Goal: Task Accomplishment & Management: Complete application form

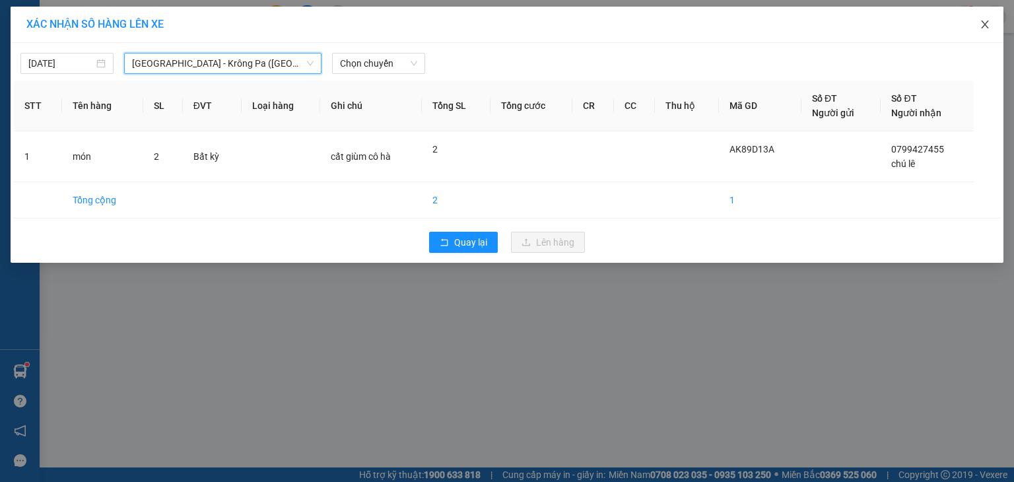
click at [993, 20] on span "Close" at bounding box center [985, 25] width 37 height 37
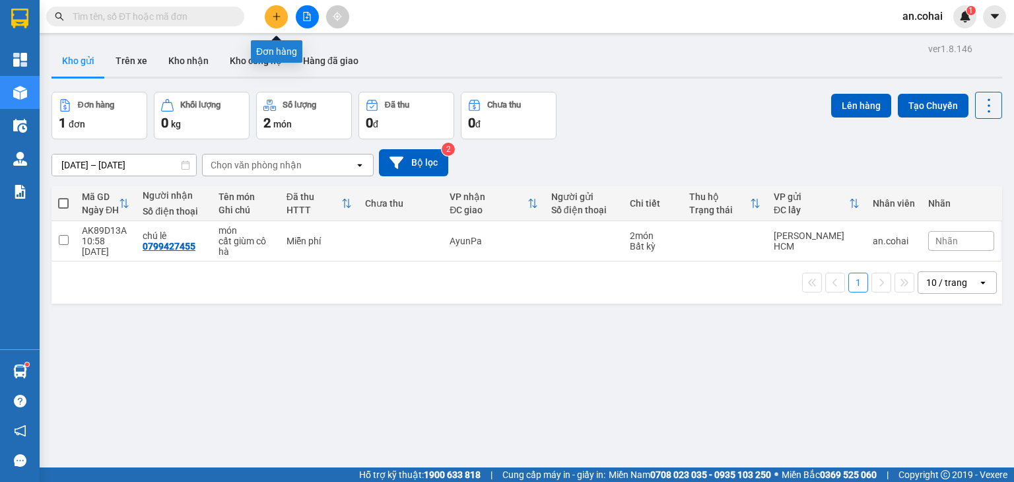
click at [282, 21] on button at bounding box center [276, 16] width 23 height 23
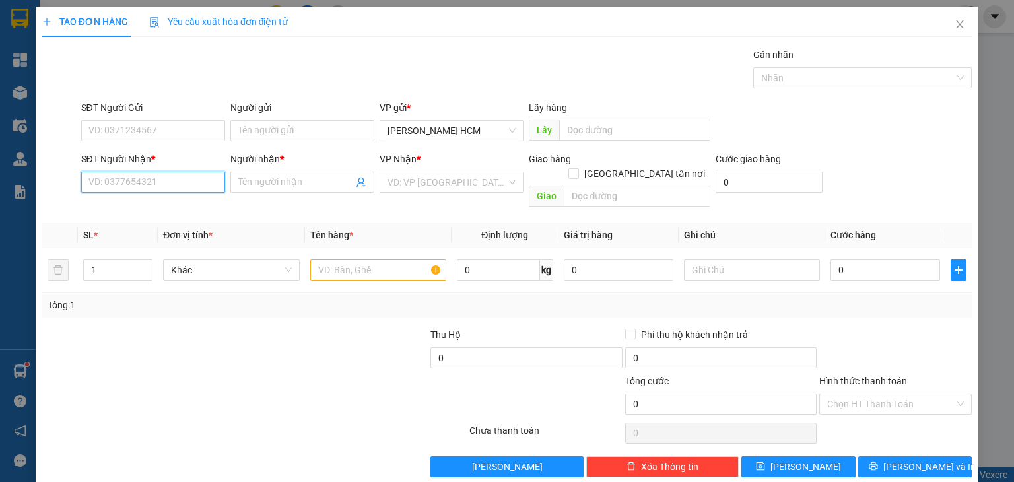
drag, startPoint x: 143, startPoint y: 174, endPoint x: 0, endPoint y: 27, distance: 204.5
click at [141, 172] on input "SĐT Người Nhận *" at bounding box center [153, 182] width 144 height 21
click at [165, 215] on div "0904444478 - Hậu" at bounding box center [151, 208] width 127 height 15
type input "0904444478"
type input "Hậu"
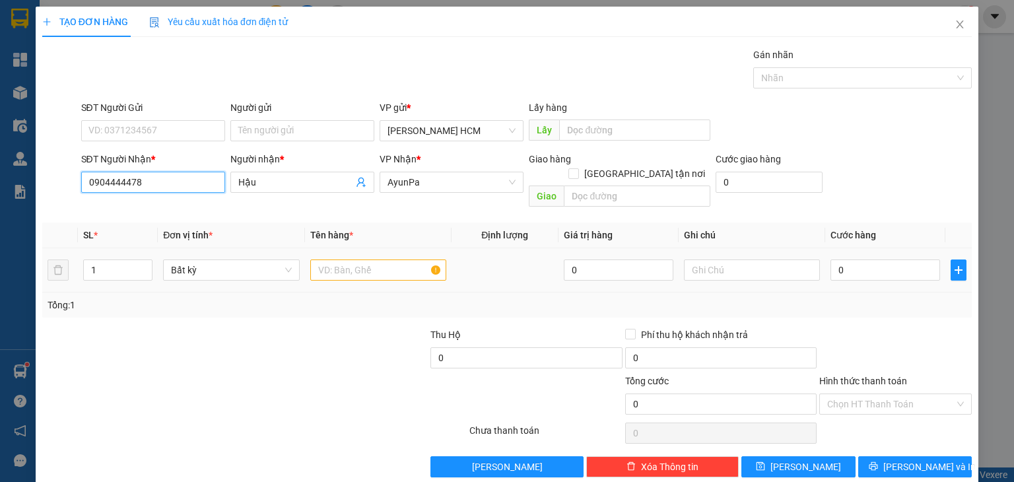
type input "0904444478"
click at [390, 260] on input "text" at bounding box center [378, 270] width 136 height 21
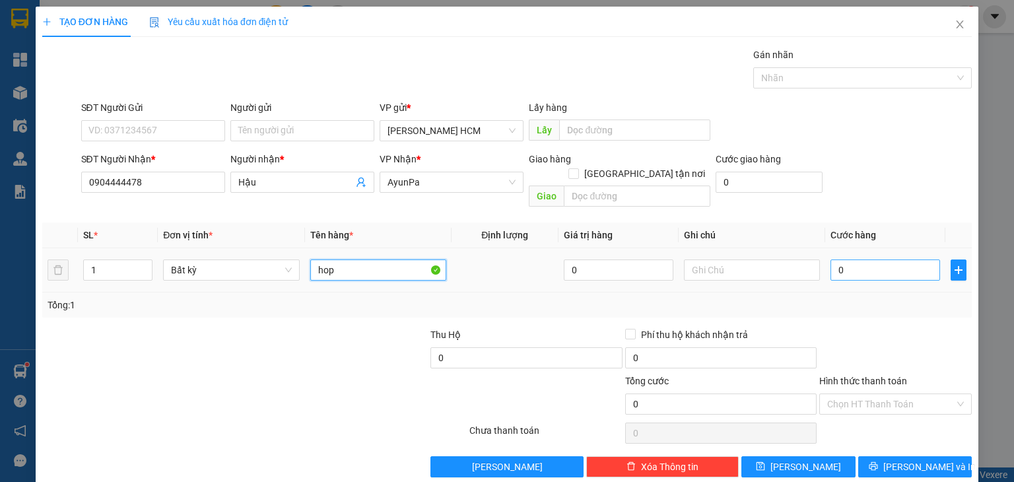
type input "hop"
click at [851, 260] on input "0" at bounding box center [886, 270] width 110 height 21
type input "005"
type input "5"
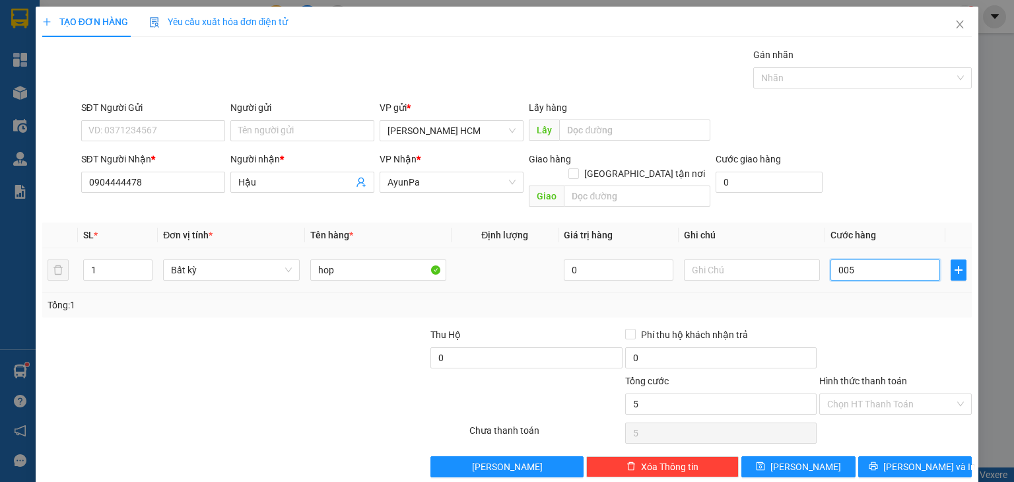
type input "0.050"
type input "50"
type input "50.000"
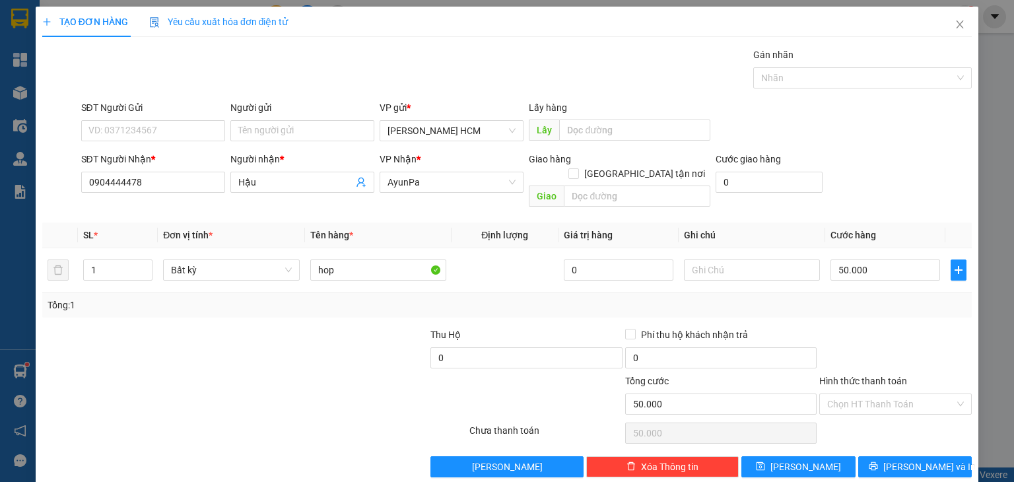
drag, startPoint x: 898, startPoint y: 328, endPoint x: 880, endPoint y: 367, distance: 43.1
click at [896, 331] on div at bounding box center [895, 351] width 155 height 46
click at [874, 394] on input "Hình thức thanh toán" at bounding box center [890, 404] width 127 height 20
click at [872, 415] on div "Tại văn phòng" at bounding box center [886, 414] width 135 height 15
type input "0"
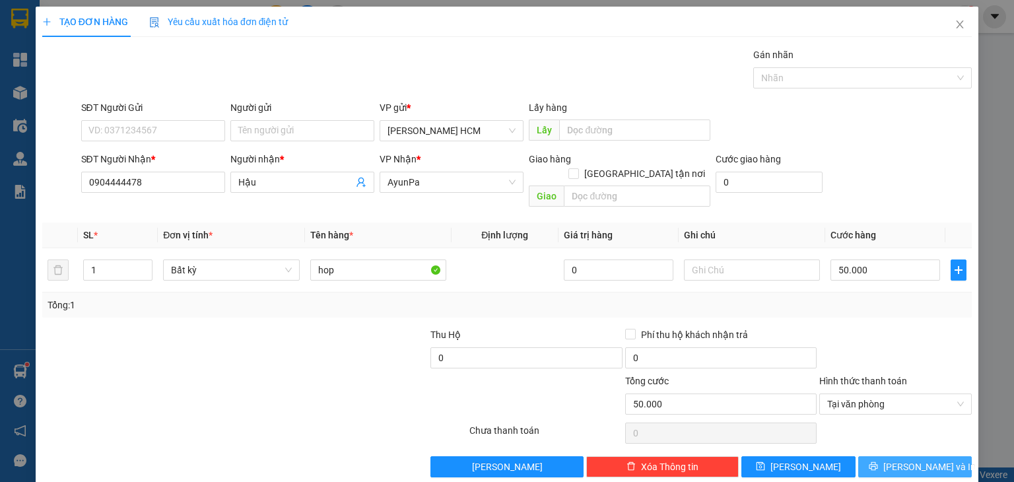
drag, startPoint x: 882, startPoint y: 458, endPoint x: 890, endPoint y: 451, distance: 10.3
click at [886, 456] on button "[PERSON_NAME] và In" at bounding box center [915, 466] width 114 height 21
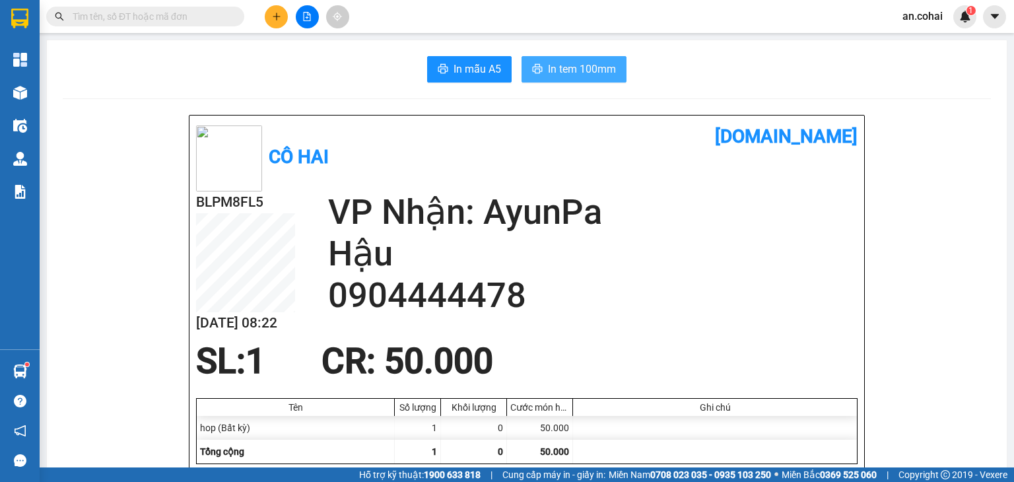
click at [573, 66] on span "In tem 100mm" at bounding box center [582, 69] width 68 height 17
click at [611, 77] on button "In tem 100mm" at bounding box center [574, 69] width 105 height 26
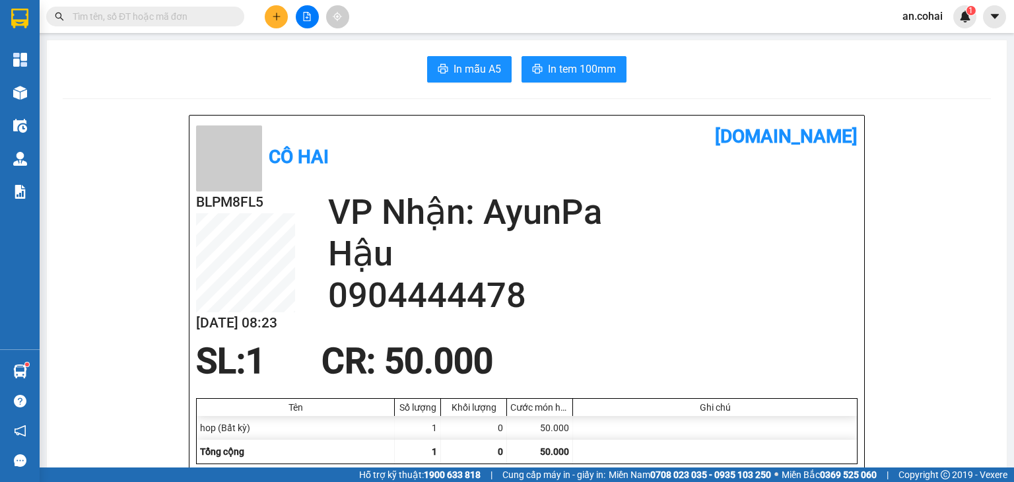
click at [275, 14] on icon "plus" at bounding box center [276, 16] width 9 height 9
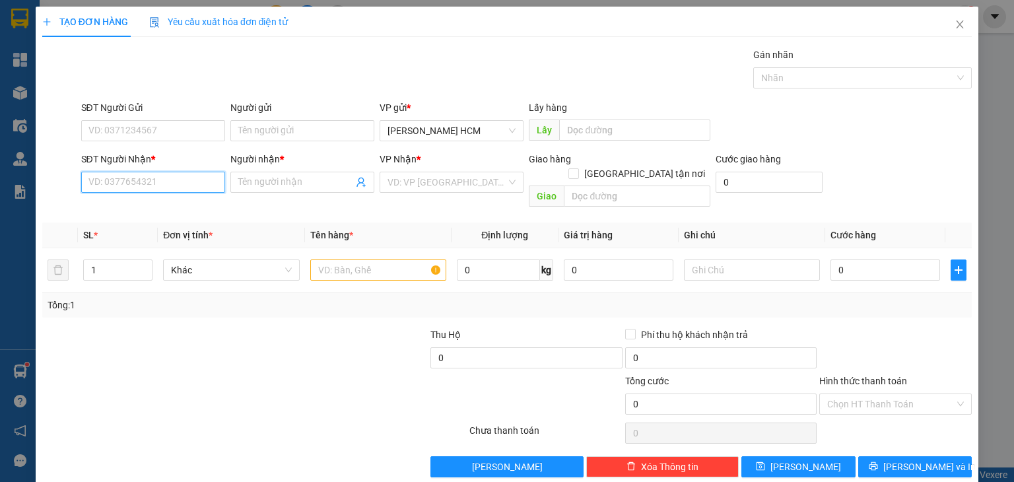
click at [209, 175] on input "SĐT Người Nhận *" at bounding box center [153, 182] width 144 height 21
click at [330, 260] on input "text" at bounding box center [378, 270] width 136 height 21
type input "BAO"
click at [206, 188] on input "SĐT Người Nhận *" at bounding box center [153, 182] width 144 height 21
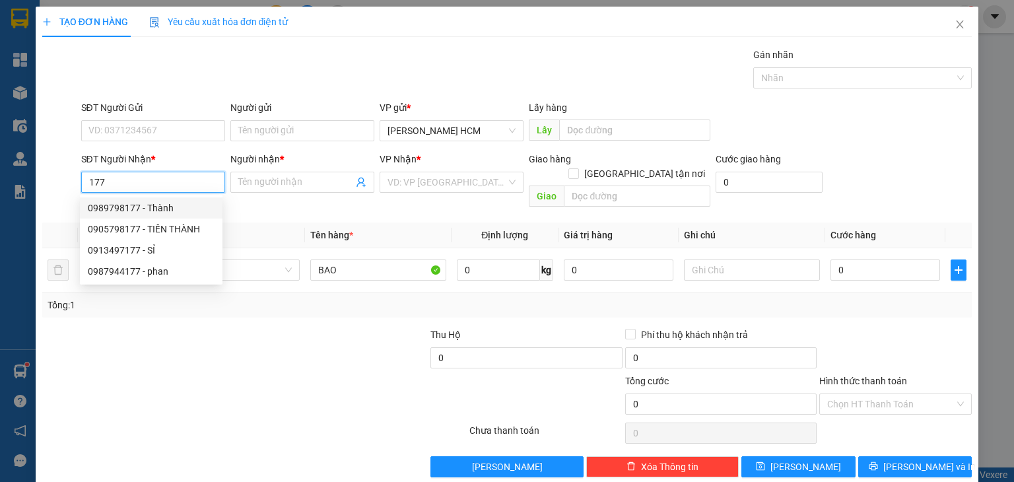
drag, startPoint x: 122, startPoint y: 180, endPoint x: 68, endPoint y: 205, distance: 59.1
click at [68, 205] on div "Transit Pickup Surcharge Ids Transit Deliver Surcharge Ids Transit Deliver Surc…" at bounding box center [507, 263] width 930 height 430
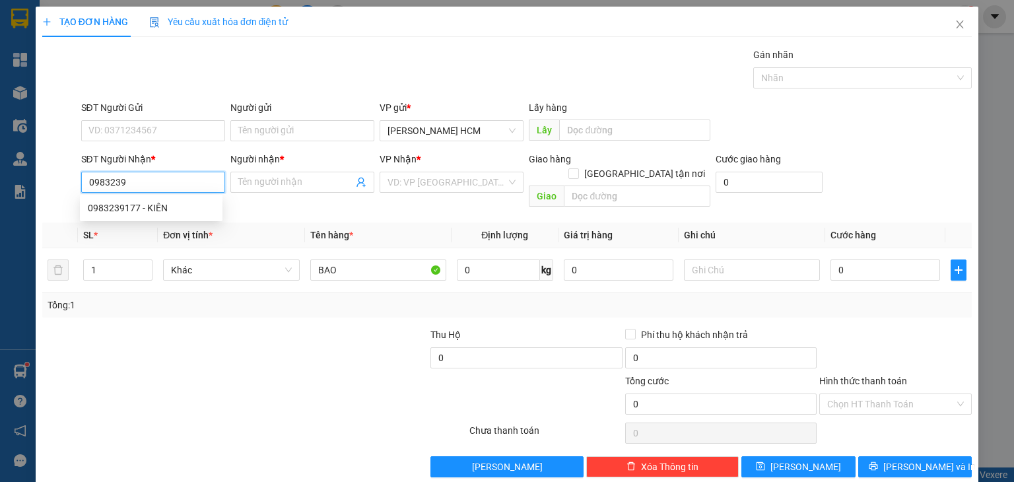
click at [125, 203] on div "0983239177 - KIÊN" at bounding box center [151, 208] width 127 height 15
type input "0983239177"
type input "KIÊN"
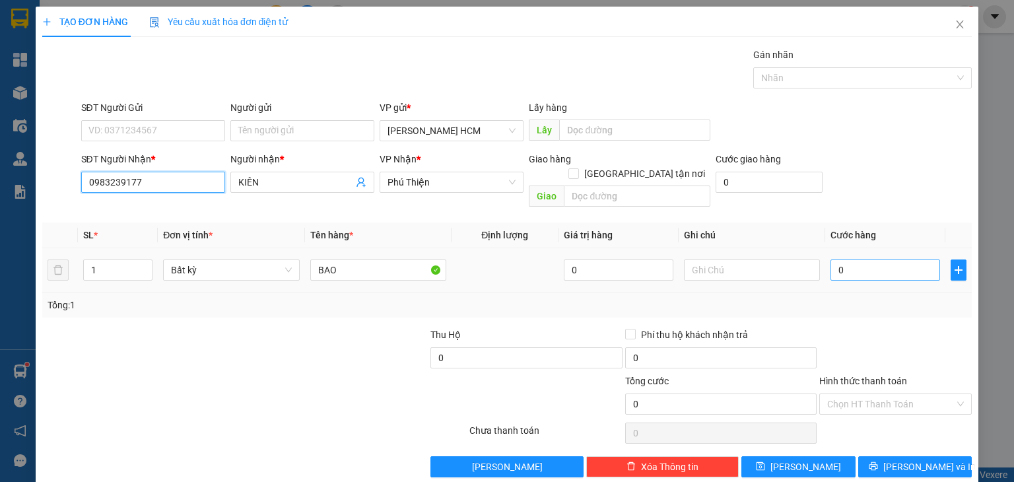
type input "0983239177"
click at [870, 260] on input "0" at bounding box center [886, 270] width 110 height 21
type input "006"
type input "6"
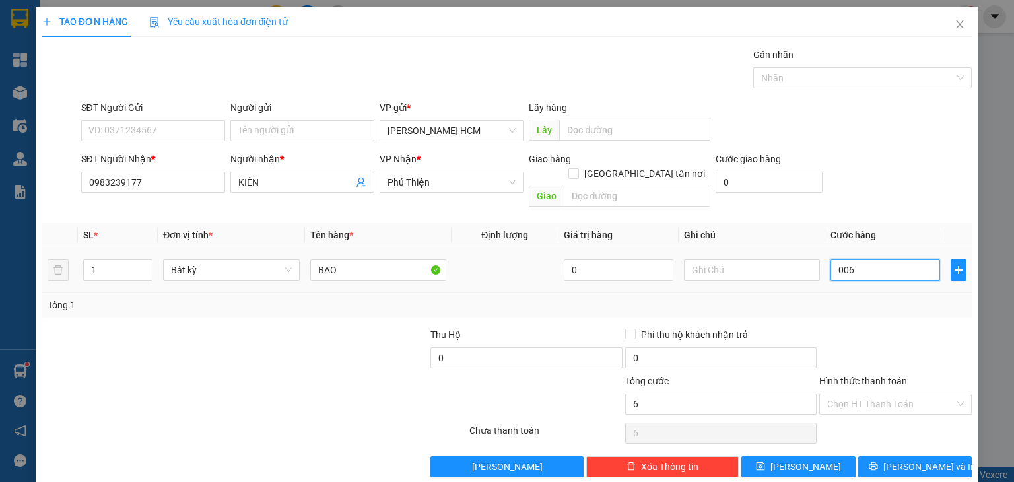
type input "0.060"
type input "60"
type input "60.000"
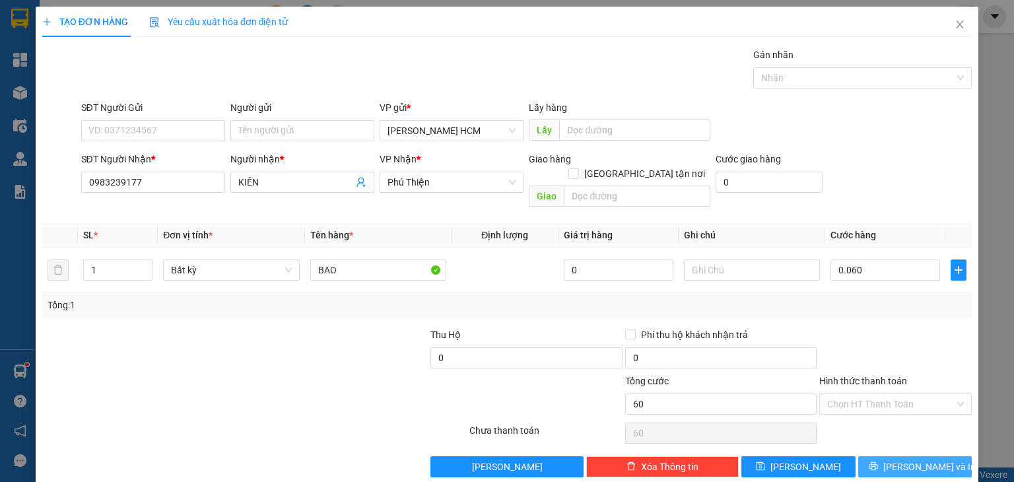
type input "60.000"
click at [891, 456] on button "[PERSON_NAME] và In" at bounding box center [915, 466] width 114 height 21
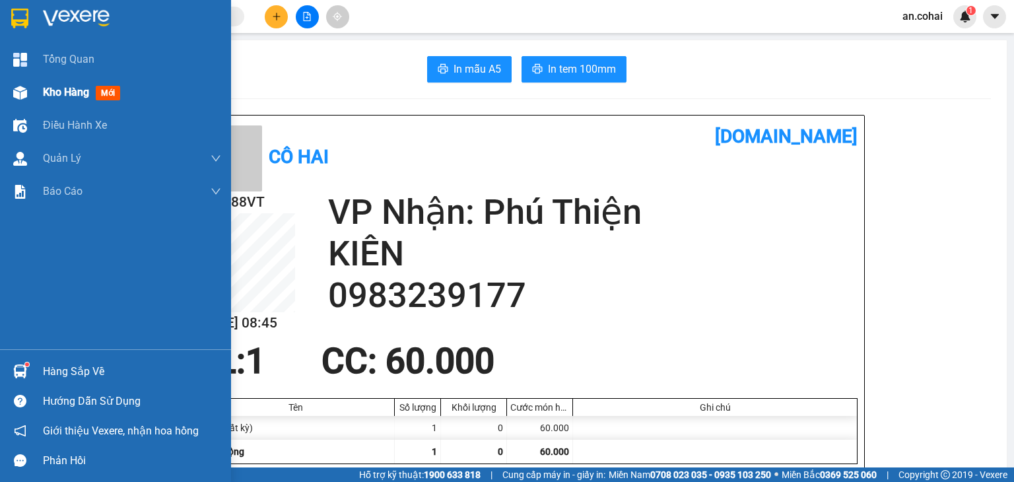
drag, startPoint x: 30, startPoint y: 85, endPoint x: 41, endPoint y: 96, distance: 15.4
click at [30, 86] on div at bounding box center [20, 92] width 23 height 23
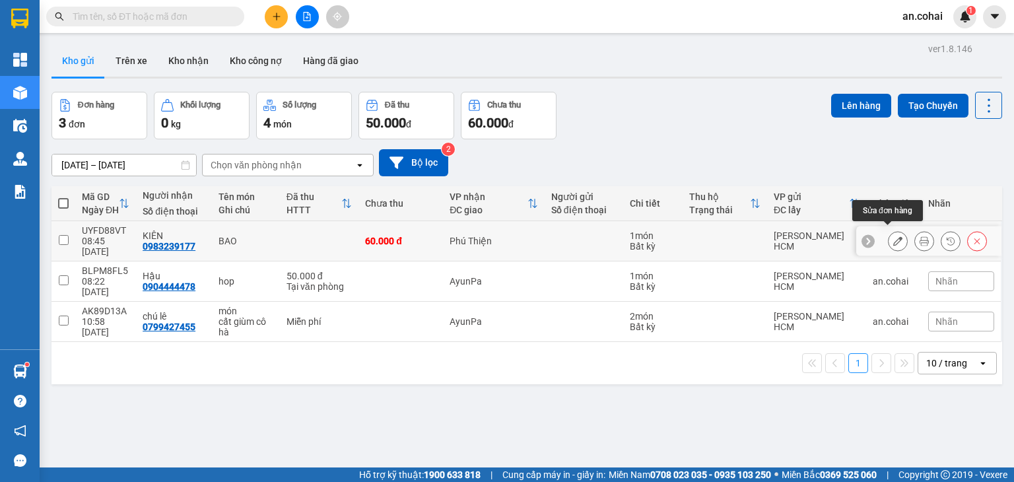
click at [893, 237] on icon at bounding box center [897, 240] width 9 height 9
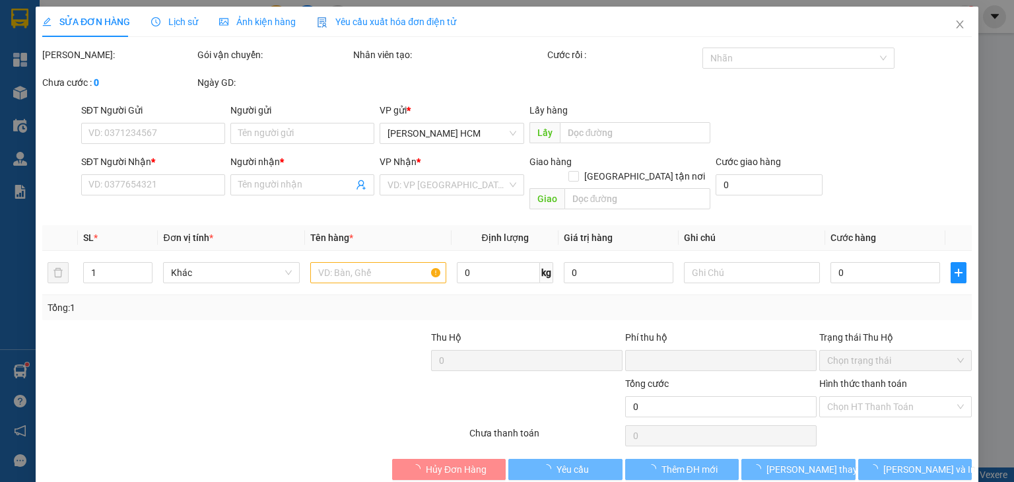
type input "0983239177"
type input "KIÊN"
type input "0"
type input "60.000"
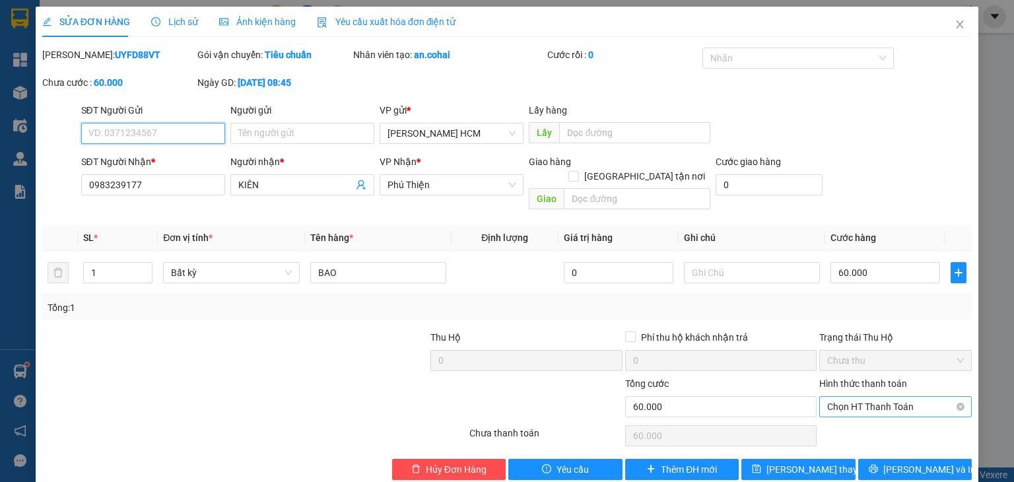
click at [864, 397] on span "Chọn HT Thanh Toán" at bounding box center [895, 407] width 137 height 20
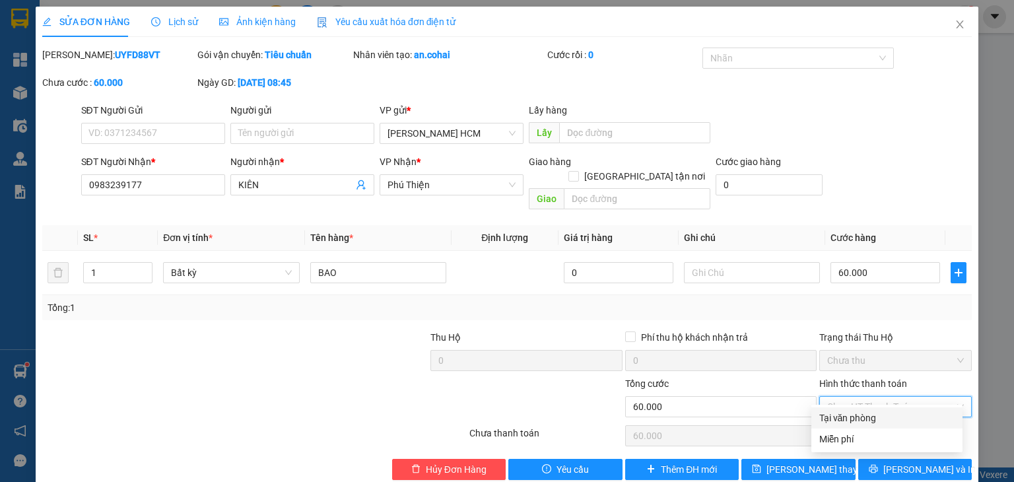
click at [862, 421] on div "Tại văn phòng" at bounding box center [886, 418] width 135 height 15
type input "0"
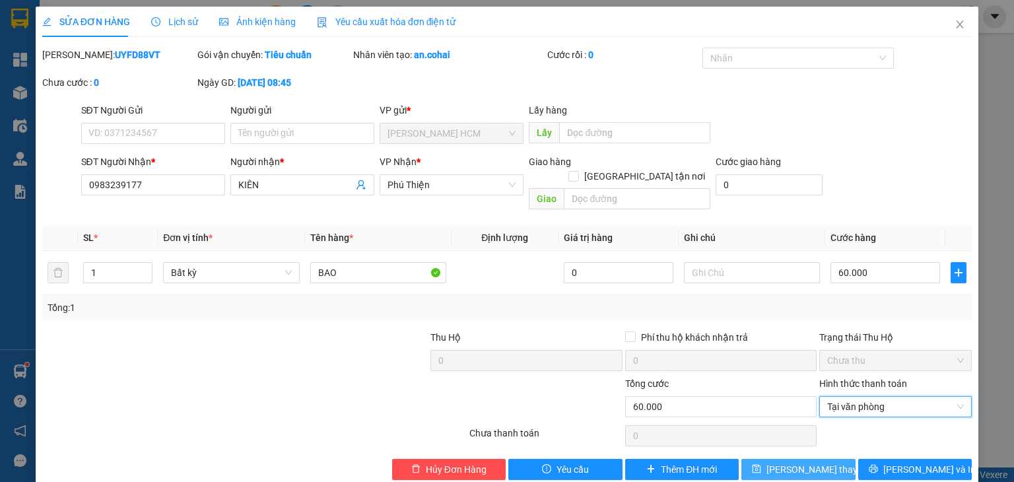
click at [840, 459] on button "[PERSON_NAME] thay đổi" at bounding box center [799, 469] width 114 height 21
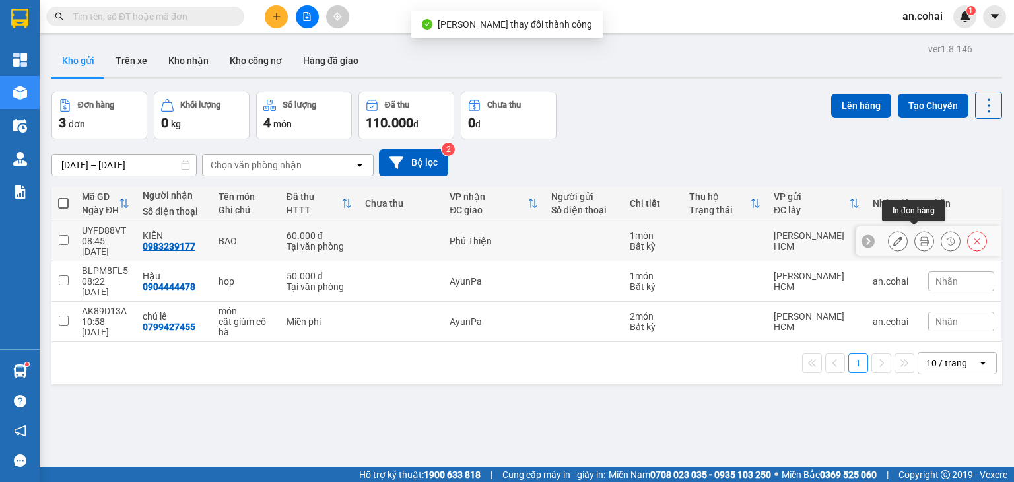
click at [920, 236] on icon at bounding box center [924, 240] width 9 height 9
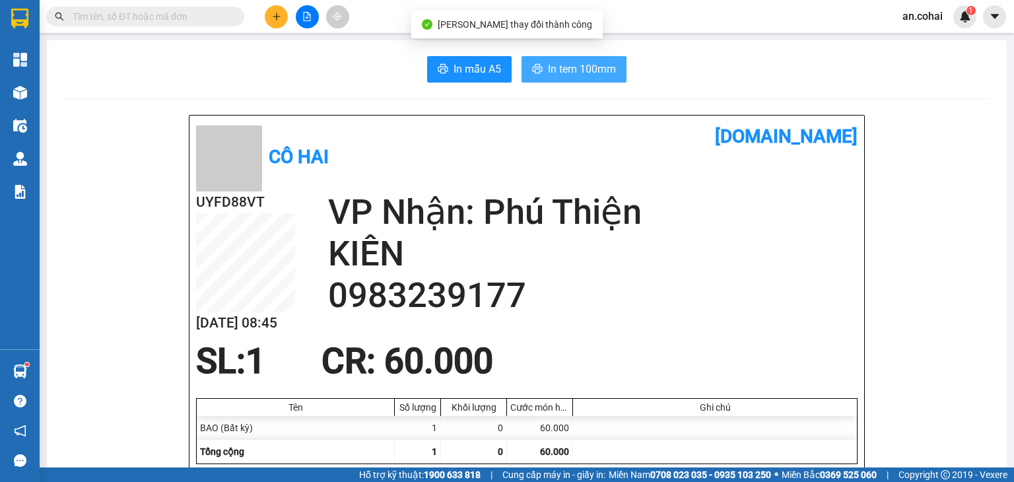
click at [584, 64] on span "In tem 100mm" at bounding box center [582, 69] width 68 height 17
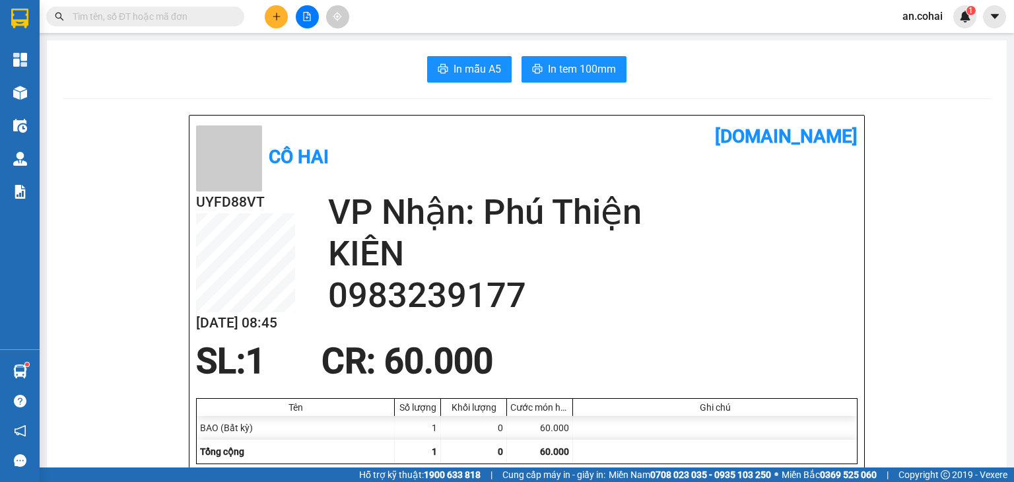
click at [221, 20] on input "text" at bounding box center [151, 16] width 156 height 15
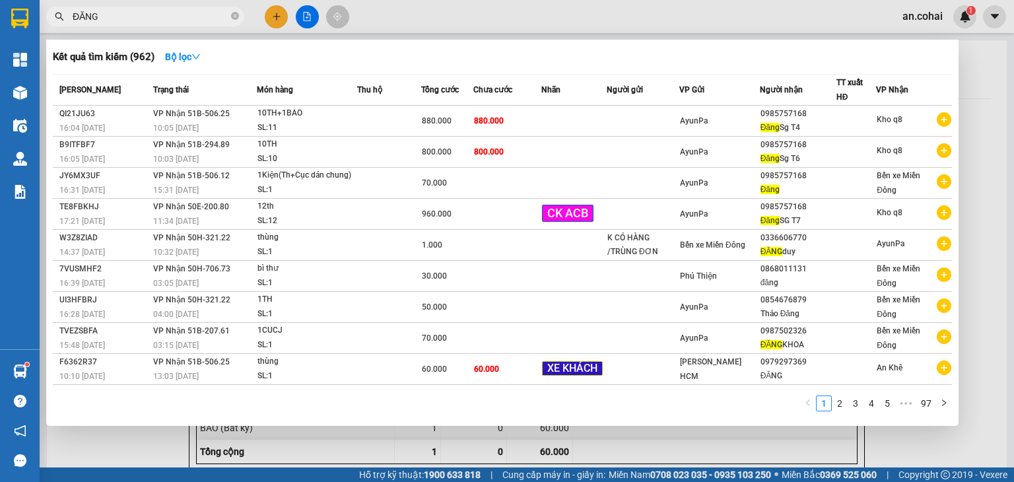
type input "ĐĂNG"
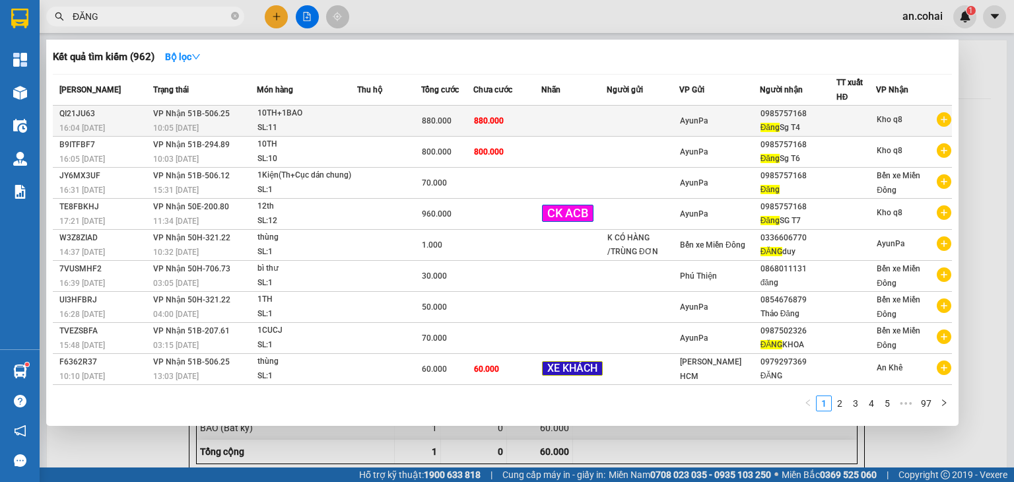
click at [470, 125] on div "880.000" at bounding box center [448, 121] width 52 height 15
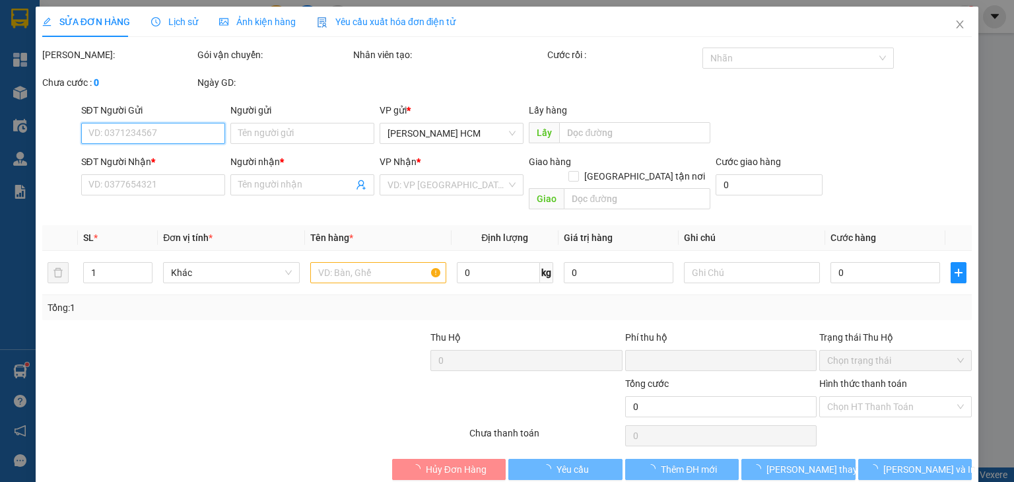
type input "0985757168"
type input "Đăng Sg T4"
type input "0"
type input "880.000"
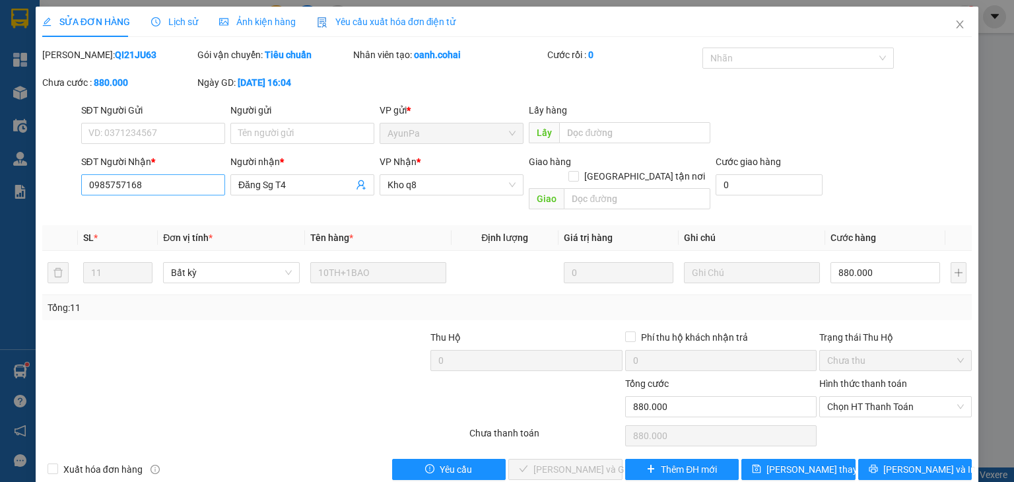
drag, startPoint x: 174, startPoint y: 173, endPoint x: 113, endPoint y: 190, distance: 63.1
click at [55, 198] on div "SĐT Người Nhận * 0985757168 Người nhận * Đăng Sg T4 VP Nhận * Kho q8 Giao hàng …" at bounding box center [507, 185] width 932 height 61
drag, startPoint x: 153, startPoint y: 198, endPoint x: 146, endPoint y: 182, distance: 18.0
click at [152, 190] on div "SĐT Người Nhận * 0985757168" at bounding box center [153, 178] width 144 height 46
drag, startPoint x: 146, startPoint y: 181, endPoint x: 82, endPoint y: 185, distance: 64.2
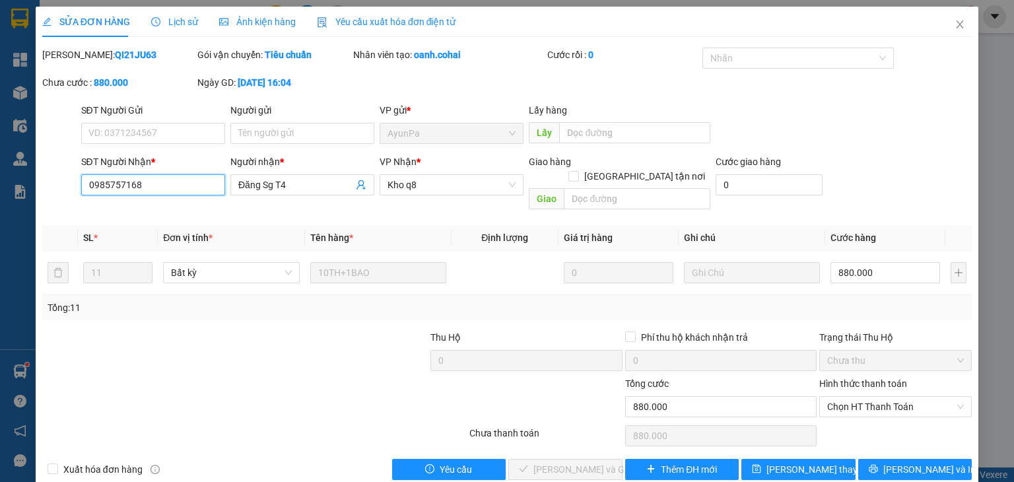
click at [82, 185] on input "0985757168" at bounding box center [153, 184] width 144 height 21
click at [959, 22] on span "Close" at bounding box center [960, 25] width 37 height 37
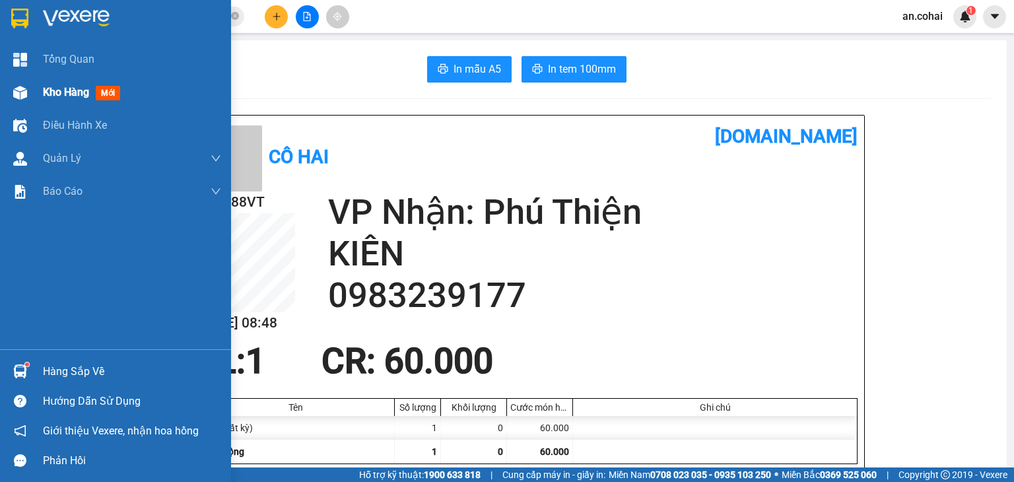
click at [85, 87] on span "Kho hàng" at bounding box center [66, 92] width 46 height 13
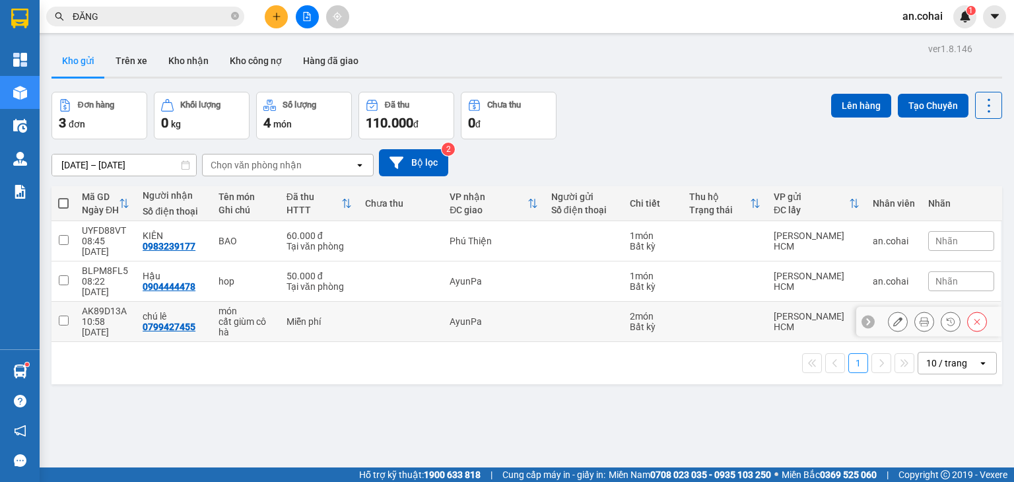
click at [64, 316] on input "checkbox" at bounding box center [64, 321] width 10 height 10
checkbox input "true"
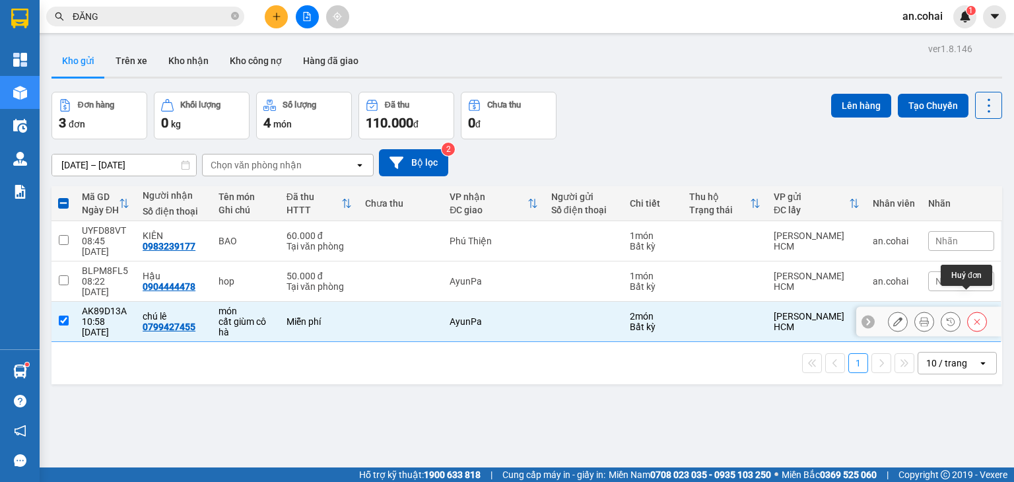
click at [973, 317] on icon at bounding box center [977, 321] width 9 height 9
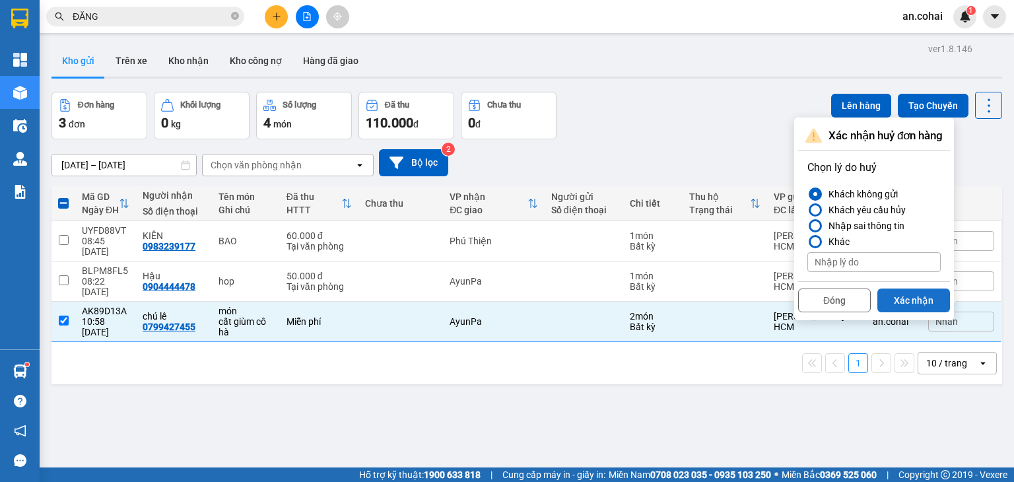
click at [917, 304] on button "Xác nhận" at bounding box center [914, 301] width 73 height 24
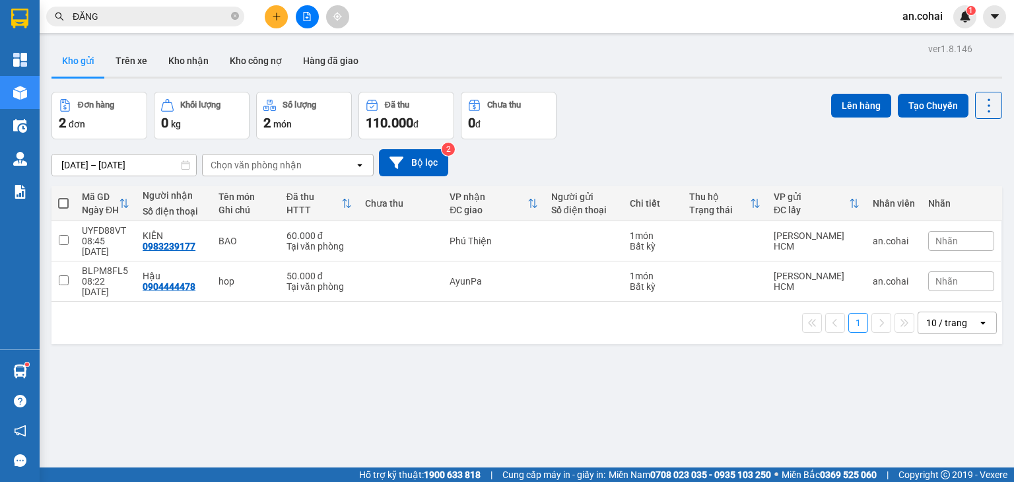
click at [65, 199] on span at bounding box center [63, 203] width 11 height 11
click at [63, 197] on input "checkbox" at bounding box center [63, 197] width 0 height 0
checkbox input "true"
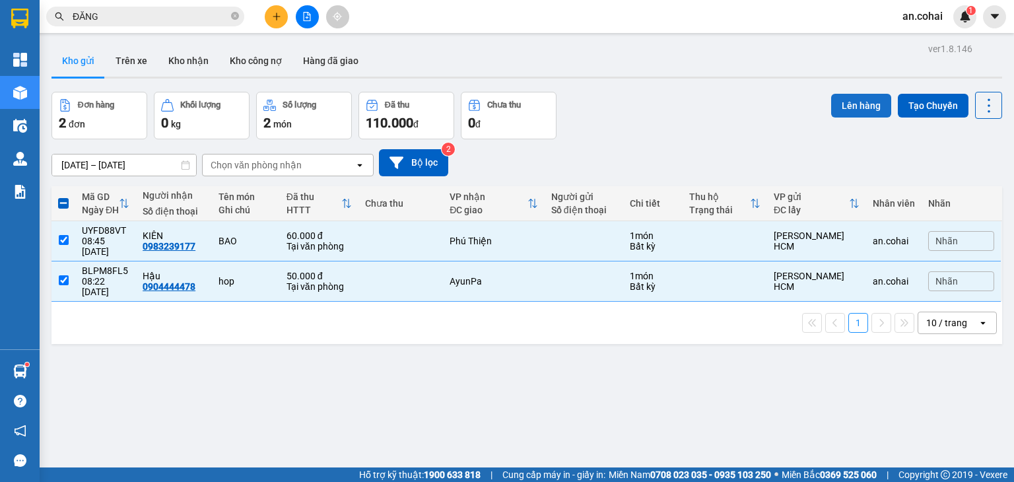
click at [856, 100] on button "Lên hàng" at bounding box center [861, 106] width 60 height 24
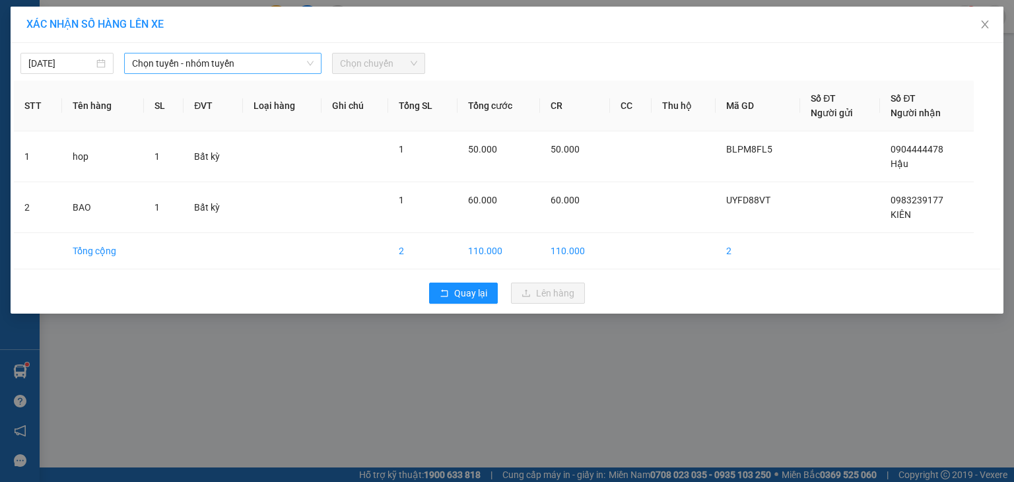
click at [177, 59] on span "Chọn tuyến - nhóm tuyến" at bounding box center [223, 63] width 182 height 20
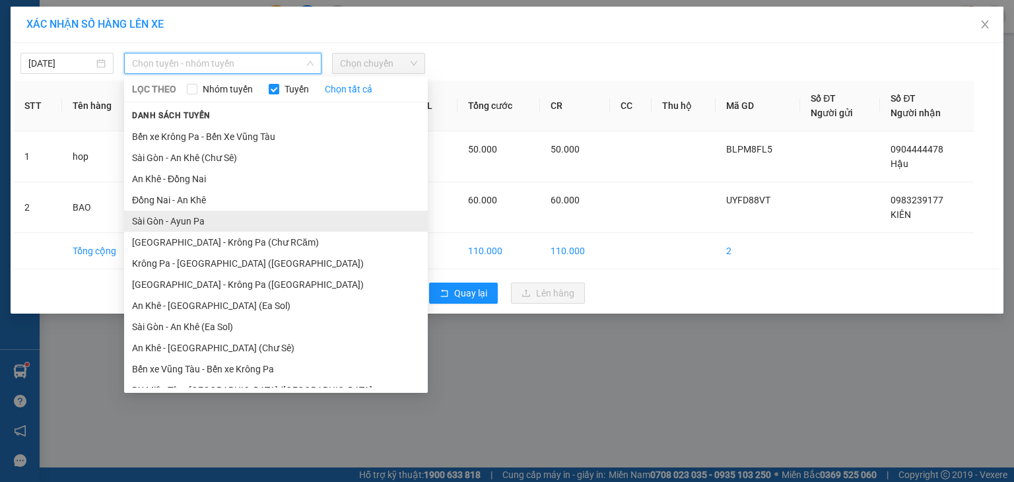
scroll to position [73, 0]
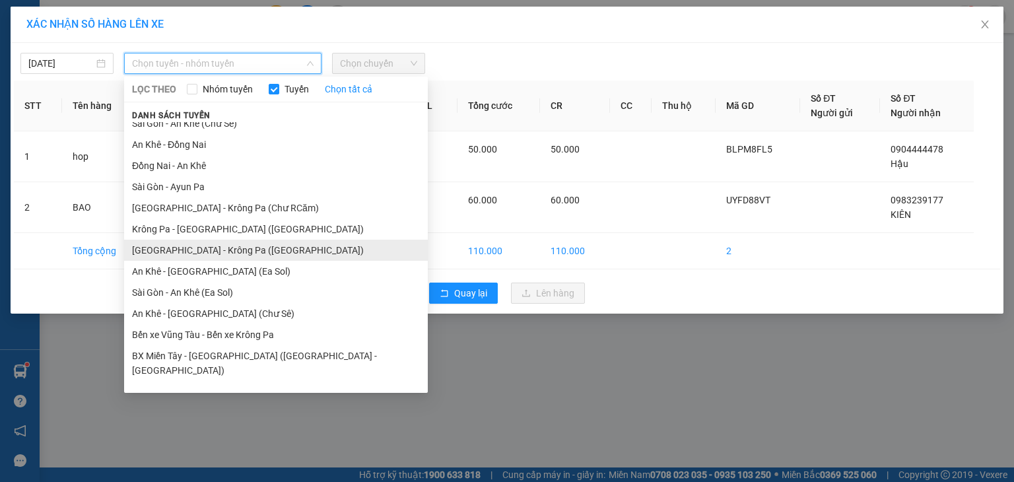
click at [230, 254] on li "[GEOGRAPHIC_DATA] - Krông Pa ([GEOGRAPHIC_DATA])" at bounding box center [276, 250] width 304 height 21
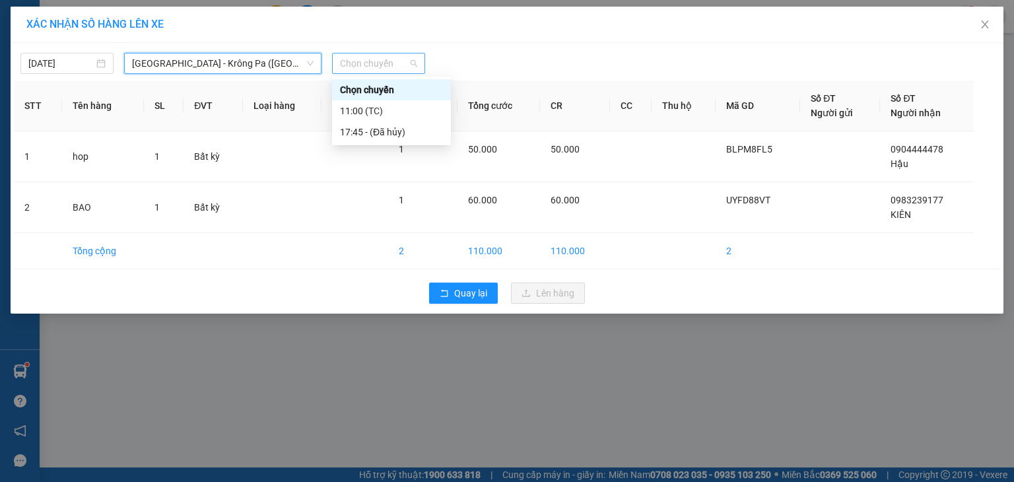
click at [384, 59] on span "Chọn chuyến" at bounding box center [378, 63] width 77 height 20
click at [394, 112] on div "11:00 (TC)" at bounding box center [391, 111] width 103 height 15
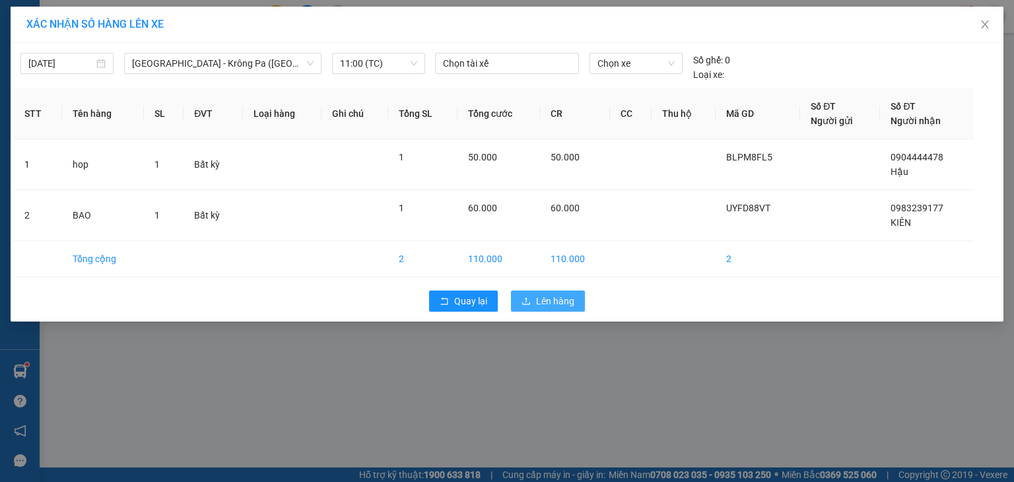
click at [552, 296] on span "Lên hàng" at bounding box center [555, 301] width 38 height 15
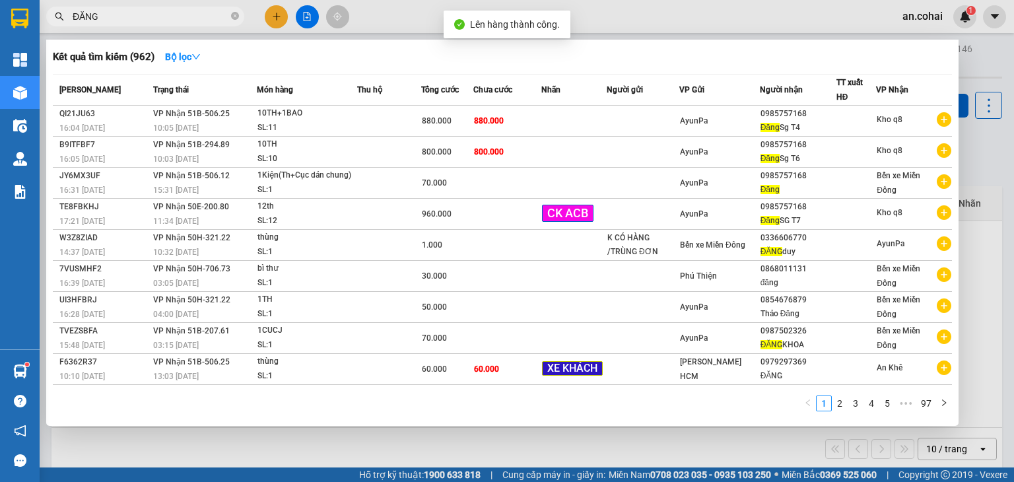
click at [182, 9] on span "ĐĂNG" at bounding box center [145, 17] width 198 height 20
click at [159, 15] on input "ĐĂNG" at bounding box center [151, 16] width 156 height 15
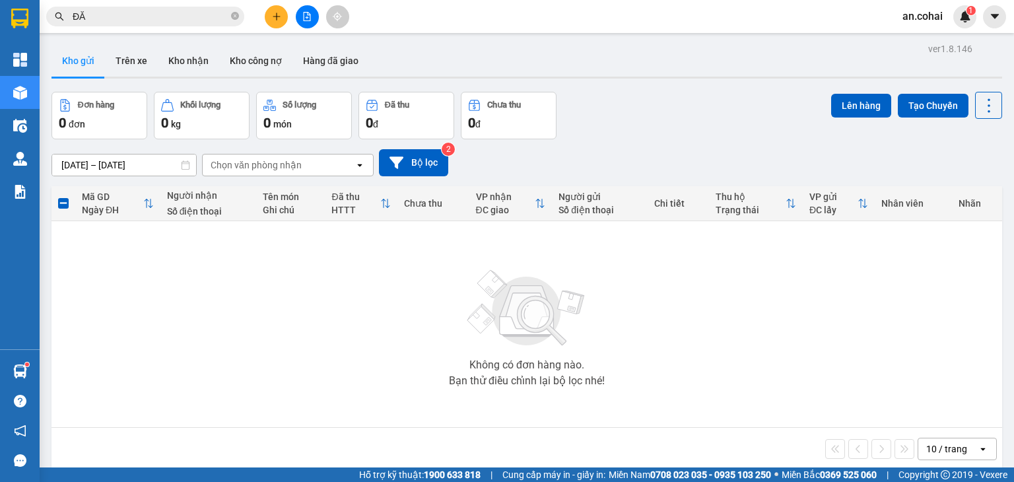
type input "Đ"
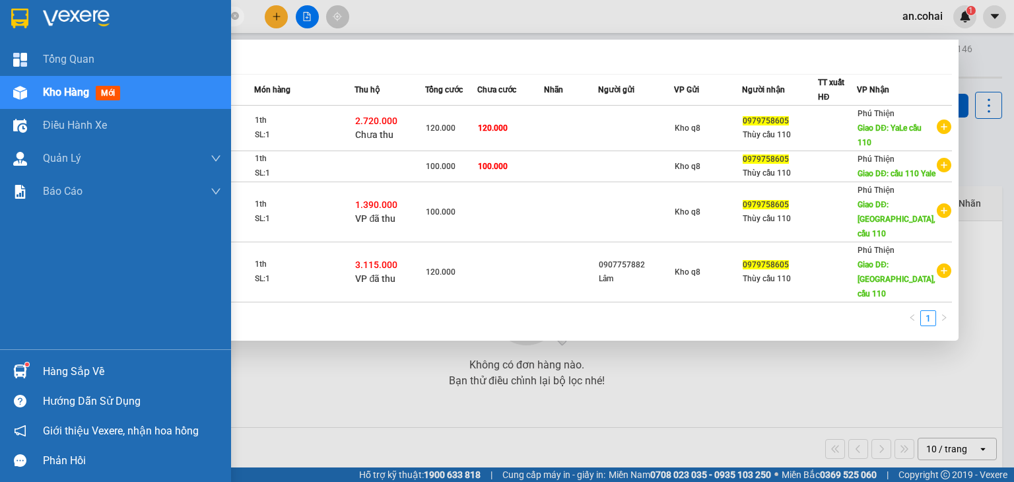
type input "0979758605"
click at [55, 101] on div "Kho hàng mới" at bounding box center [132, 92] width 178 height 33
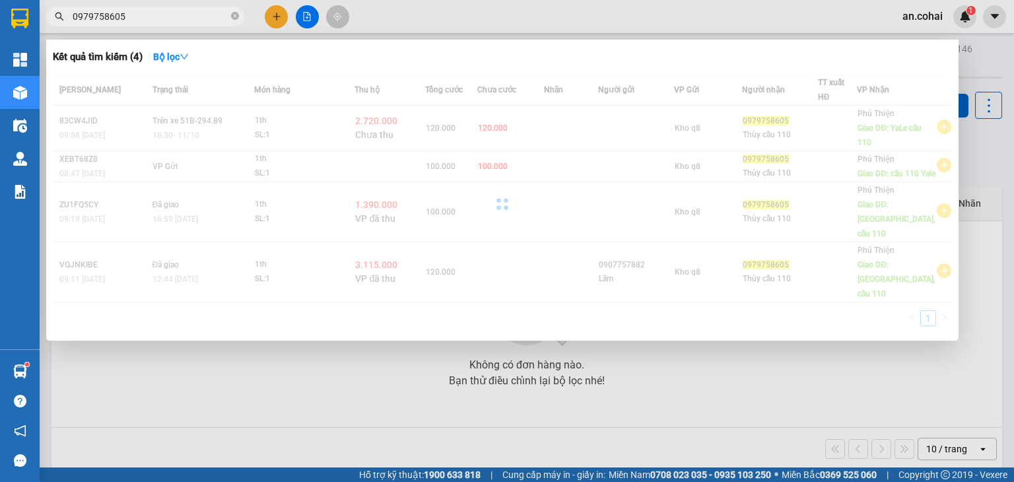
click at [415, 14] on div at bounding box center [507, 241] width 1014 height 482
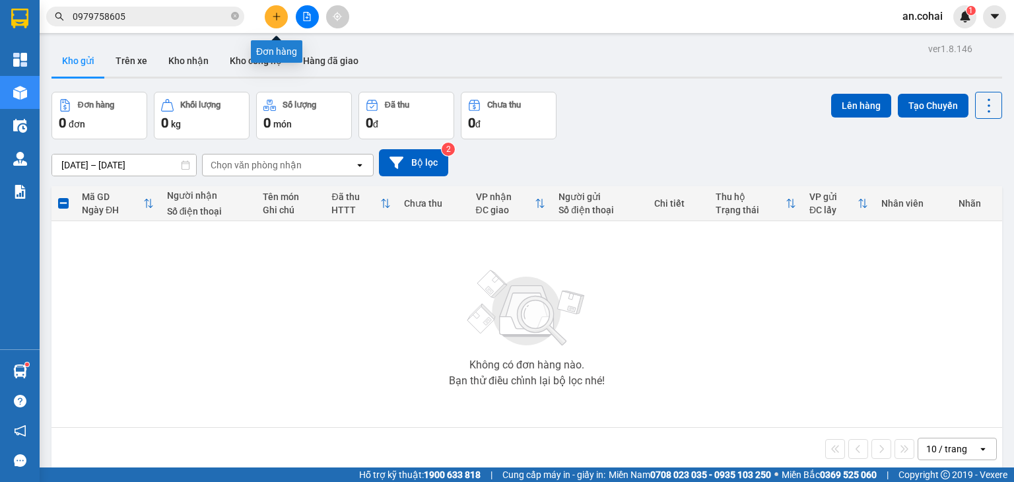
click at [271, 18] on button at bounding box center [276, 16] width 23 height 23
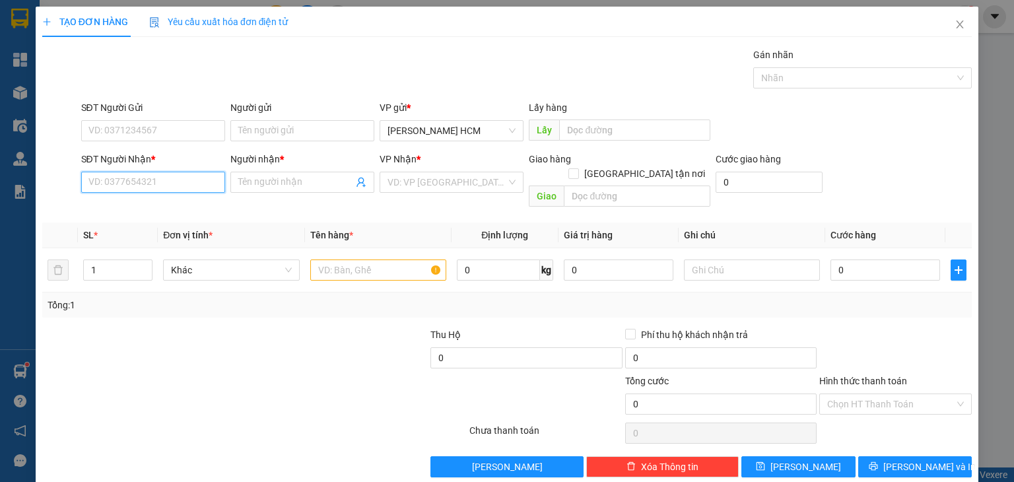
click at [181, 183] on input "SĐT Người Nhận *" at bounding box center [153, 182] width 144 height 21
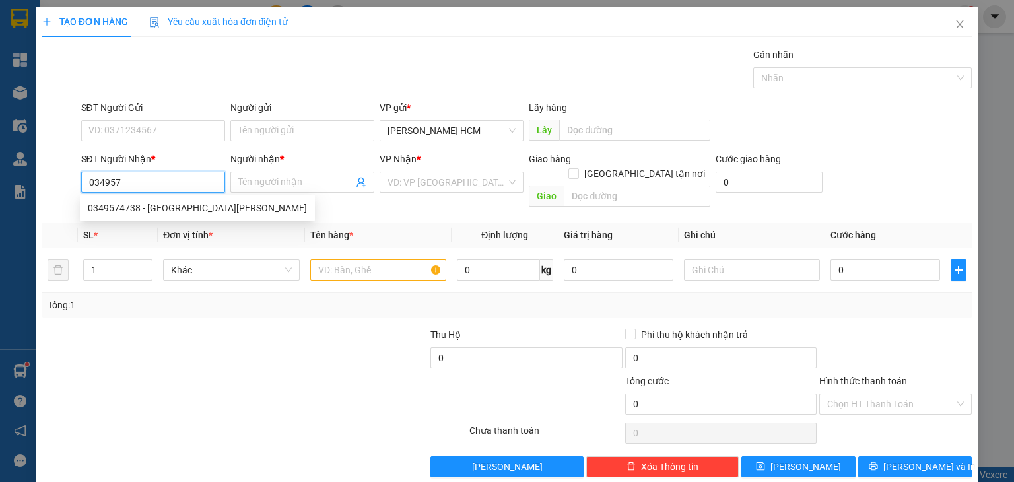
click at [190, 210] on div "0349574738 - [GEOGRAPHIC_DATA][PERSON_NAME]" at bounding box center [197, 208] width 219 height 15
type input "0349574738"
type input "PHÚ [PERSON_NAME]"
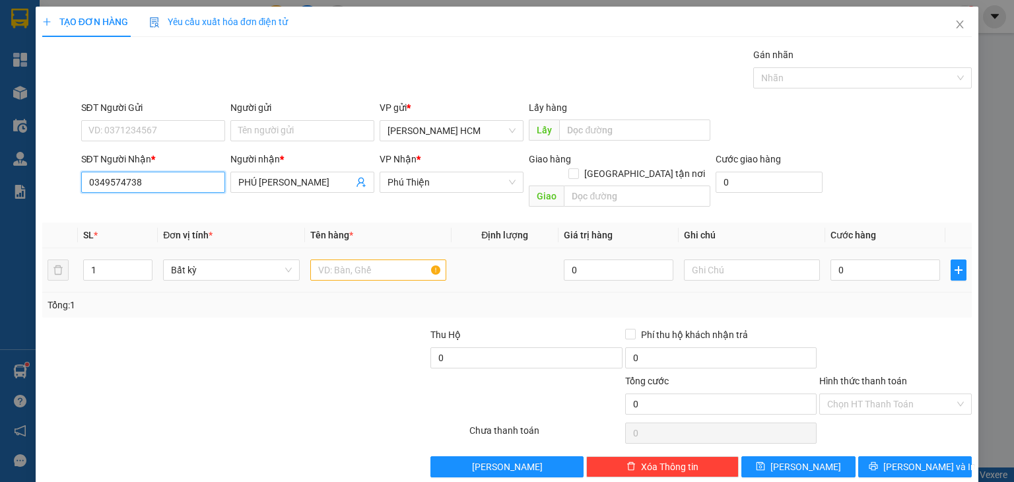
type input "0349574738"
click at [343, 260] on input "text" at bounding box center [378, 270] width 136 height 21
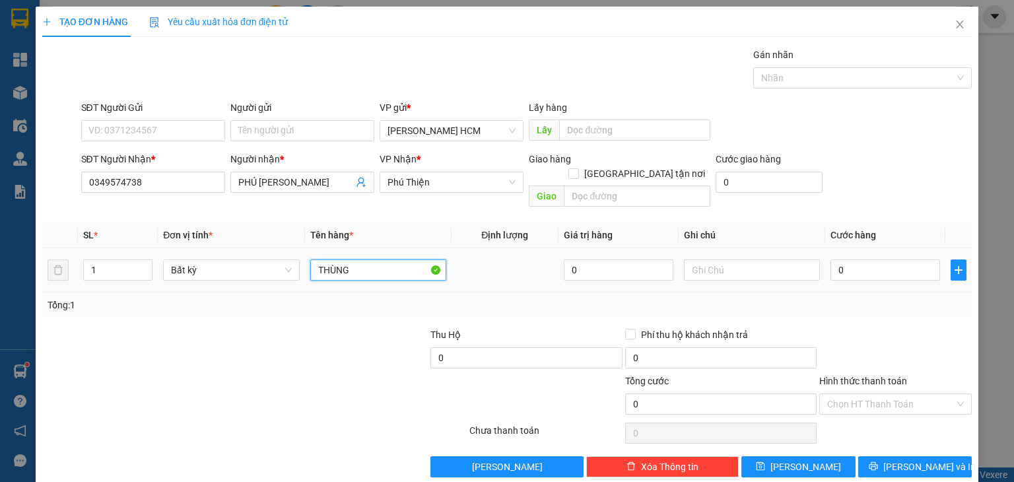
type input "THÙNG"
drag, startPoint x: 879, startPoint y: 238, endPoint x: 870, endPoint y: 263, distance: 26.1
click at [872, 258] on td "0" at bounding box center [885, 270] width 120 height 44
click at [870, 262] on input "0" at bounding box center [886, 270] width 110 height 21
type input "005"
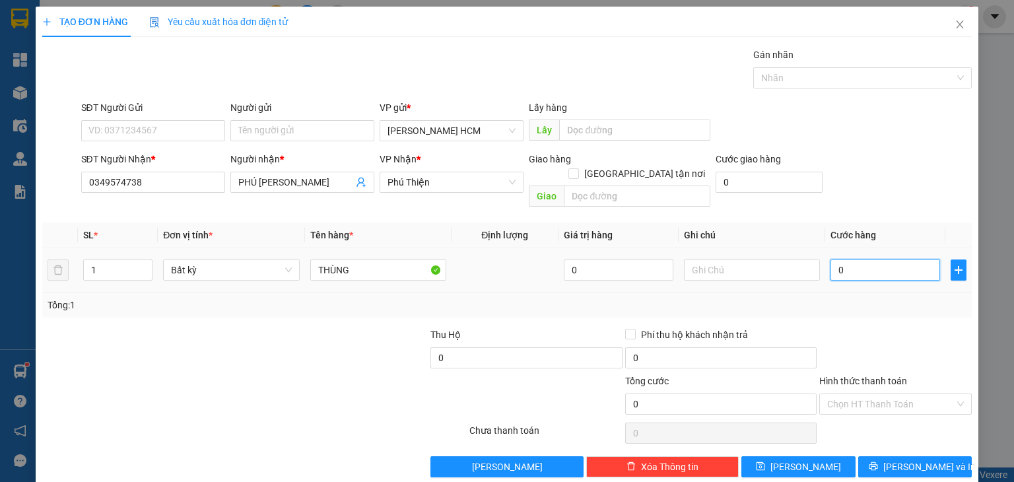
type input "5"
type input "0.050"
type input "50"
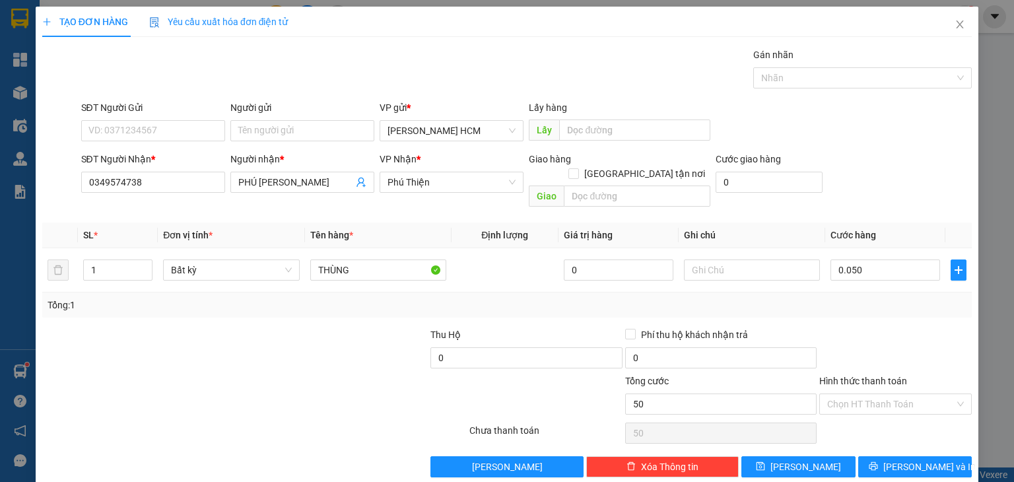
type input "50.000"
click at [870, 305] on div "Transit Pickup Surcharge Ids Transit Deliver Surcharge Ids Transit Deliver Surc…" at bounding box center [507, 263] width 930 height 430
click at [877, 456] on button "[PERSON_NAME] và In" at bounding box center [915, 466] width 114 height 21
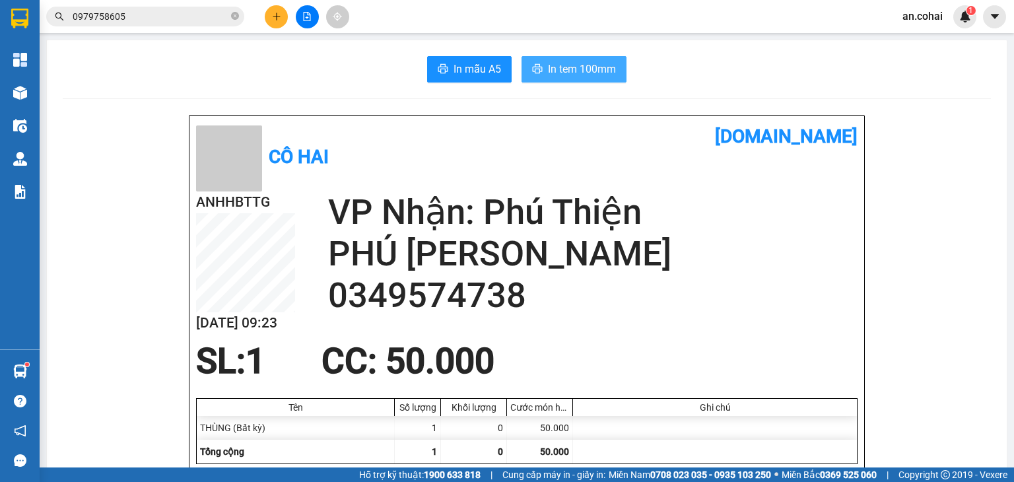
click at [562, 77] on button "In tem 100mm" at bounding box center [574, 69] width 105 height 26
click at [280, 21] on button at bounding box center [276, 16] width 23 height 23
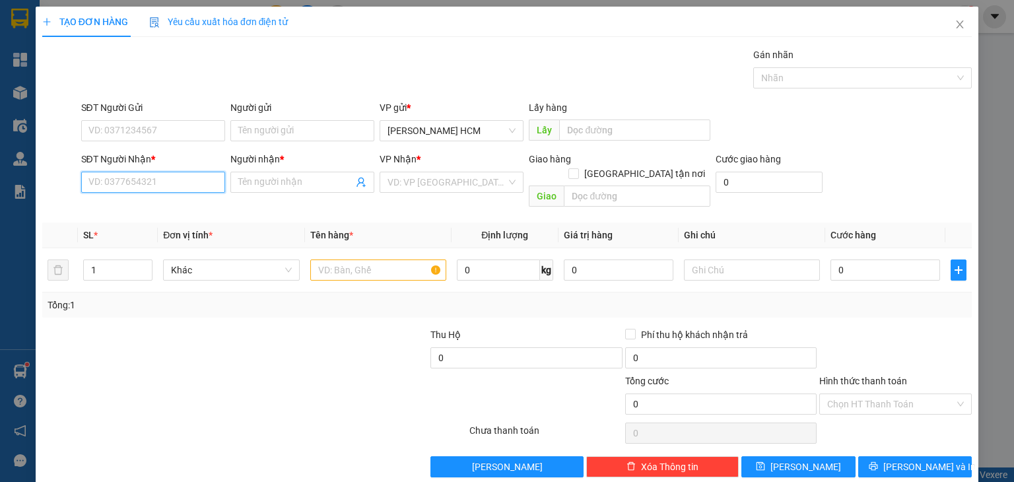
click at [168, 179] on input "SĐT Người Nhận *" at bounding box center [153, 182] width 144 height 21
click at [164, 201] on div "0988666373 - YS LAN TOÀN" at bounding box center [151, 208] width 127 height 15
type input "0988666373"
type input "YS LAN TOÀN"
click at [146, 268] on span "Decrease Value" at bounding box center [144, 274] width 15 height 12
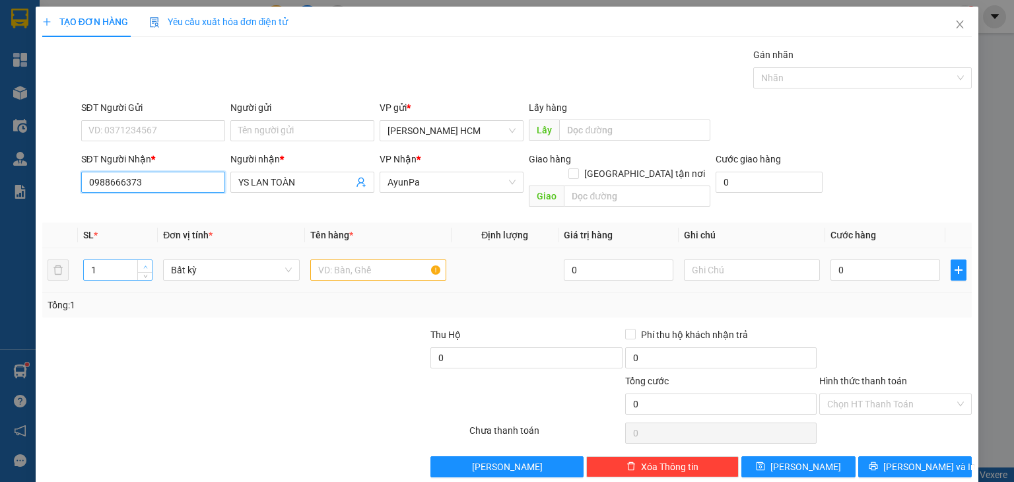
type input "0988666373"
click at [145, 263] on span "up" at bounding box center [145, 267] width 8 height 8
type input "4"
click at [145, 263] on span "up" at bounding box center [145, 267] width 8 height 8
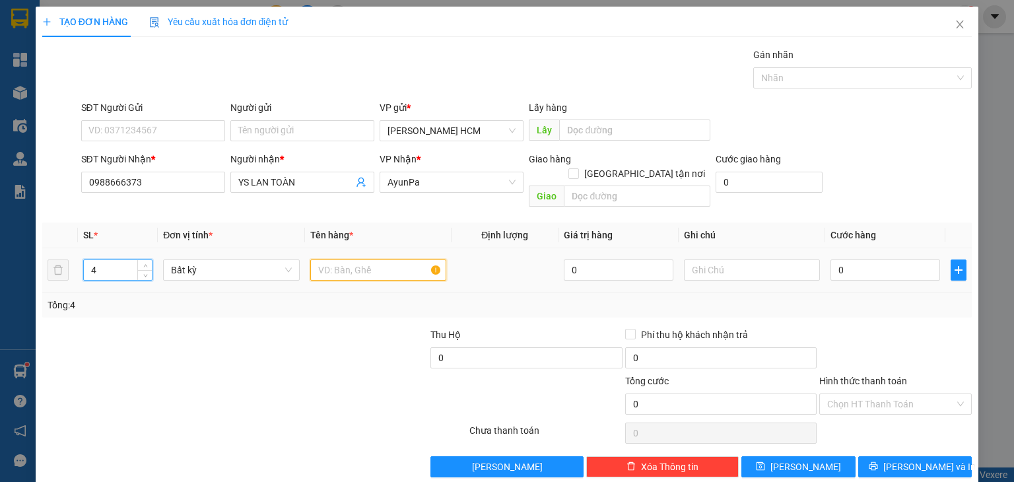
click at [343, 260] on input "text" at bounding box center [378, 270] width 136 height 21
type input "Y"
type input "THÙNG"
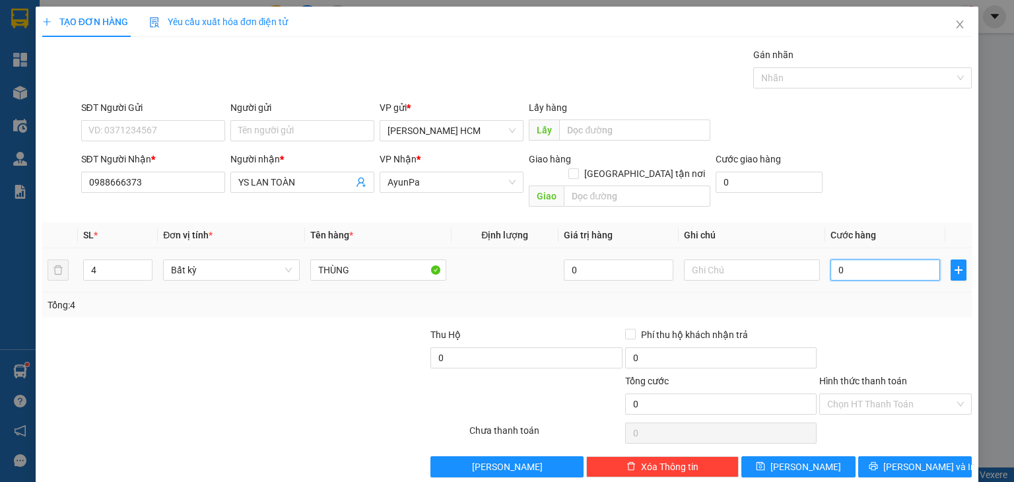
click at [858, 260] on input "0" at bounding box center [886, 270] width 110 height 21
type input "002"
type input "2"
type input "0.024"
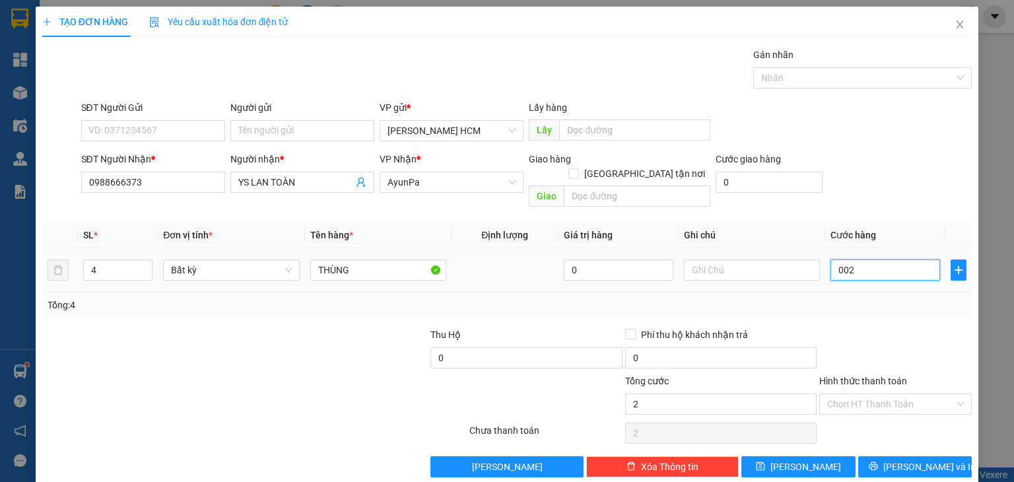
type input "24"
type input "00.240"
type input "240"
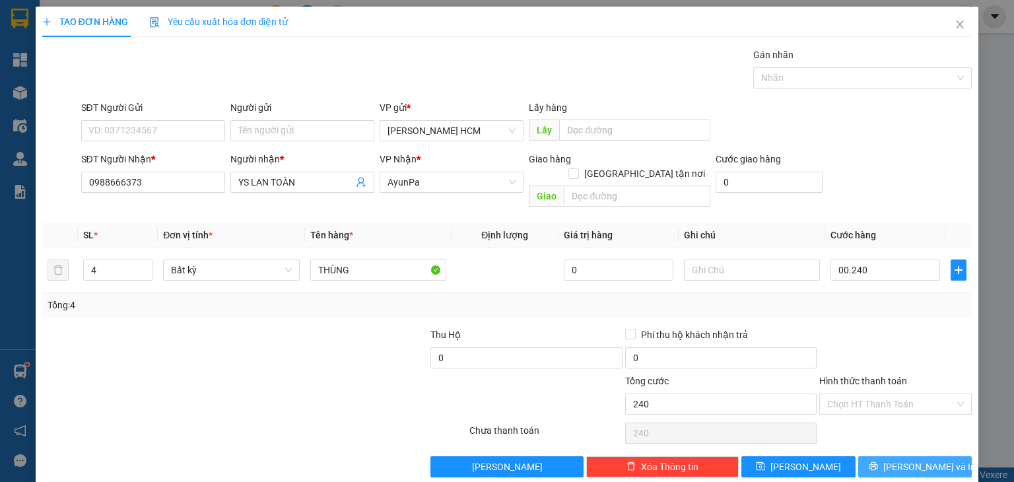
type input "240.000"
click at [876, 456] on button "[PERSON_NAME] và In" at bounding box center [915, 466] width 114 height 21
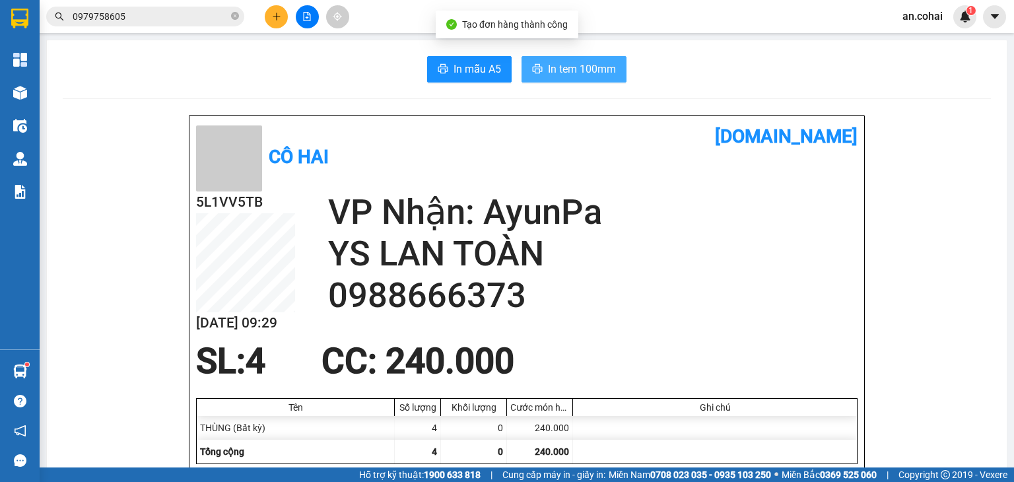
click at [578, 69] on span "In tem 100mm" at bounding box center [582, 69] width 68 height 17
click at [590, 70] on span "In tem 100mm" at bounding box center [582, 69] width 68 height 17
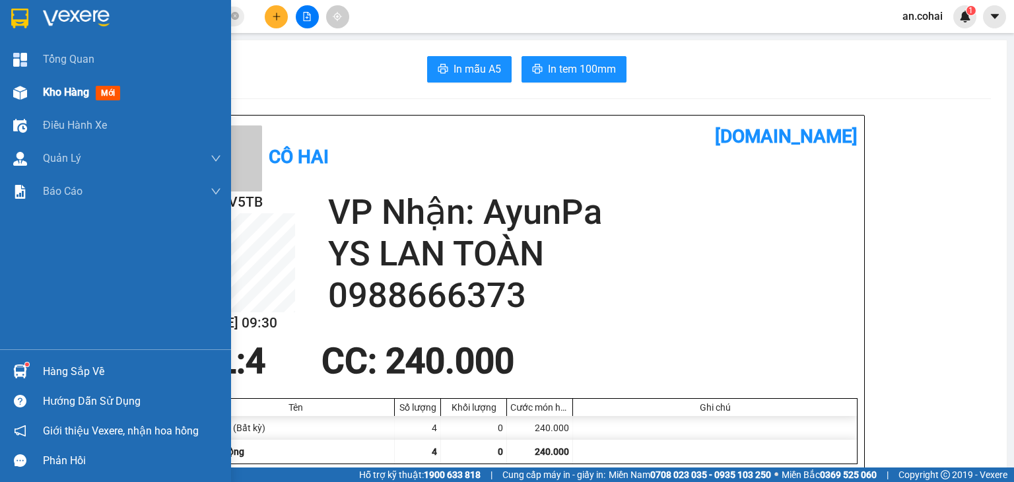
click at [64, 86] on span "Kho hàng" at bounding box center [66, 92] width 46 height 13
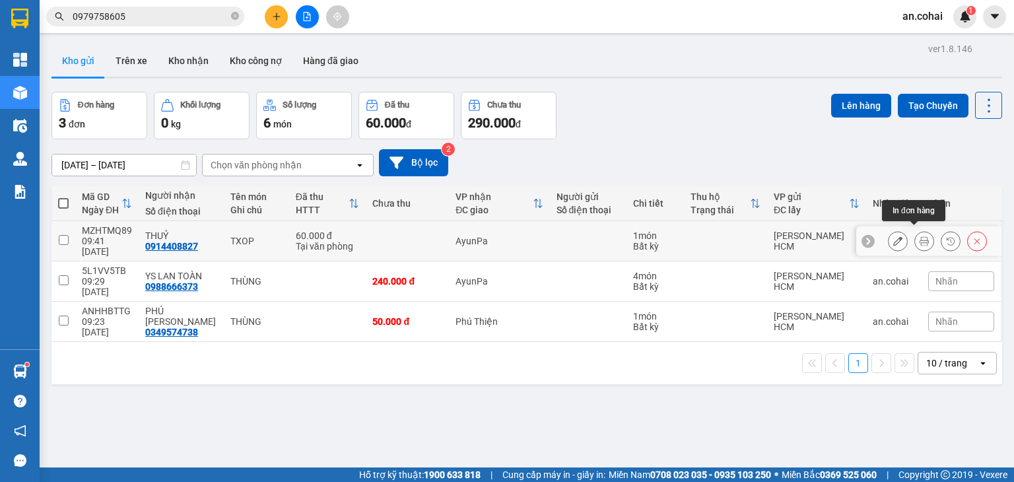
click at [920, 236] on icon at bounding box center [924, 240] width 9 height 9
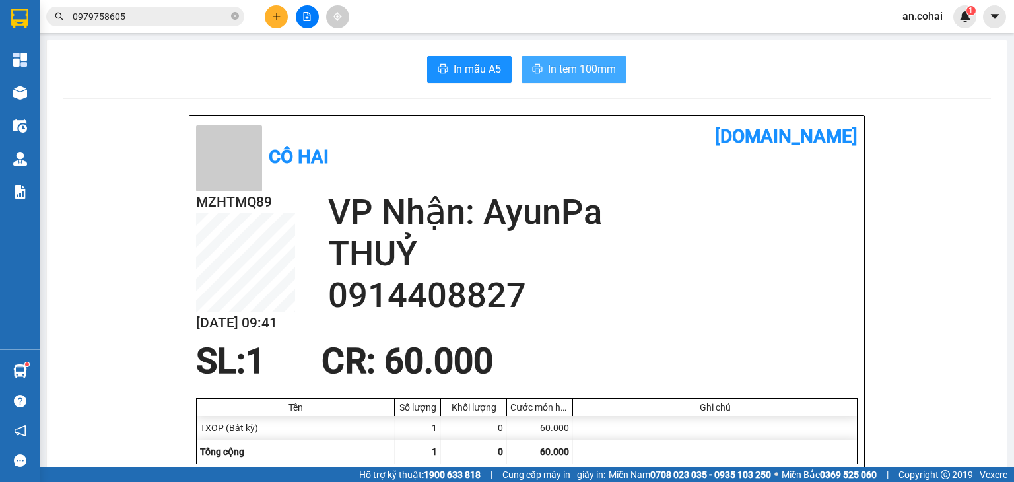
click at [565, 63] on span "In tem 100mm" at bounding box center [582, 69] width 68 height 17
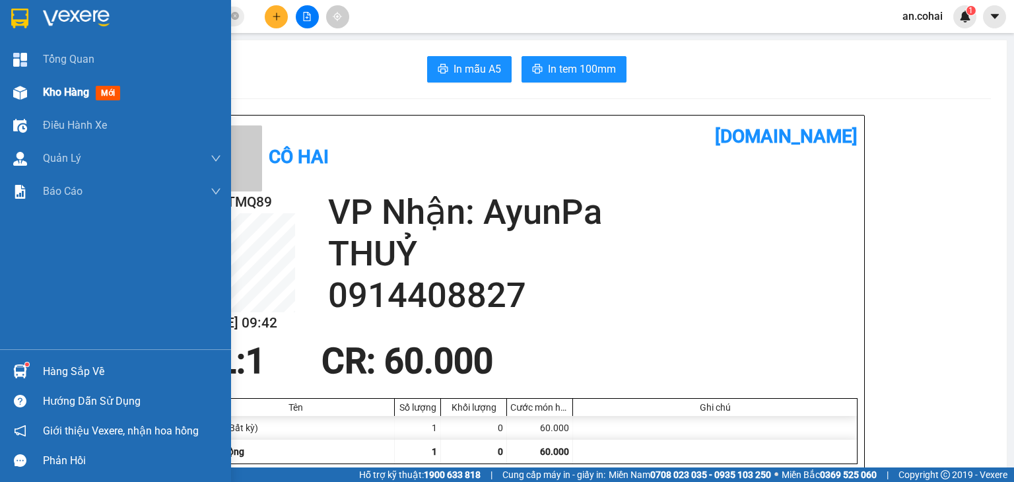
click at [79, 90] on span "Kho hàng" at bounding box center [66, 92] width 46 height 13
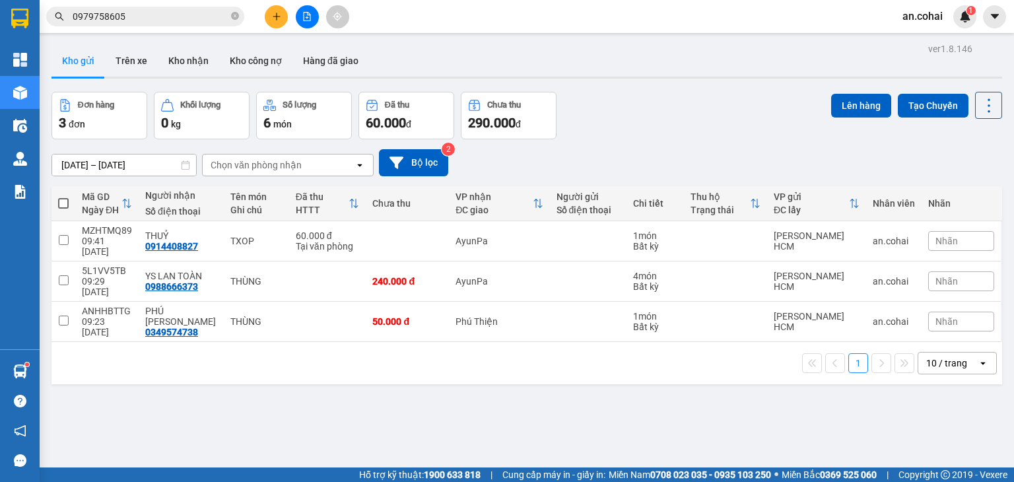
click at [273, 25] on button at bounding box center [276, 16] width 23 height 23
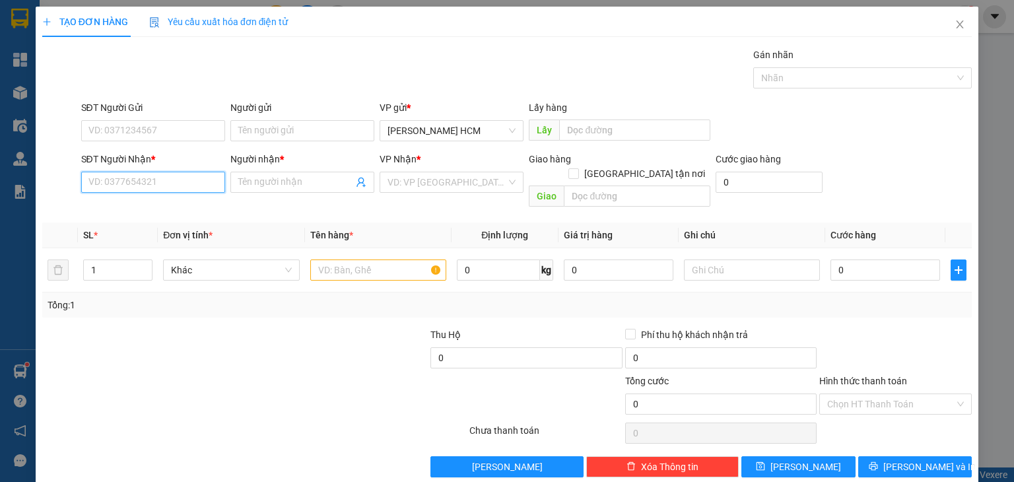
click at [185, 190] on input "SĐT Người Nhận *" at bounding box center [153, 182] width 144 height 21
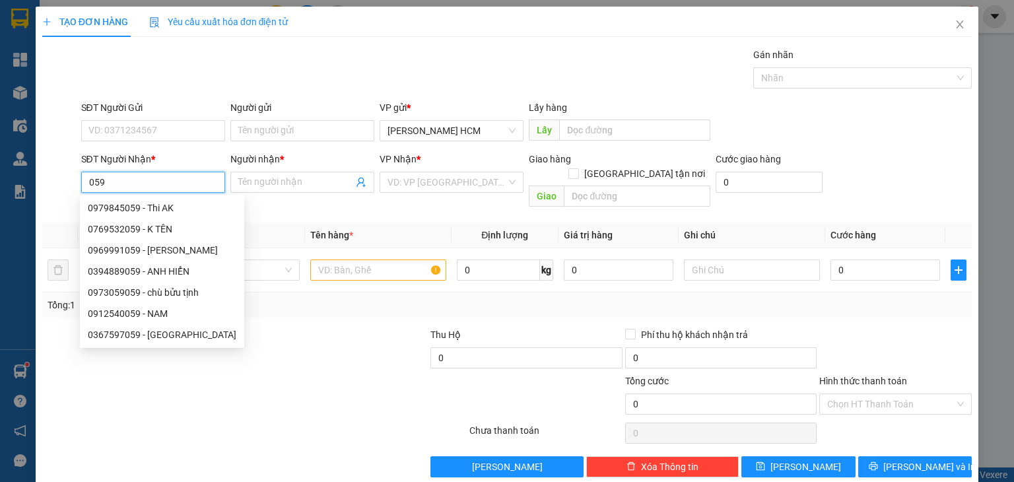
click at [175, 208] on div "0979845059 - Thi AK" at bounding box center [162, 208] width 149 height 15
type input "0979845059"
type input "Thi AK"
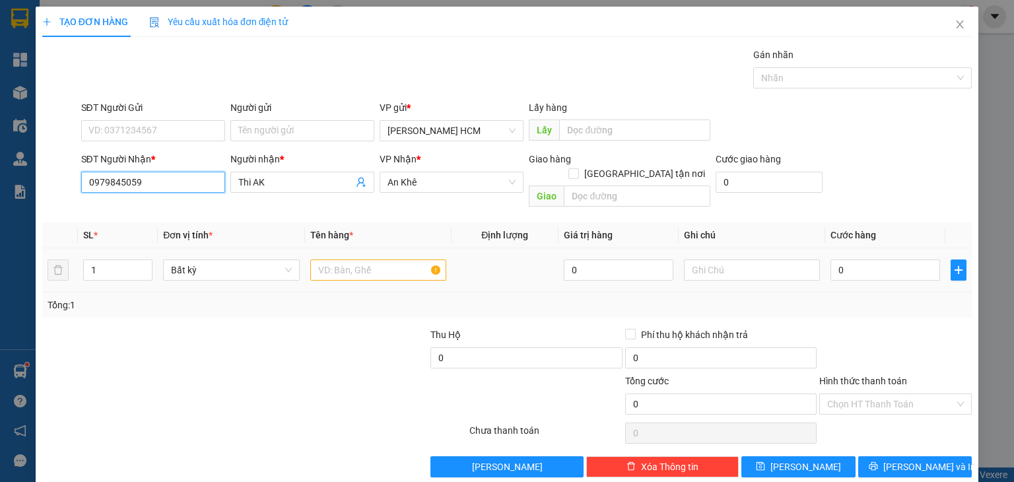
type input "0979845059"
click at [338, 260] on input "text" at bounding box center [378, 270] width 136 height 21
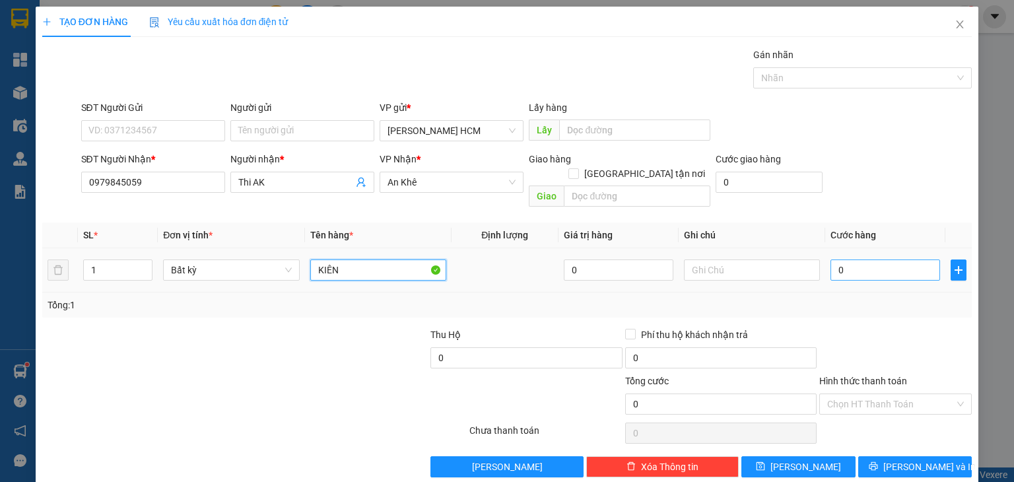
type input "KIÊN"
click at [869, 260] on input "0" at bounding box center [886, 270] width 110 height 21
type input "004"
type input "4"
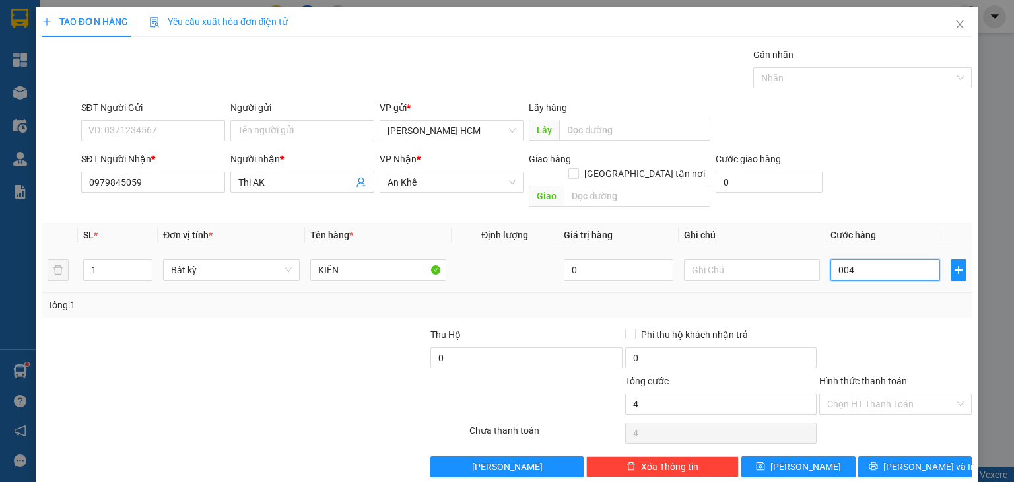
type input "0.040"
type input "40"
type input "40.000"
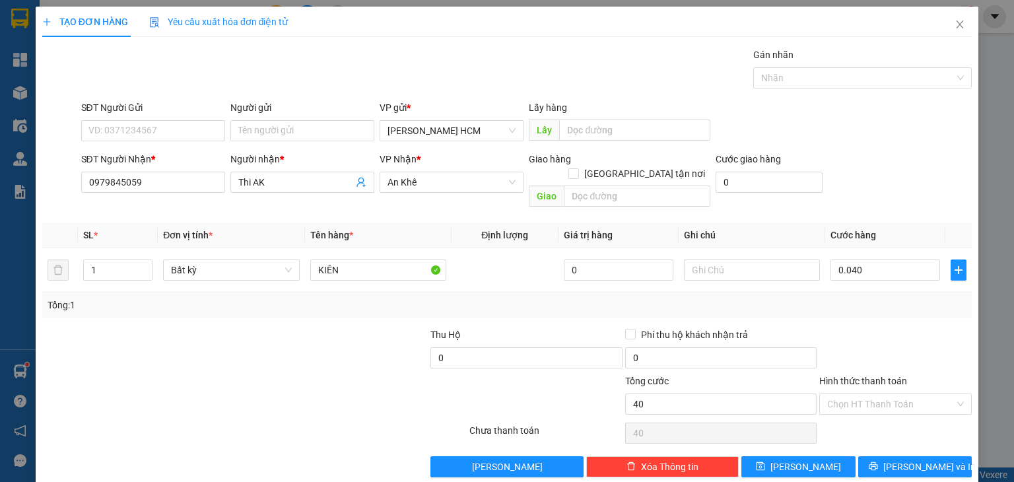
type input "40.000"
click at [872, 298] on div "Tổng: 1" at bounding box center [507, 305] width 919 height 15
click at [888, 456] on button "[PERSON_NAME] và In" at bounding box center [915, 466] width 114 height 21
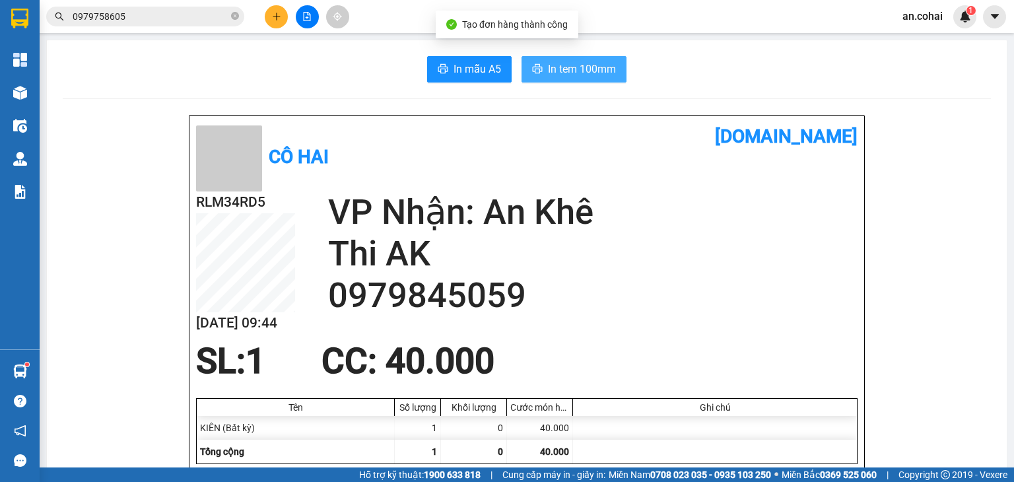
click at [597, 68] on span "In tem 100mm" at bounding box center [582, 69] width 68 height 17
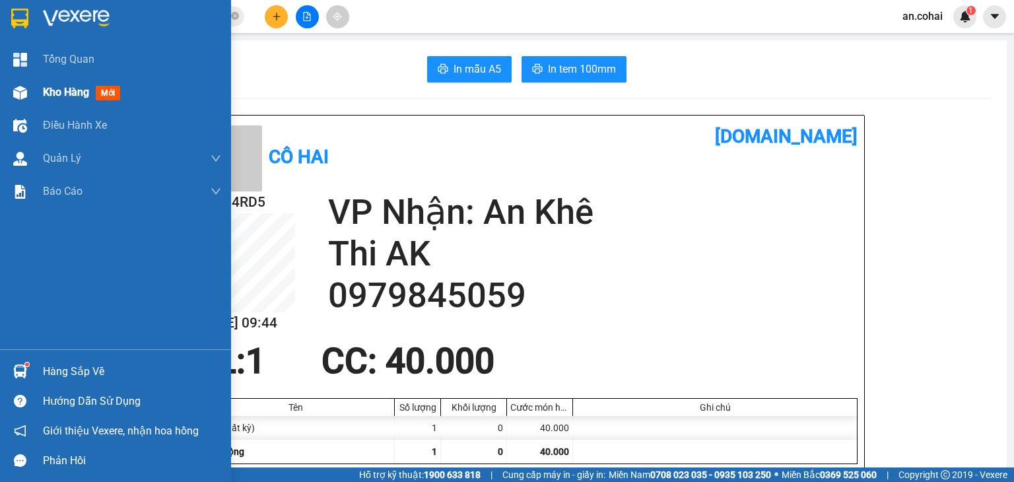
click at [25, 91] on img at bounding box center [20, 93] width 14 height 14
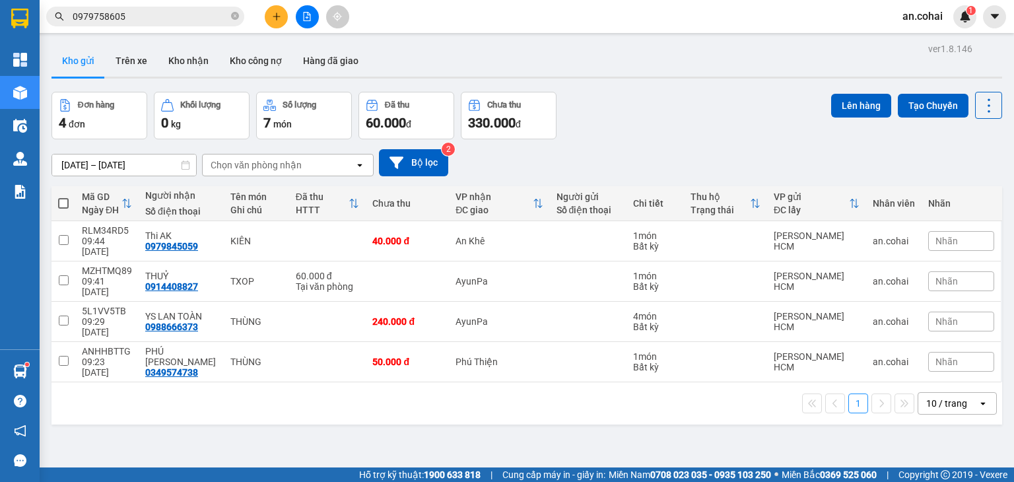
drag, startPoint x: 219, startPoint y: 394, endPoint x: 170, endPoint y: 291, distance: 113.7
click at [215, 385] on div "ver 1.8.146 Kho gửi Trên xe Kho nhận Kho công nợ Hàng đã giao Đơn hàng 4 đơn Kh…" at bounding box center [526, 281] width 961 height 482
click at [68, 198] on span at bounding box center [63, 203] width 11 height 11
click at [63, 197] on input "checkbox" at bounding box center [63, 197] width 0 height 0
checkbox input "true"
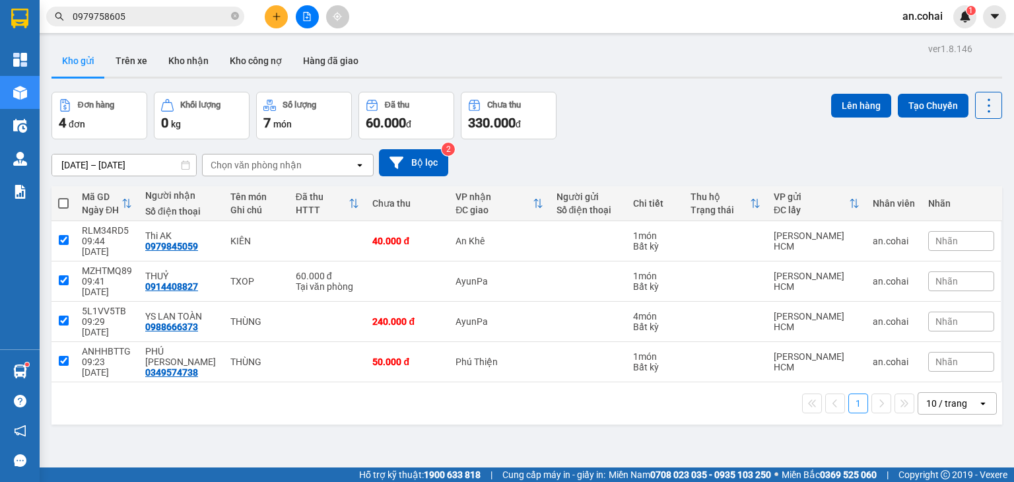
checkbox input "true"
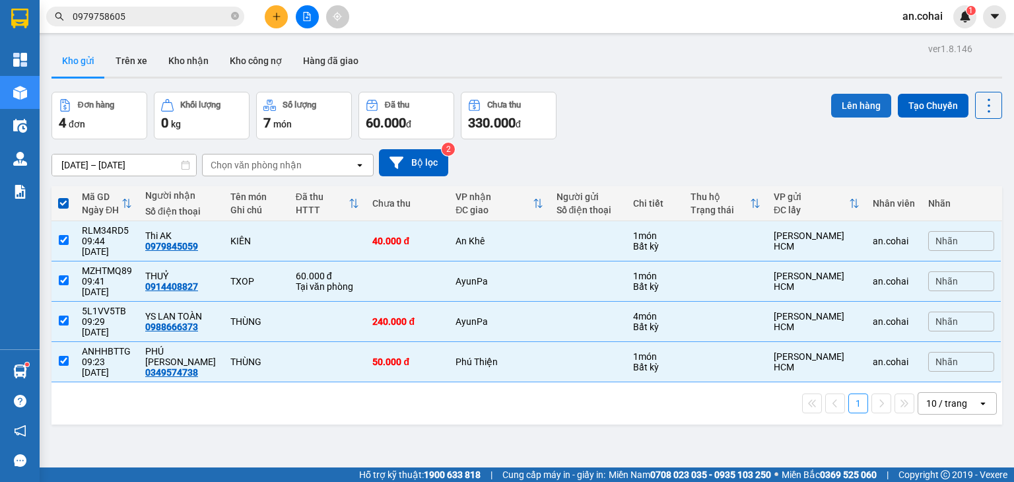
click at [863, 97] on button "Lên hàng" at bounding box center [861, 106] width 60 height 24
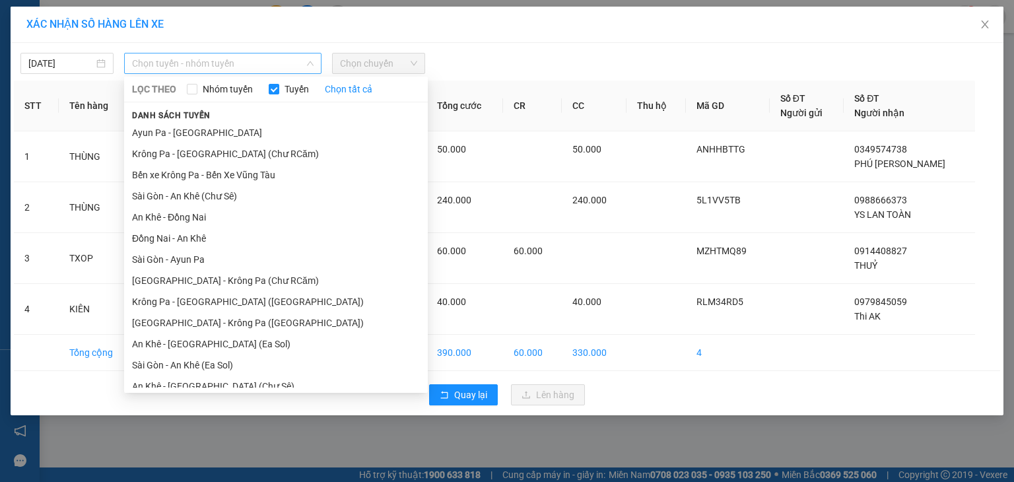
click at [208, 53] on span "Chọn tuyến - nhóm tuyến" at bounding box center [223, 63] width 182 height 20
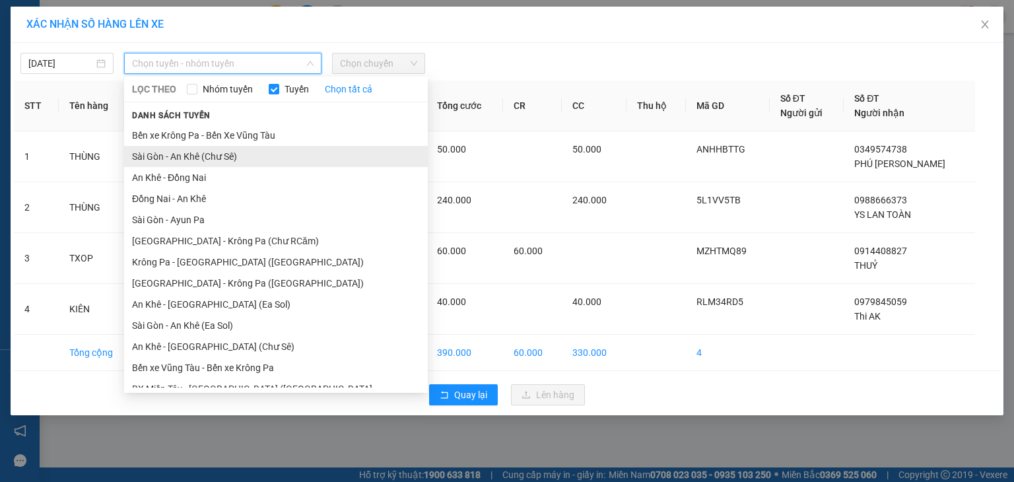
scroll to position [73, 0]
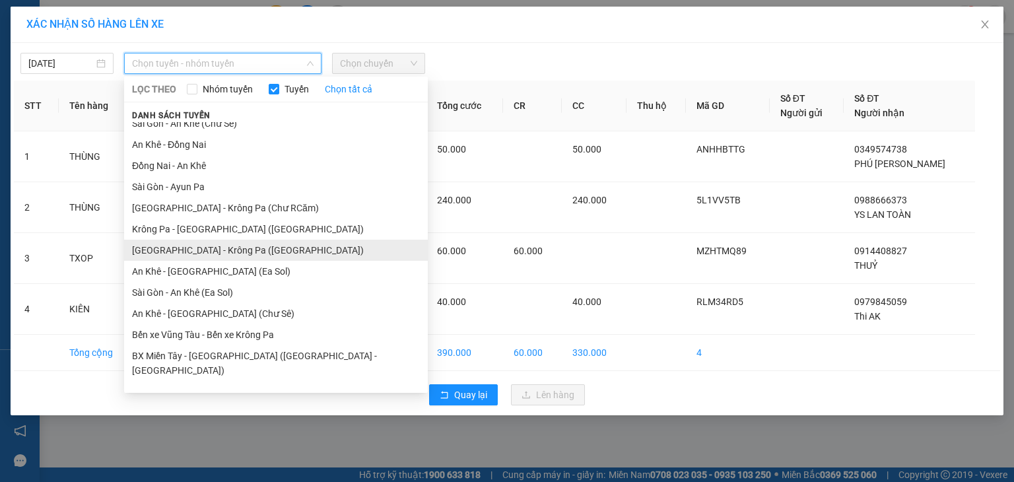
click at [219, 248] on li "[GEOGRAPHIC_DATA] - Krông Pa ([GEOGRAPHIC_DATA])" at bounding box center [276, 250] width 304 height 21
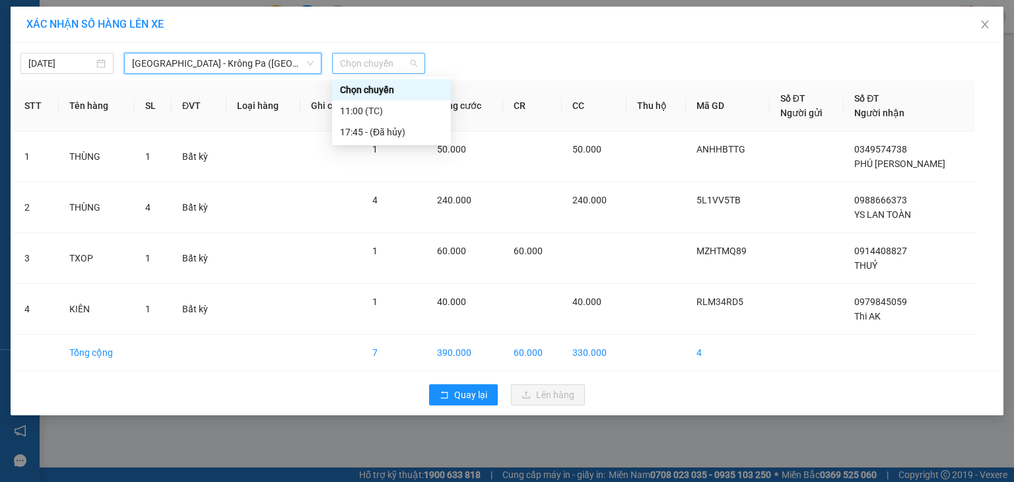
click at [380, 66] on span "Chọn chuyến" at bounding box center [378, 63] width 77 height 20
click at [389, 110] on div "11:00 (TC)" at bounding box center [391, 111] width 103 height 15
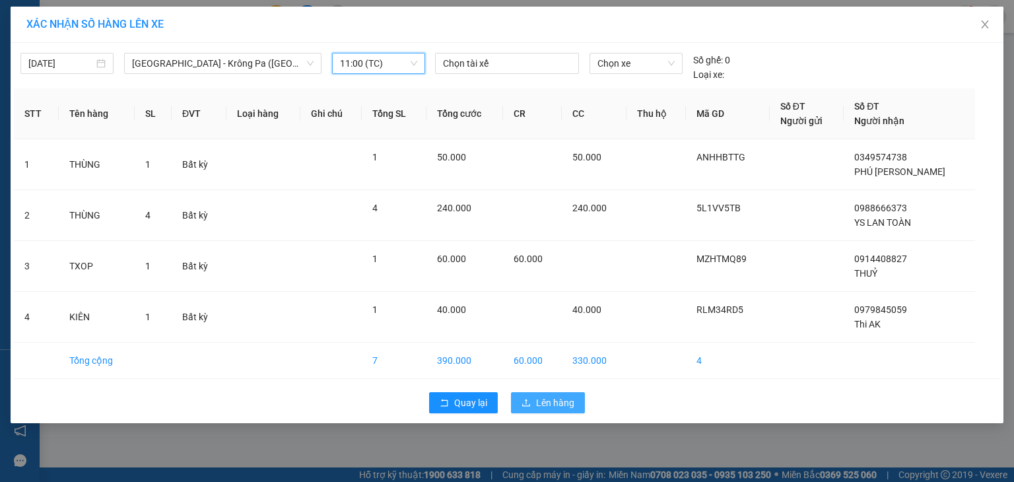
click at [555, 403] on span "Lên hàng" at bounding box center [555, 403] width 38 height 15
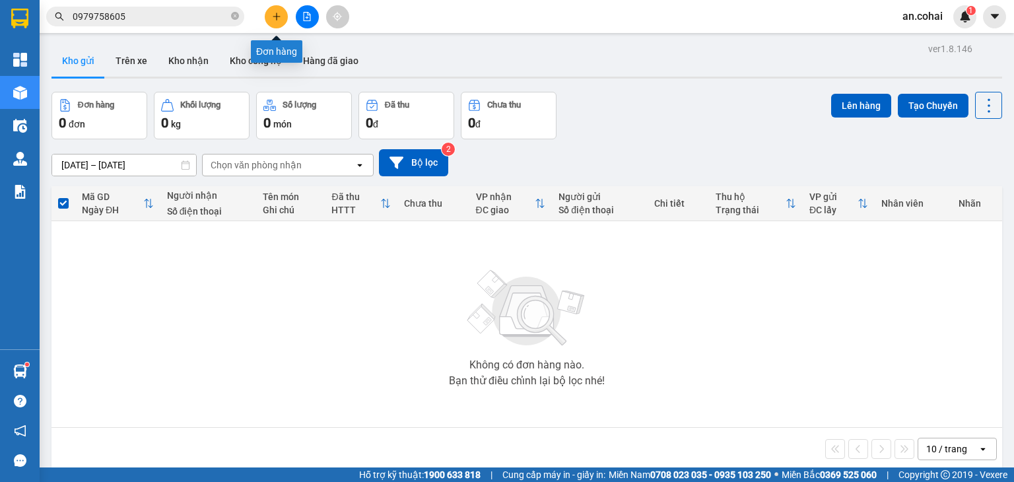
click at [274, 14] on icon "plus" at bounding box center [276, 16] width 9 height 9
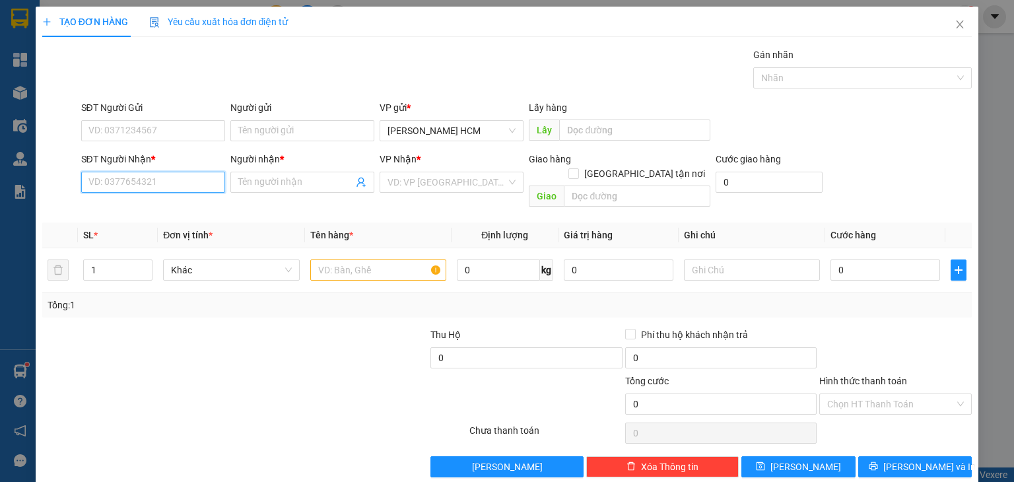
click at [203, 187] on input "SĐT Người Nhận *" at bounding box center [153, 182] width 144 height 21
click at [176, 179] on input "SĐT Người Nhận *" at bounding box center [153, 182] width 144 height 21
drag, startPoint x: 177, startPoint y: 212, endPoint x: 315, endPoint y: 147, distance: 152.4
click at [177, 203] on div "0971009076 - nam" at bounding box center [151, 208] width 127 height 15
type input "0971009076"
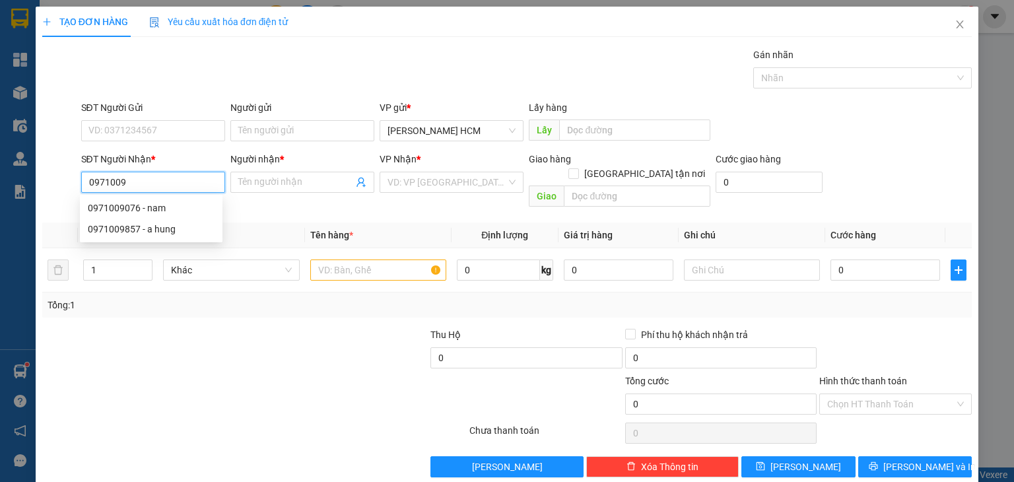
type input "nam"
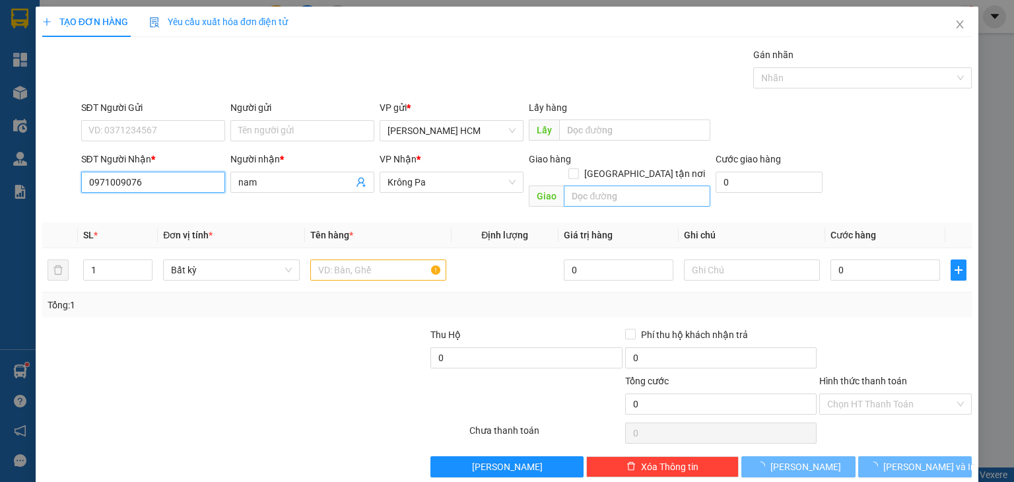
type input "0971009076"
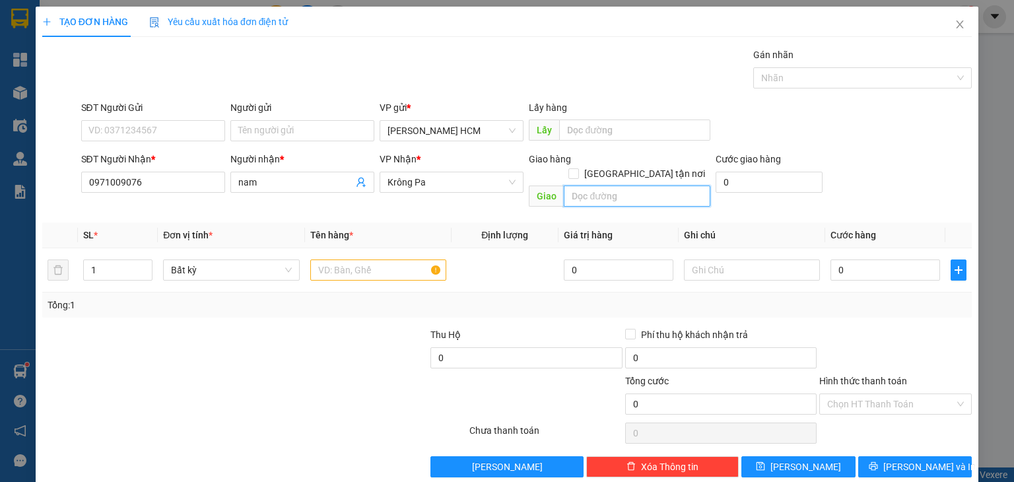
click at [586, 186] on input "text" at bounding box center [637, 196] width 147 height 21
type input "[PERSON_NAME]"
click at [349, 260] on input "text" at bounding box center [378, 270] width 136 height 21
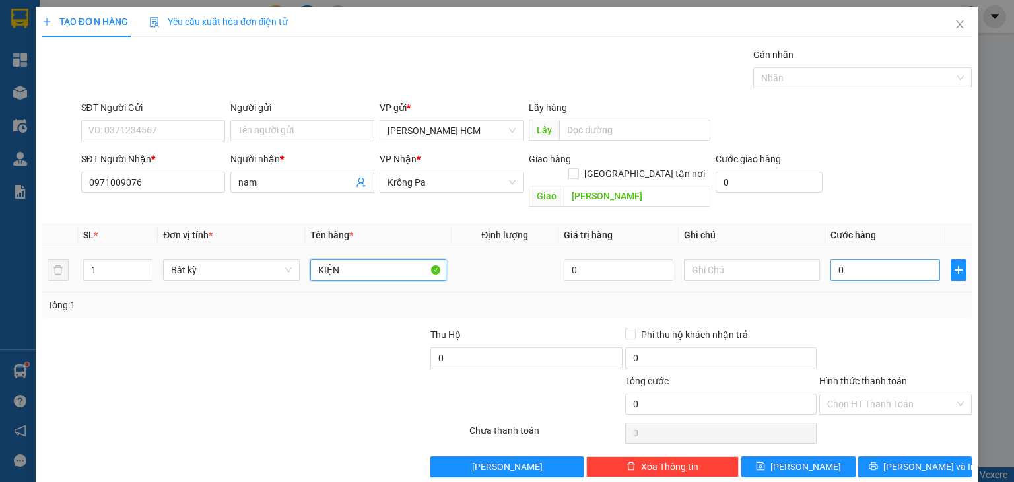
type input "KIỆN"
type input "005"
type input "5"
type input "0.050"
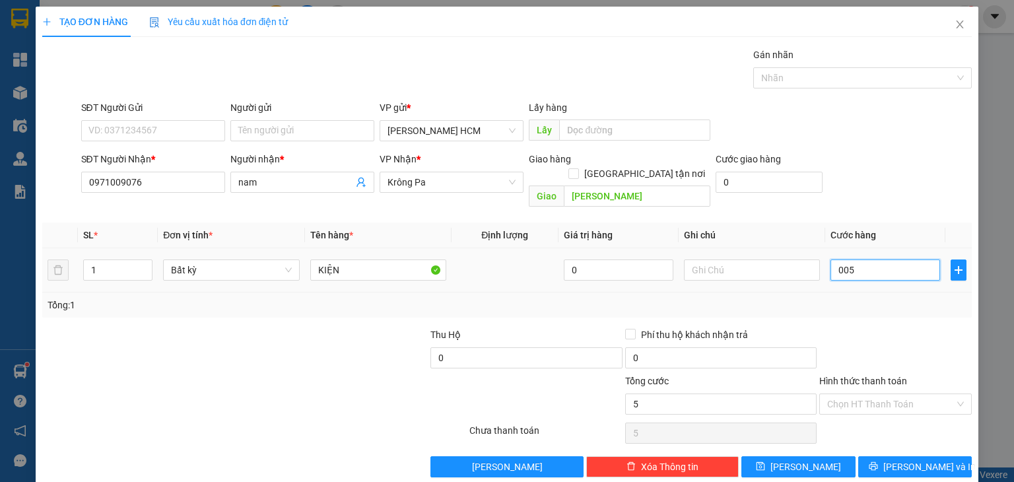
type input "50"
type input "50.000"
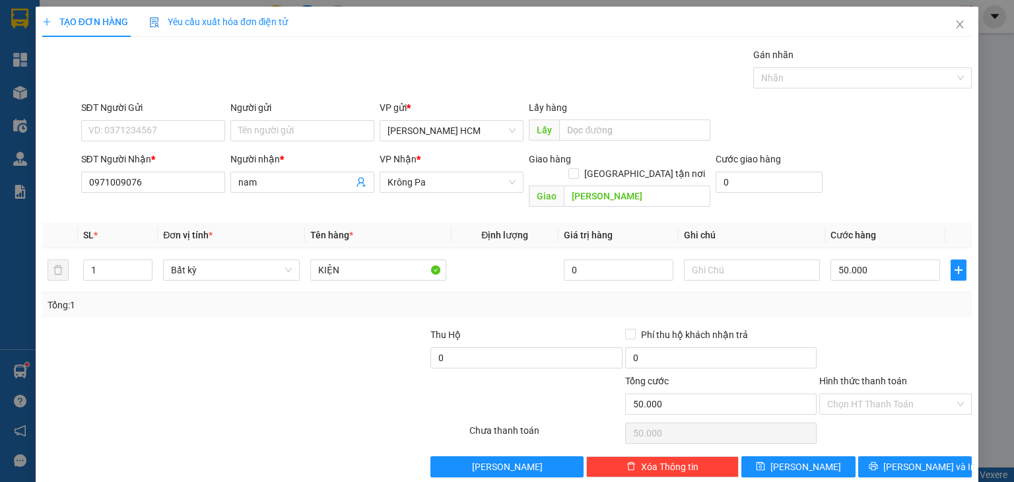
drag, startPoint x: 892, startPoint y: 304, endPoint x: 888, endPoint y: 312, distance: 8.9
click at [891, 304] on div "Transit Pickup Surcharge Ids Transit Deliver Surcharge Ids Transit Deliver Surc…" at bounding box center [507, 263] width 930 height 430
click at [878, 462] on icon "printer" at bounding box center [873, 466] width 9 height 9
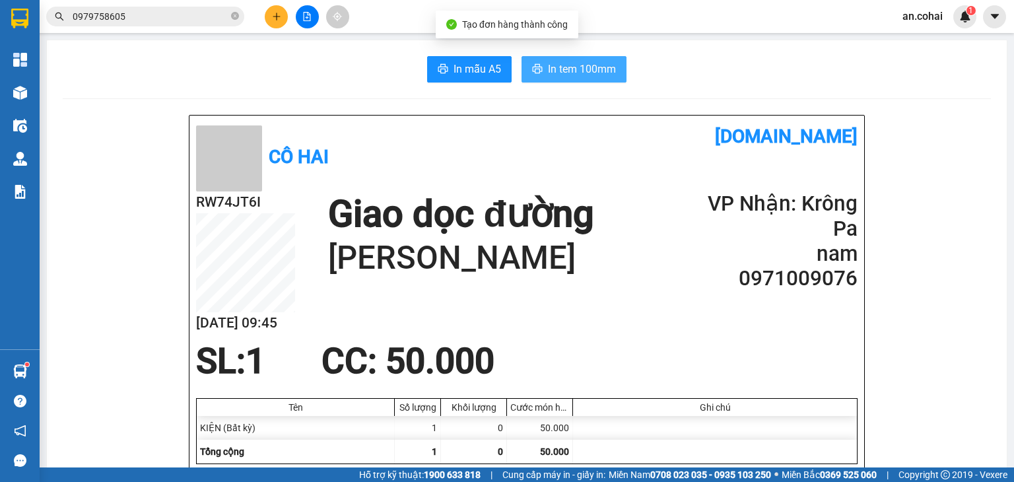
click at [591, 79] on button "In tem 100mm" at bounding box center [574, 69] width 105 height 26
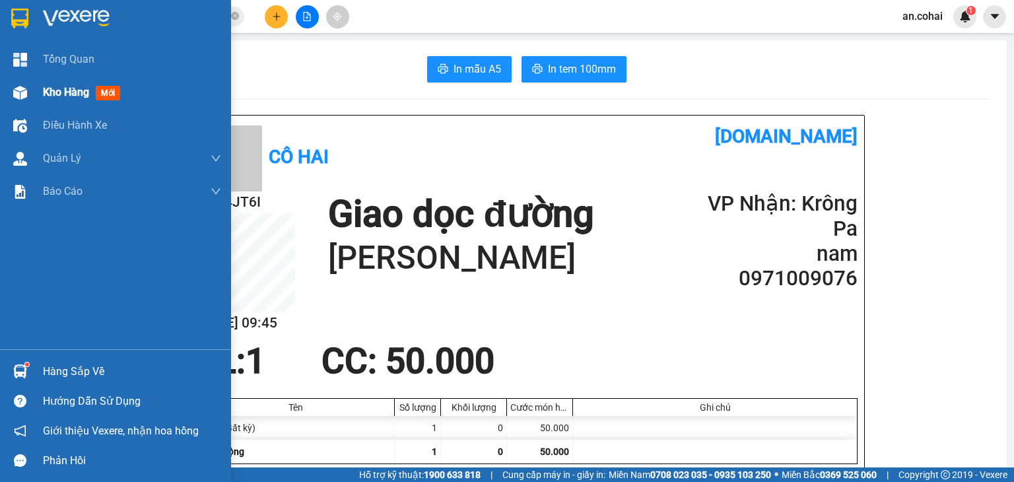
click at [36, 96] on div "Kho hàng mới" at bounding box center [115, 92] width 231 height 33
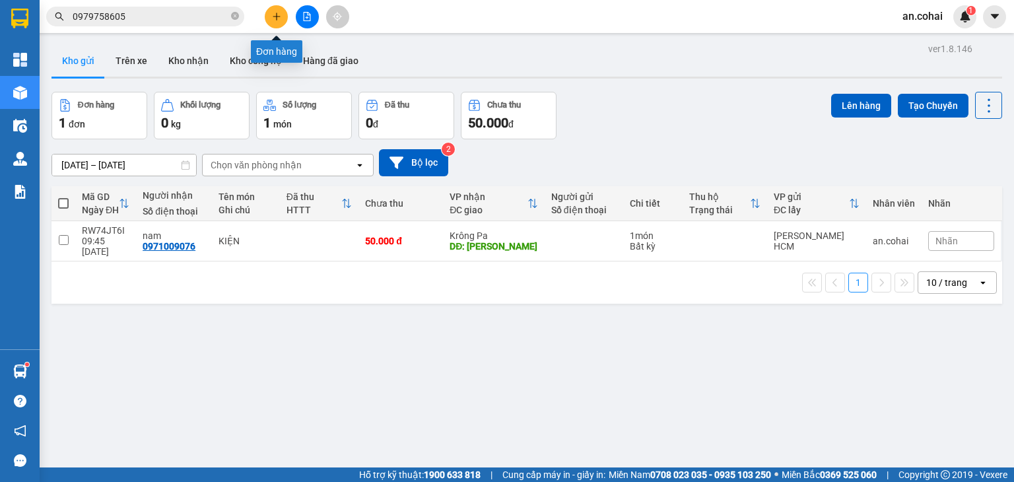
click at [277, 16] on icon "plus" at bounding box center [276, 16] width 9 height 9
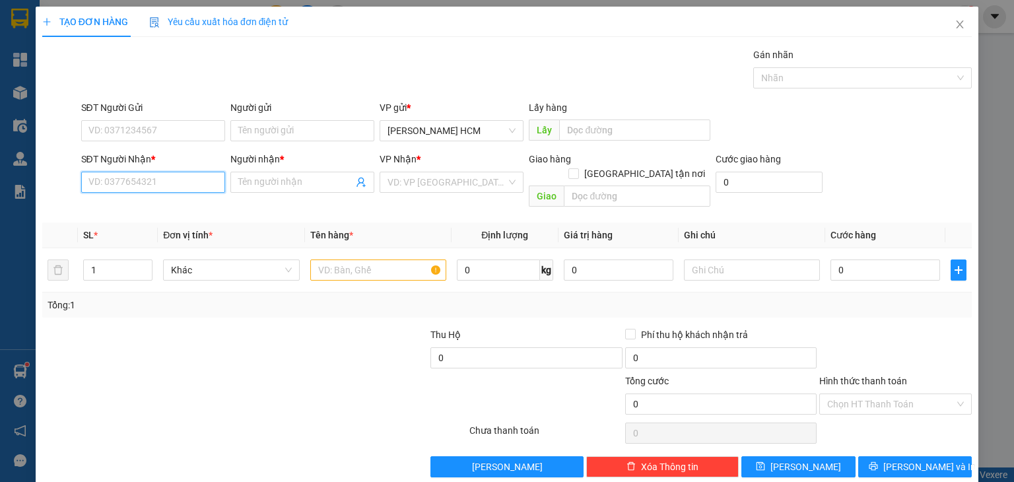
click at [162, 179] on input "SĐT Người Nhận *" at bounding box center [153, 182] width 144 height 21
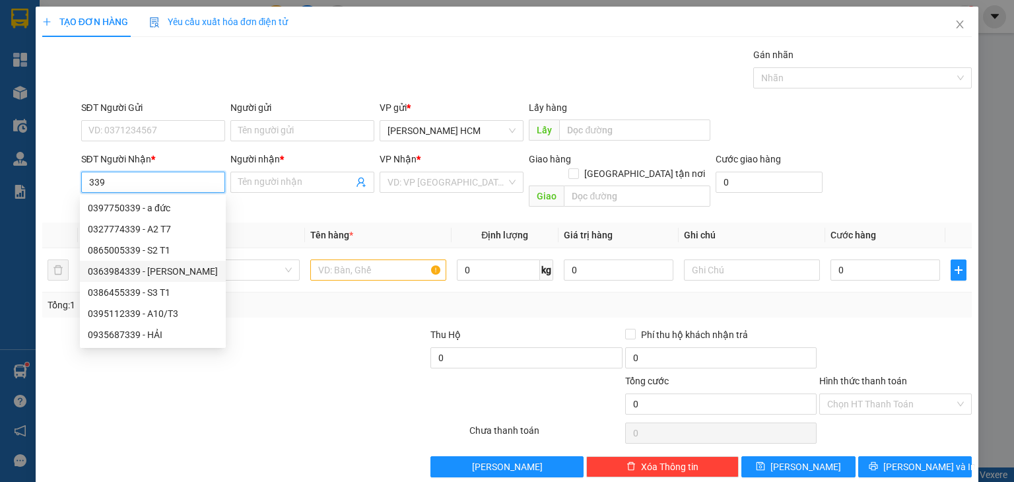
click at [174, 268] on div "0363984339 - [PERSON_NAME]" at bounding box center [153, 271] width 130 height 15
type input "0363984339"
type input "[PERSON_NAME]"
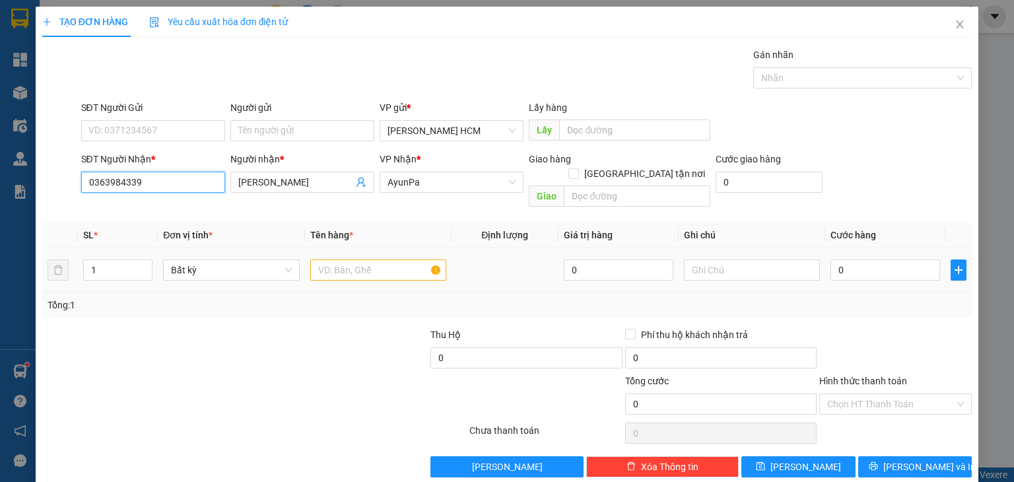
type input "0363984339"
click at [351, 260] on input "text" at bounding box center [378, 270] width 136 height 21
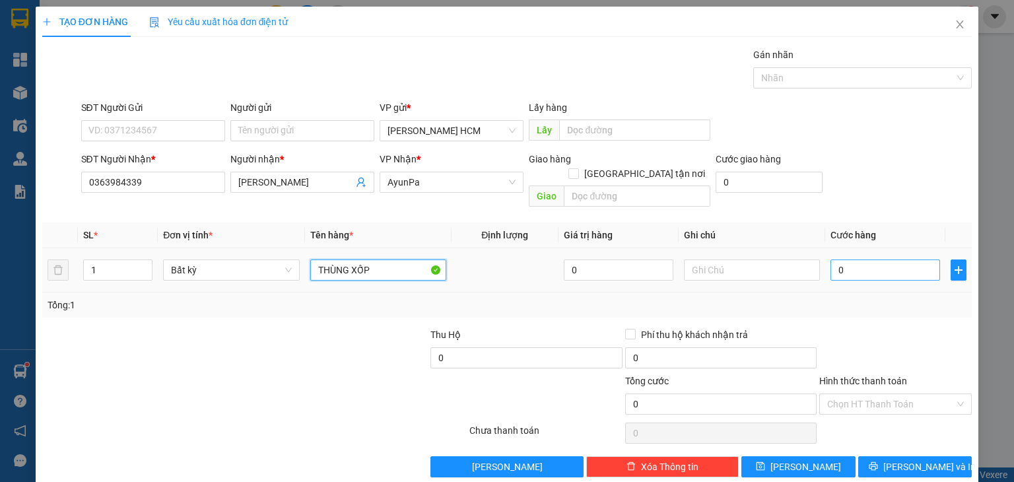
type input "THÙNG XỐP"
click at [905, 260] on input "0" at bounding box center [886, 270] width 110 height 21
type input "005"
type input "5"
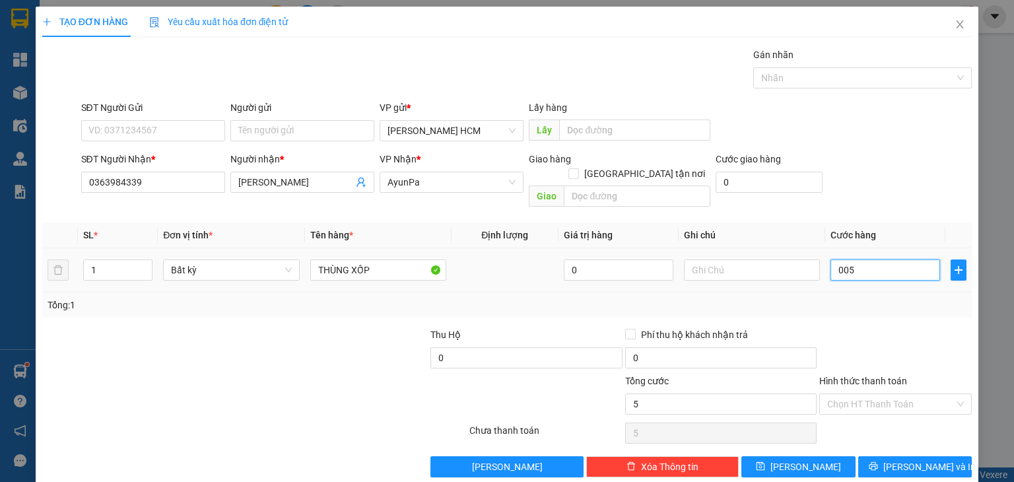
type input "0.050"
type input "50"
type input "50.000"
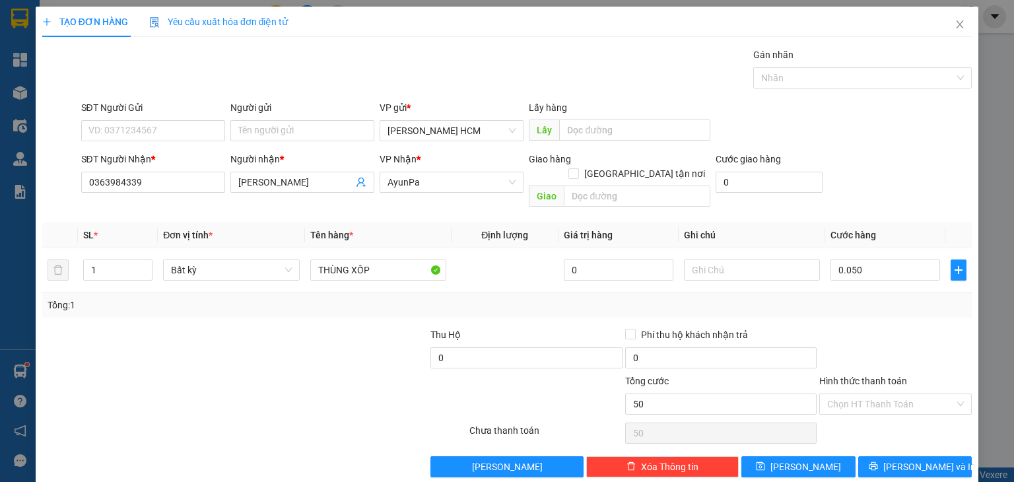
type input "50.000"
drag, startPoint x: 883, startPoint y: 296, endPoint x: 879, endPoint y: 315, distance: 18.9
click at [883, 298] on div "Tổng: 1" at bounding box center [507, 305] width 930 height 25
click at [887, 456] on button "[PERSON_NAME] và In" at bounding box center [915, 466] width 114 height 21
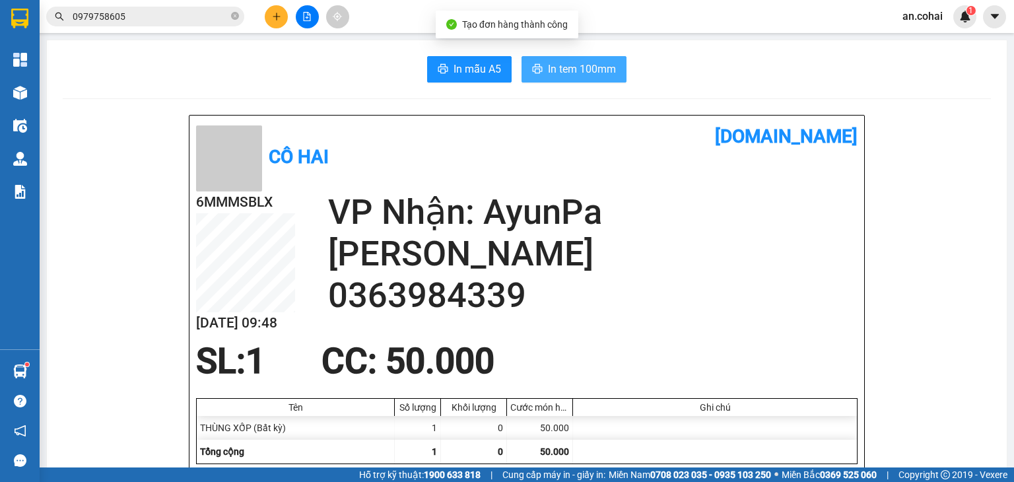
click at [610, 65] on span "In tem 100mm" at bounding box center [582, 69] width 68 height 17
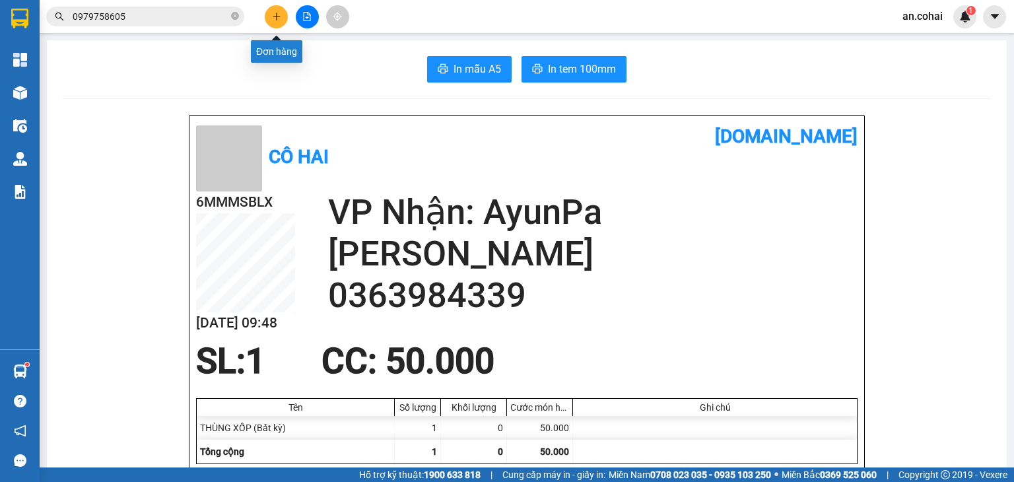
click at [279, 17] on icon "plus" at bounding box center [276, 16] width 9 height 9
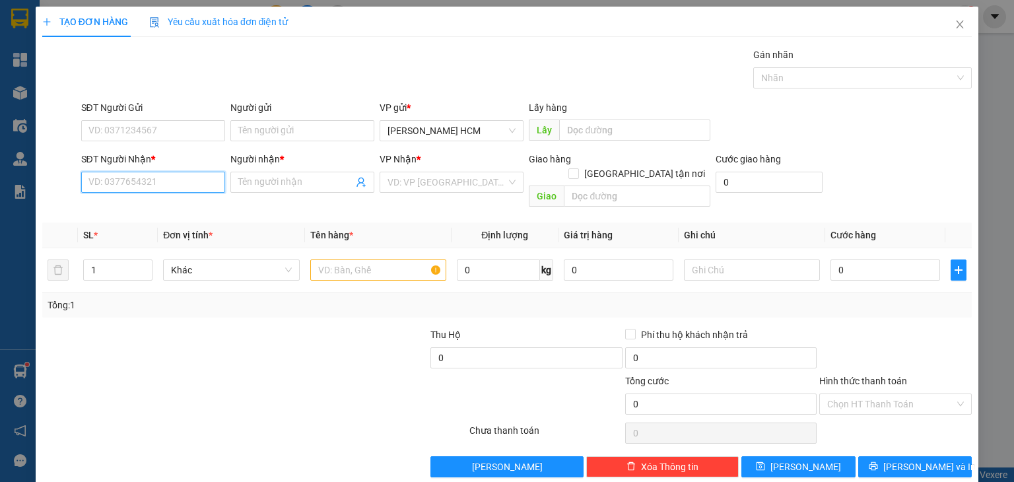
click at [209, 188] on input "SĐT Người Nhận *" at bounding box center [153, 182] width 144 height 21
type input "0905812692"
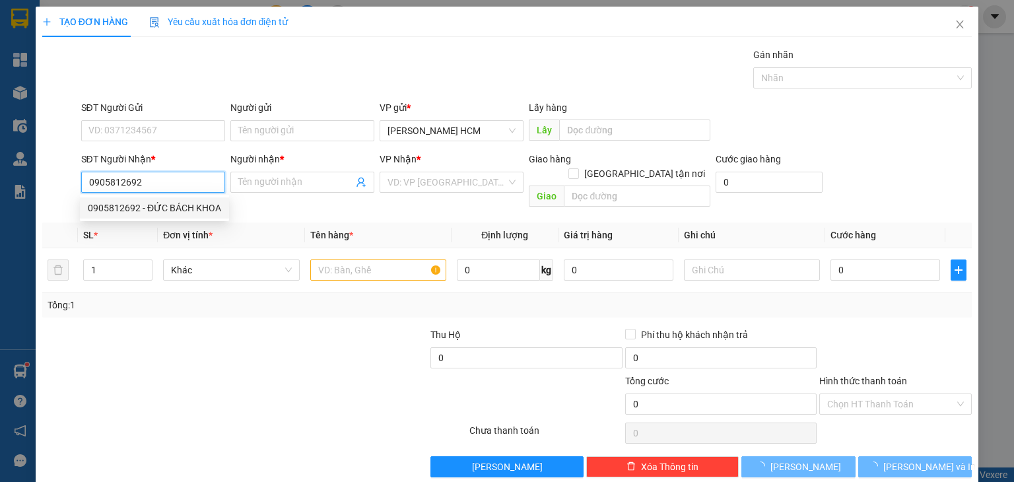
click at [211, 207] on div "0905812692 - ĐỨC BÁCH KHOA" at bounding box center [154, 208] width 133 height 15
type input "ĐỨC BÁCH KHOA"
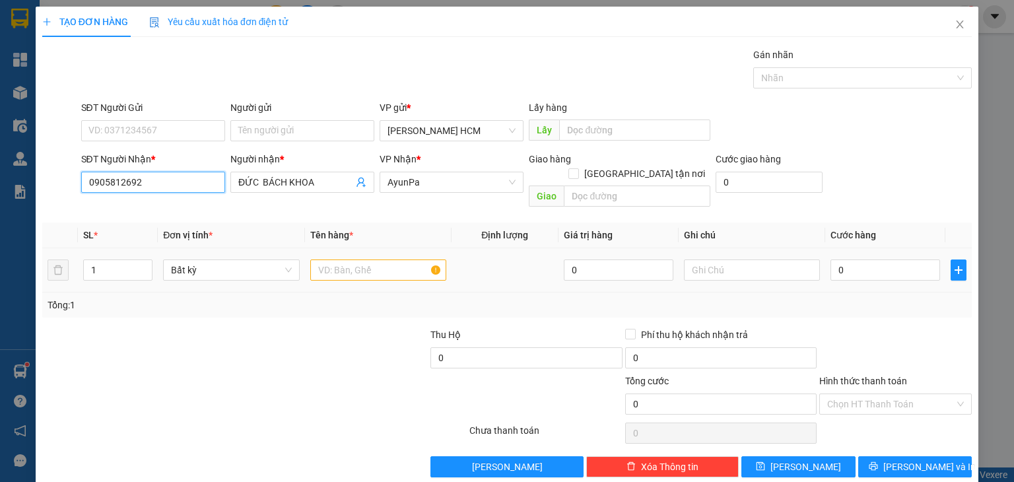
type input "0905812692"
click at [339, 263] on input "text" at bounding box center [378, 270] width 136 height 21
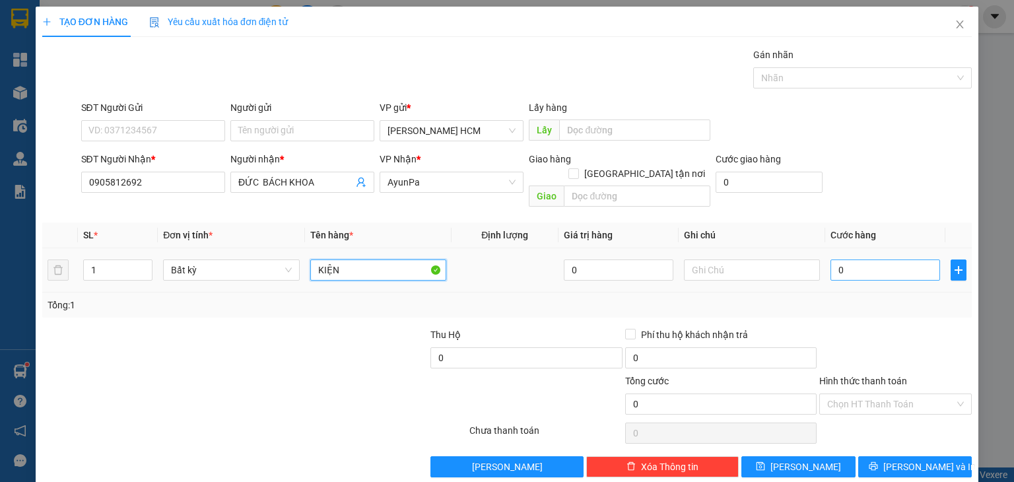
type input "KIỆN"
click at [861, 260] on input "0" at bounding box center [886, 270] width 110 height 21
type input "006"
type input "6"
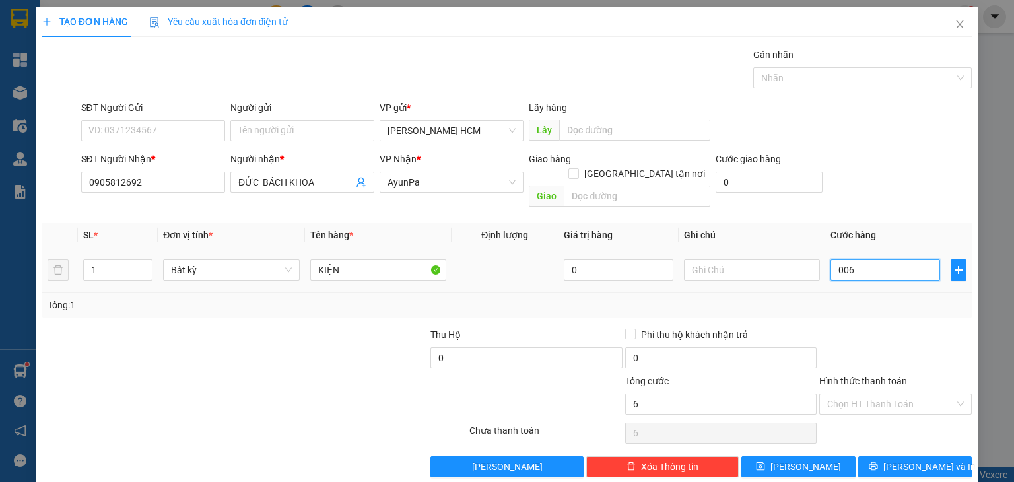
type input "0.060"
type input "60"
type input "60.000"
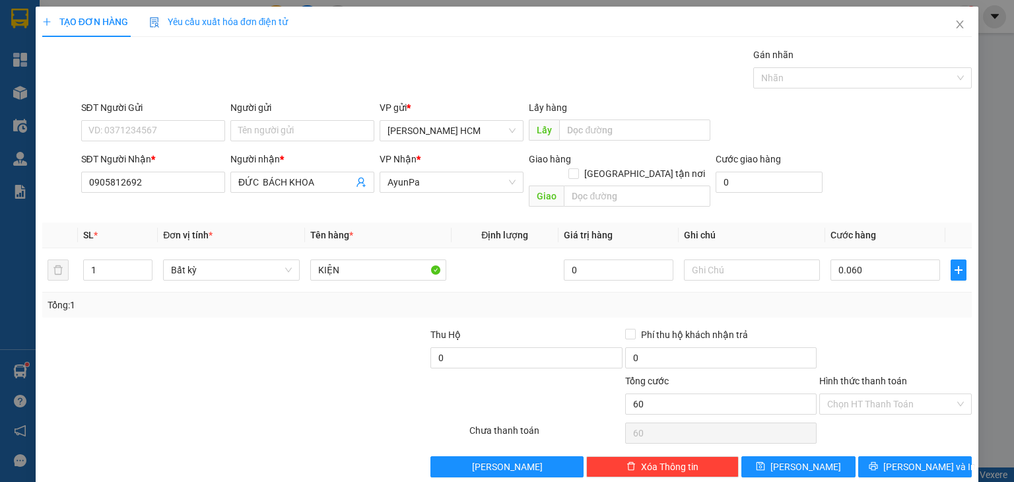
type input "60.000"
click at [917, 462] on div "TẠO ĐƠN HÀNG Yêu cầu xuất hóa đơn điện tử Transit Pickup Surcharge Ids Transit …" at bounding box center [507, 247] width 943 height 481
click at [911, 460] on span "[PERSON_NAME] và In" at bounding box center [930, 467] width 92 height 15
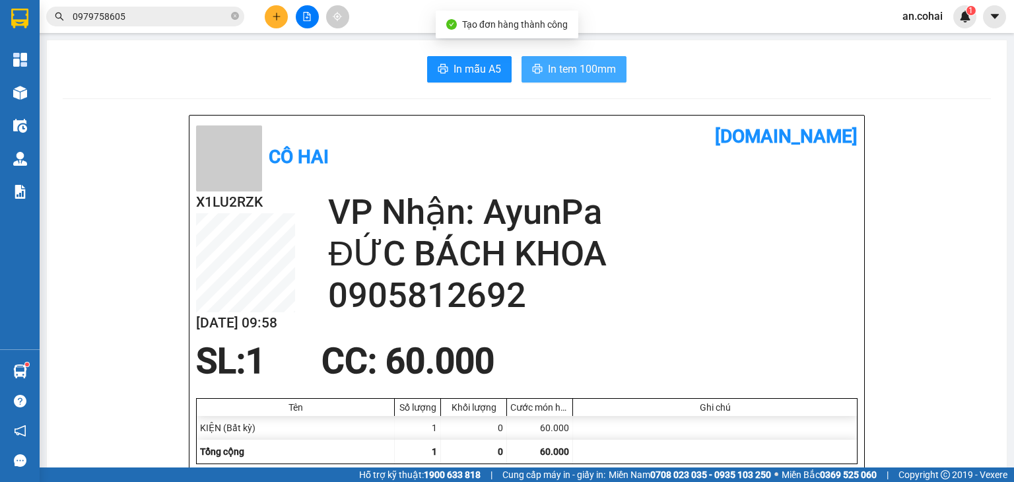
click at [593, 67] on span "In tem 100mm" at bounding box center [582, 69] width 68 height 17
click at [269, 17] on button at bounding box center [276, 16] width 23 height 23
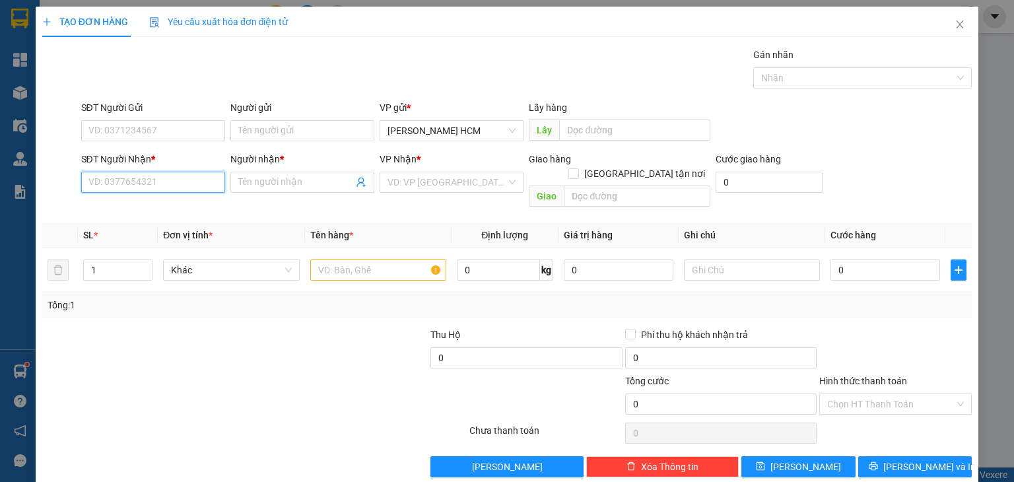
click at [135, 186] on input "SĐT Người Nhận *" at bounding box center [153, 182] width 144 height 21
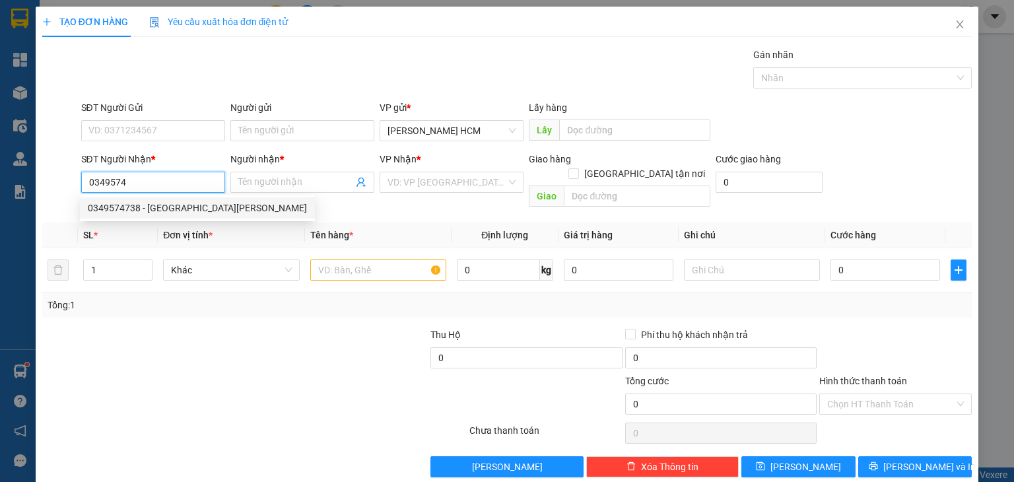
click at [197, 207] on div "0349574738 - [GEOGRAPHIC_DATA][PERSON_NAME]" at bounding box center [197, 208] width 219 height 15
type input "0349574738"
type input "PHÚ [PERSON_NAME]"
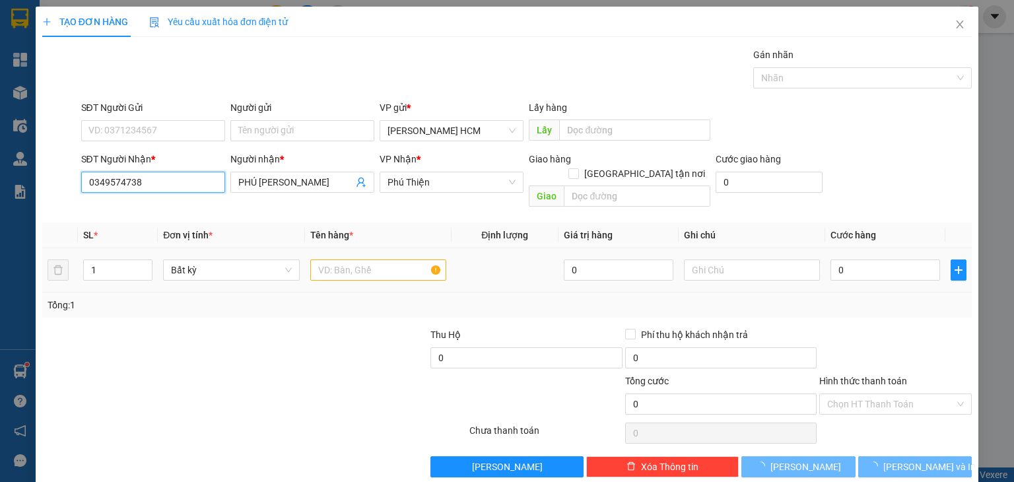
type input "0349574738"
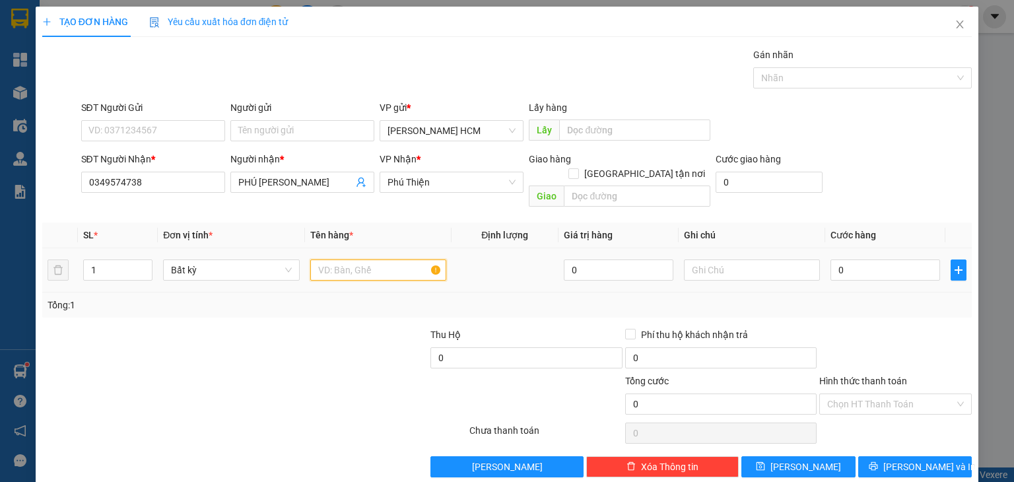
click at [326, 260] on input "text" at bounding box center [378, 270] width 136 height 21
type input "THÙNG"
drag, startPoint x: 860, startPoint y: 236, endPoint x: 859, endPoint y: 246, distance: 10.6
click at [859, 248] on td "0" at bounding box center [885, 270] width 120 height 44
click at [859, 260] on input "0" at bounding box center [886, 270] width 110 height 21
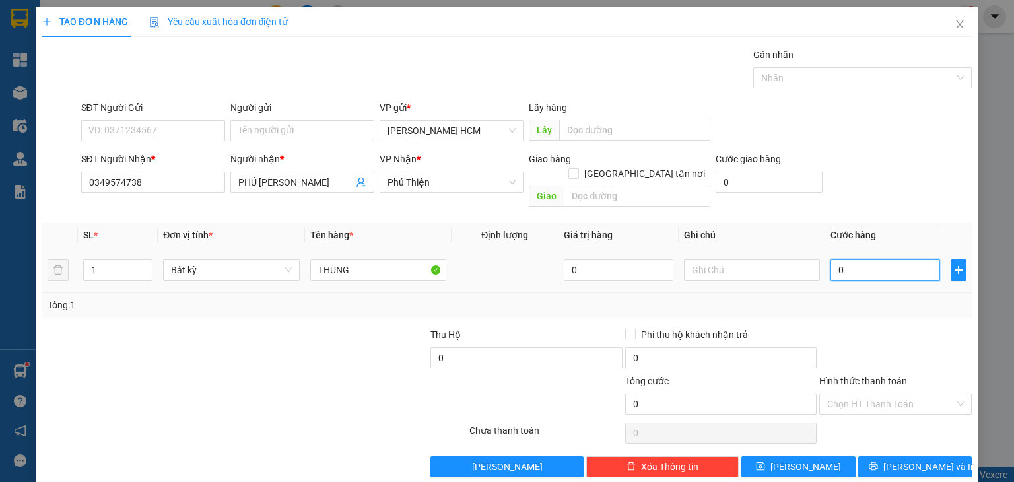
type input "005"
type input "5"
type input "0.050"
type input "50"
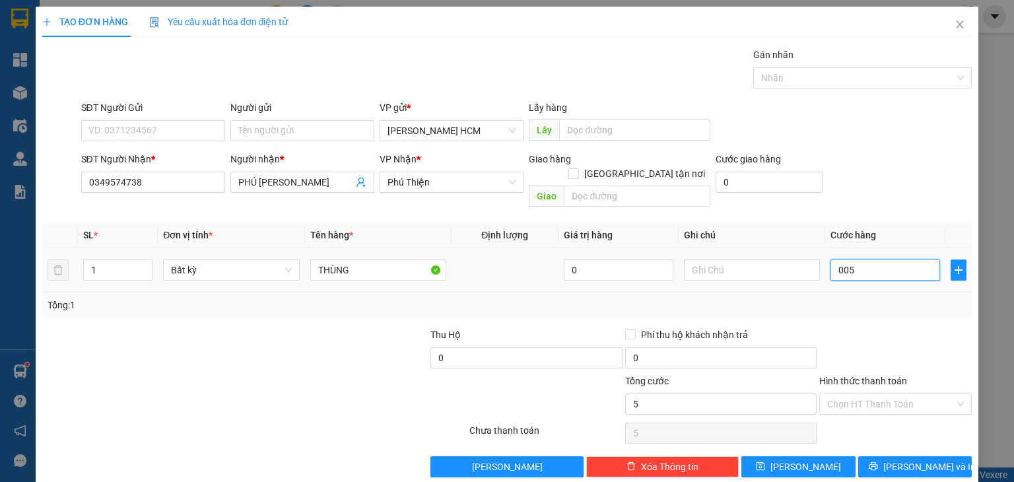
type input "50"
type input "50.000"
click at [878, 306] on div "Transit Pickup Surcharge Ids Transit Deliver Surcharge Ids Transit Deliver Surc…" at bounding box center [507, 263] width 930 height 430
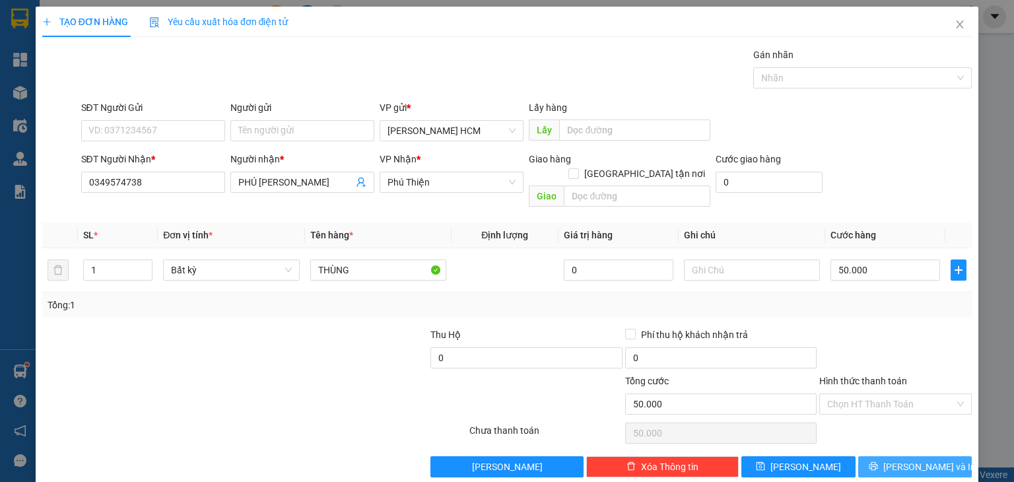
drag, startPoint x: 900, startPoint y: 445, endPoint x: 831, endPoint y: 341, distance: 124.4
click at [900, 460] on span "[PERSON_NAME] và In" at bounding box center [930, 467] width 92 height 15
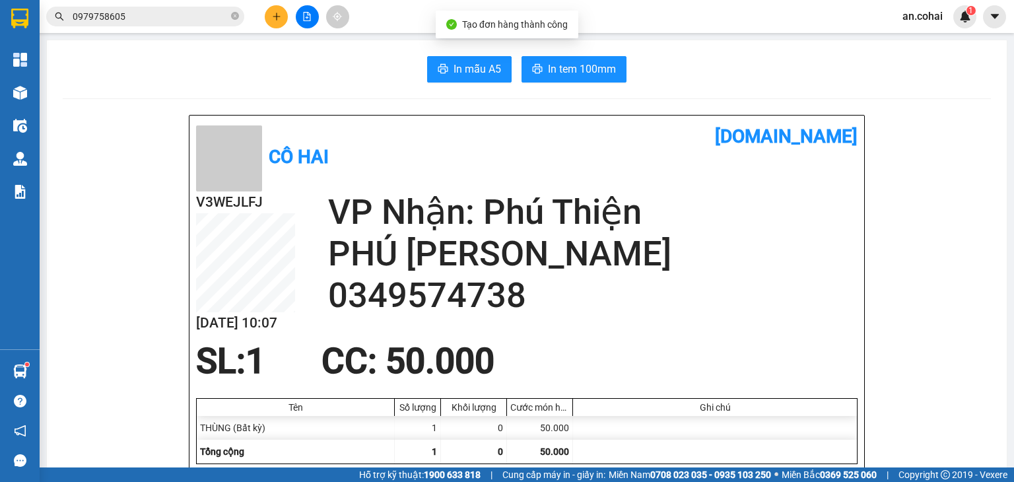
click at [582, 56] on button "In tem 100mm" at bounding box center [574, 69] width 105 height 26
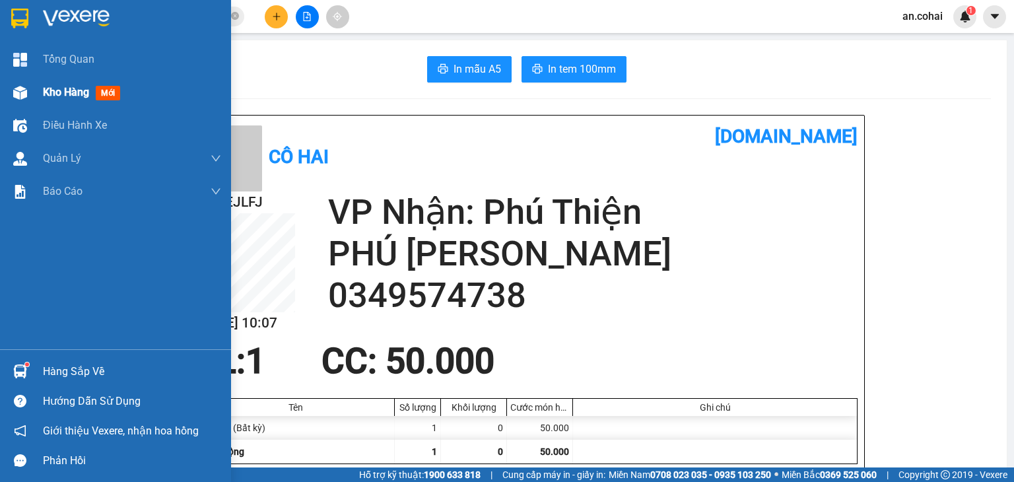
click at [65, 92] on span "Kho hàng" at bounding box center [66, 92] width 46 height 13
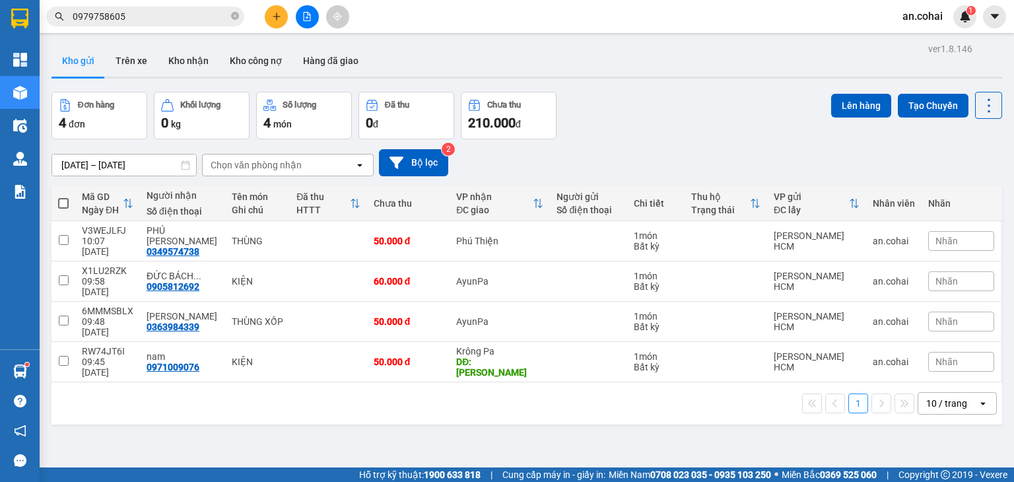
click at [60, 207] on span at bounding box center [63, 203] width 11 height 11
click at [63, 197] on input "checkbox" at bounding box center [63, 197] width 0 height 0
checkbox input "true"
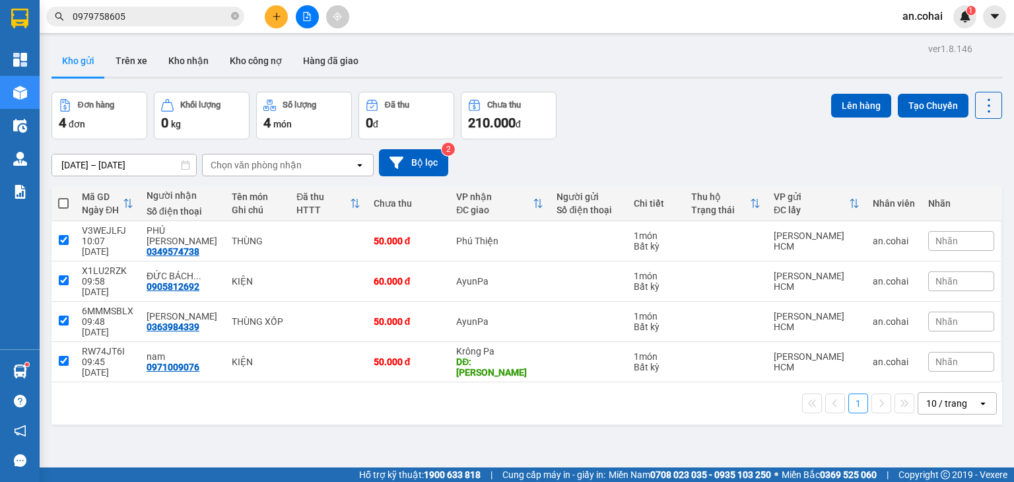
checkbox input "true"
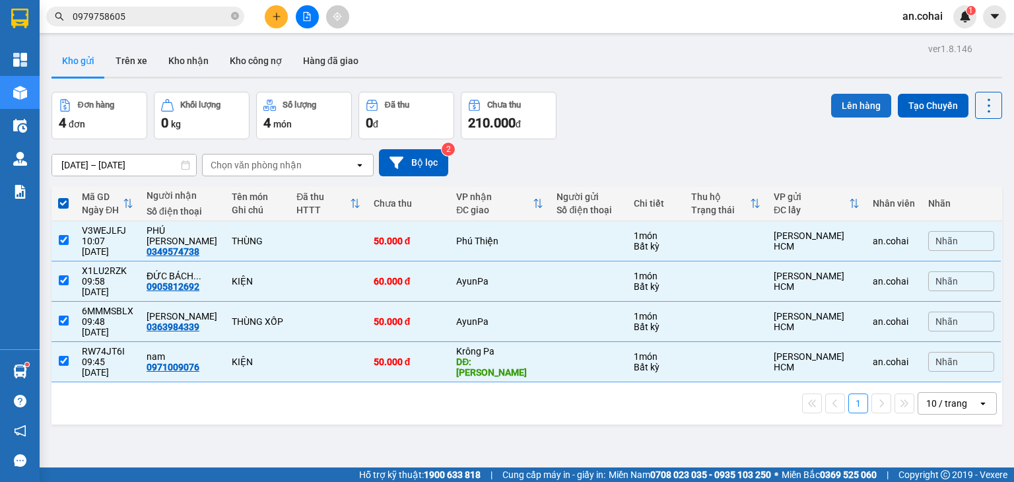
click at [853, 96] on button "Lên hàng" at bounding box center [861, 106] width 60 height 24
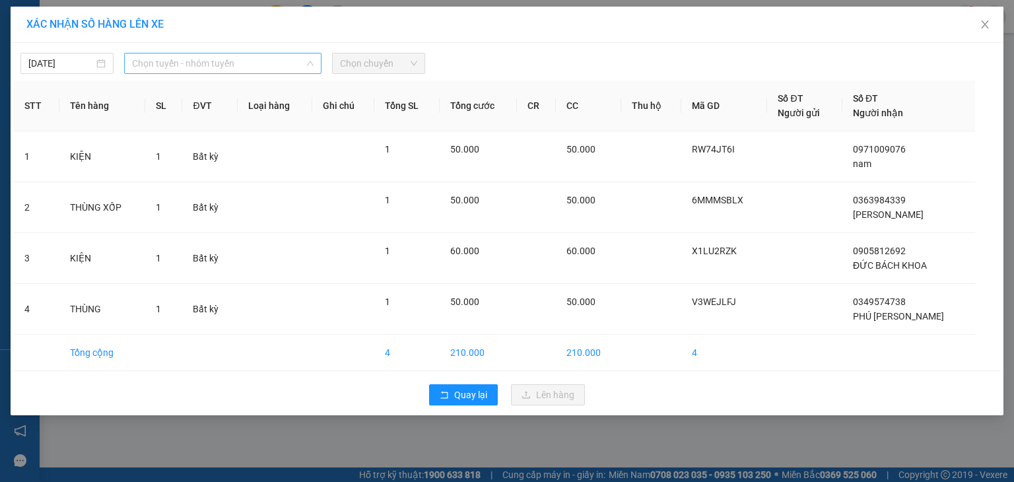
click at [180, 59] on span "Chọn tuyến - nhóm tuyến" at bounding box center [223, 63] width 182 height 20
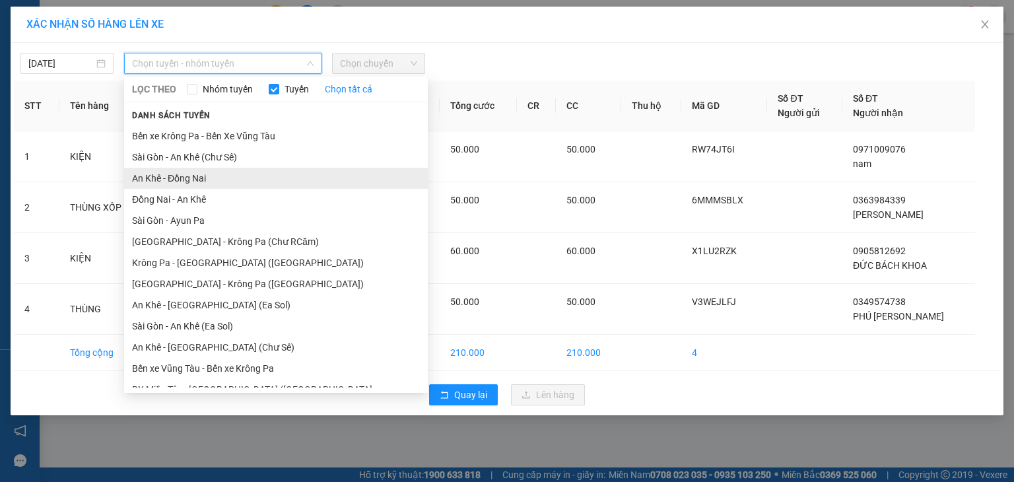
scroll to position [73, 0]
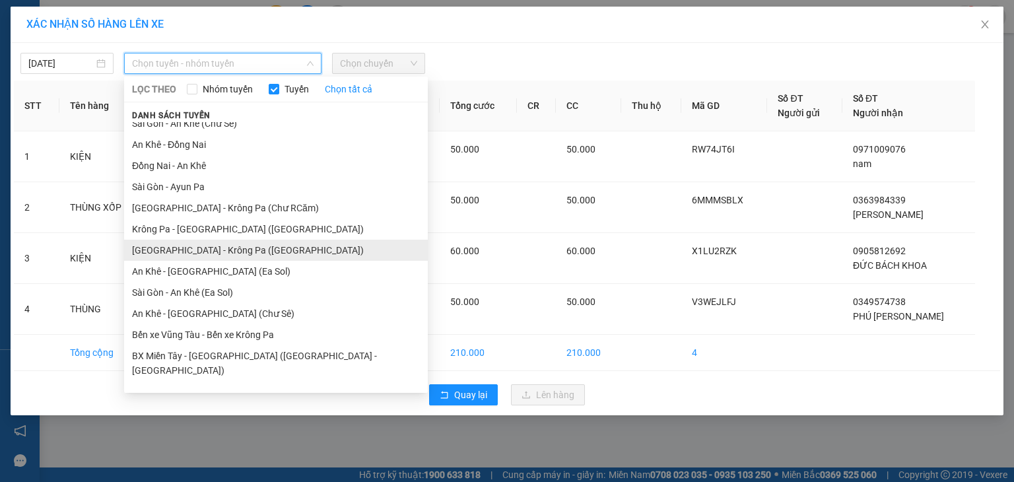
click at [218, 246] on li "[GEOGRAPHIC_DATA] - Krông Pa ([GEOGRAPHIC_DATA])" at bounding box center [276, 250] width 304 height 21
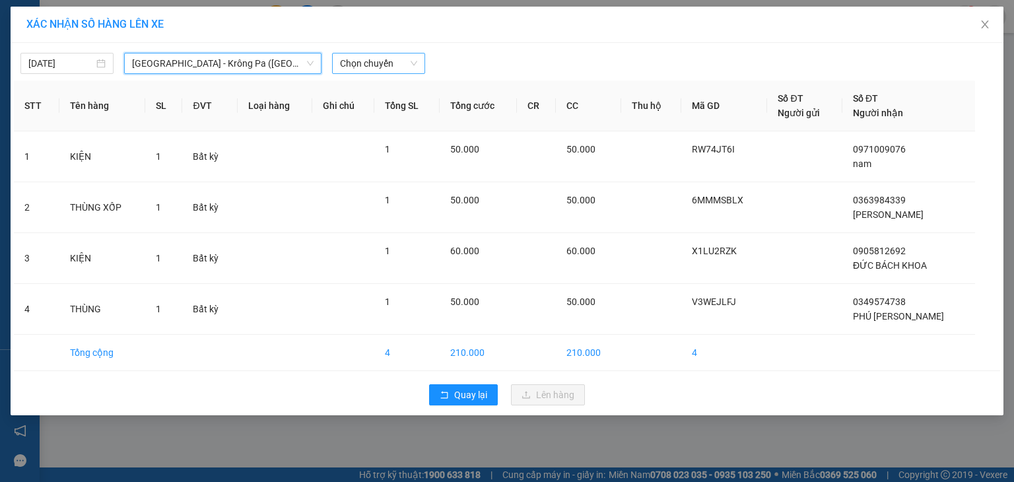
click at [403, 59] on span "Chọn chuyến" at bounding box center [378, 63] width 77 height 20
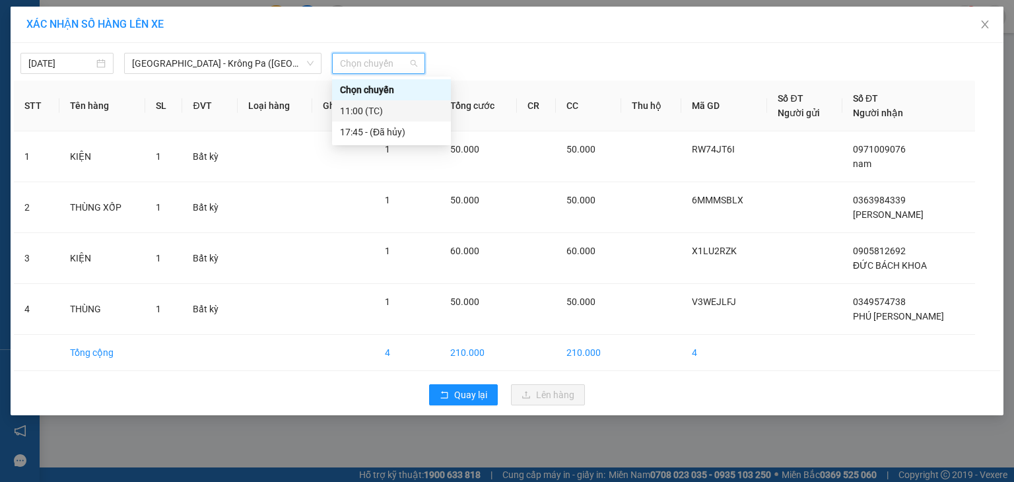
click at [405, 109] on div "11:00 (TC)" at bounding box center [391, 111] width 103 height 15
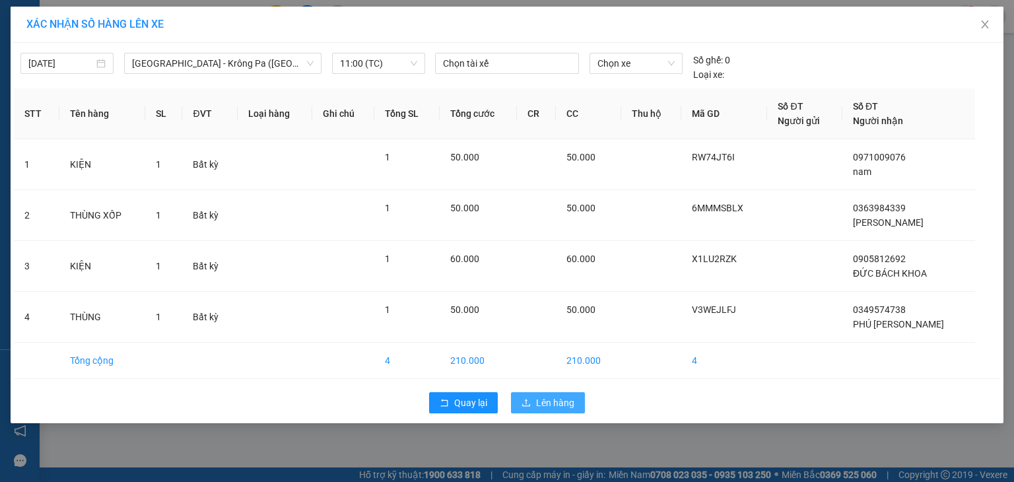
drag, startPoint x: 538, startPoint y: 402, endPoint x: 541, endPoint y: 395, distance: 8.3
click at [541, 400] on span "Lên hàng" at bounding box center [555, 403] width 38 height 15
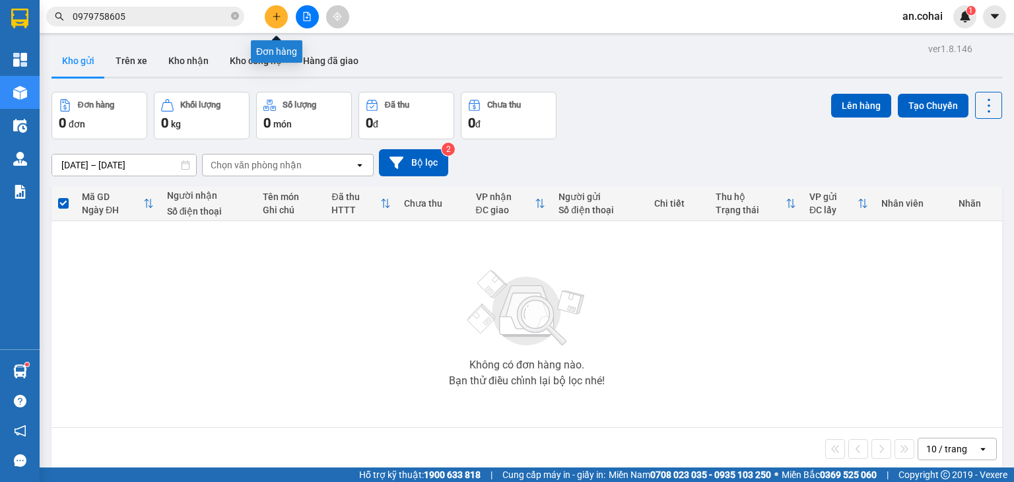
click at [283, 18] on button at bounding box center [276, 16] width 23 height 23
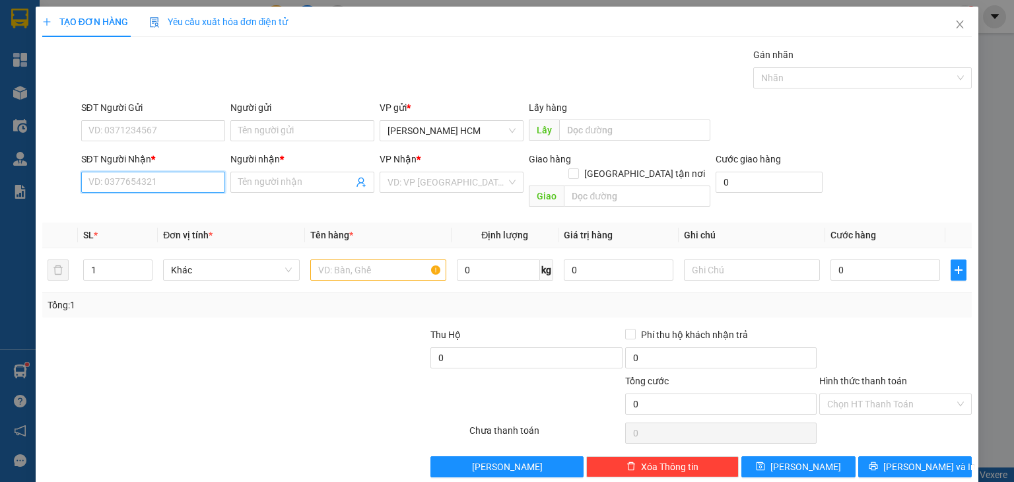
click at [139, 176] on input "SĐT Người Nhận *" at bounding box center [153, 182] width 144 height 21
click at [158, 207] on div "0382697935 - [PERSON_NAME]" at bounding box center [153, 208] width 130 height 15
type input "0382697935"
type input "[PERSON_NAME]"
type input "0382697935"
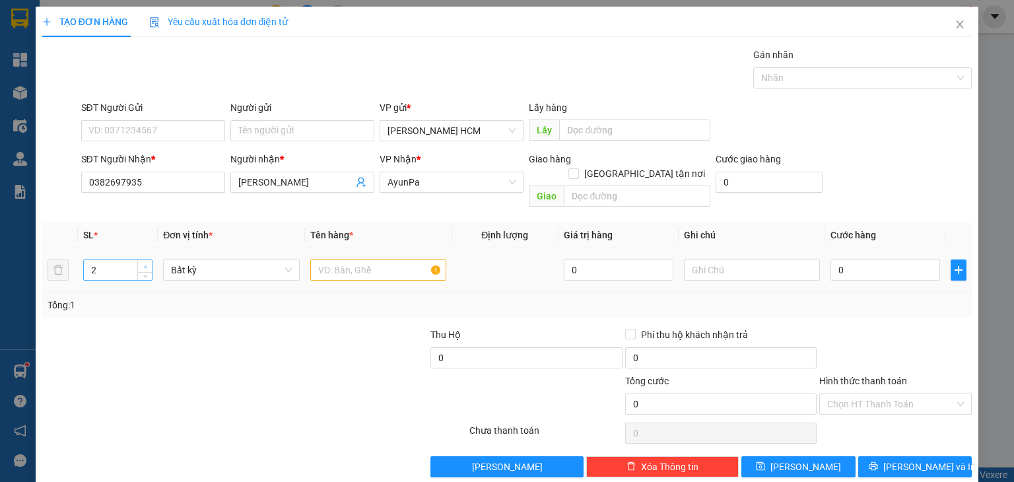
click at [145, 265] on icon "up" at bounding box center [145, 267] width 5 height 5
type input "3"
click at [145, 265] on icon "up" at bounding box center [145, 267] width 5 height 5
click at [378, 260] on input "text" at bounding box center [378, 270] width 136 height 21
type input "BAO"
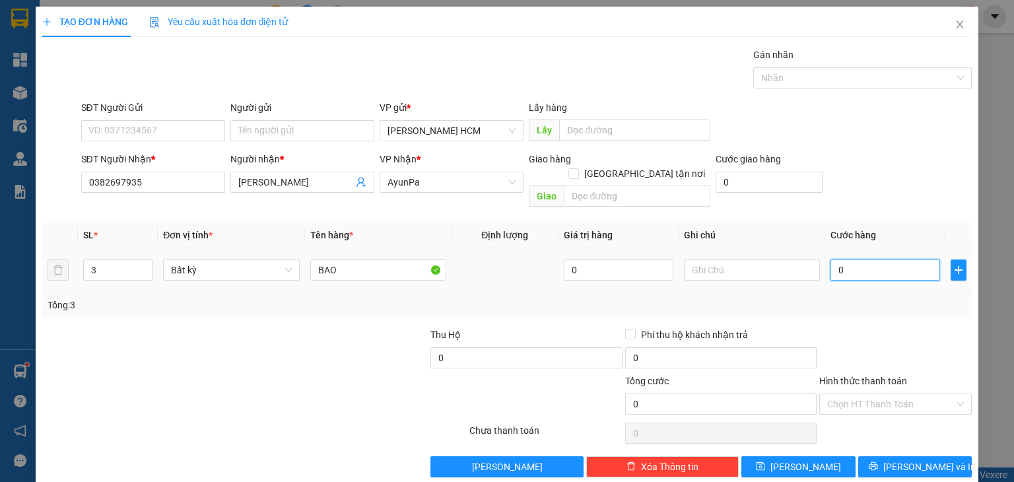
click at [856, 260] on input "0" at bounding box center [886, 270] width 110 height 21
type input "004"
type input "4"
type input "0.045"
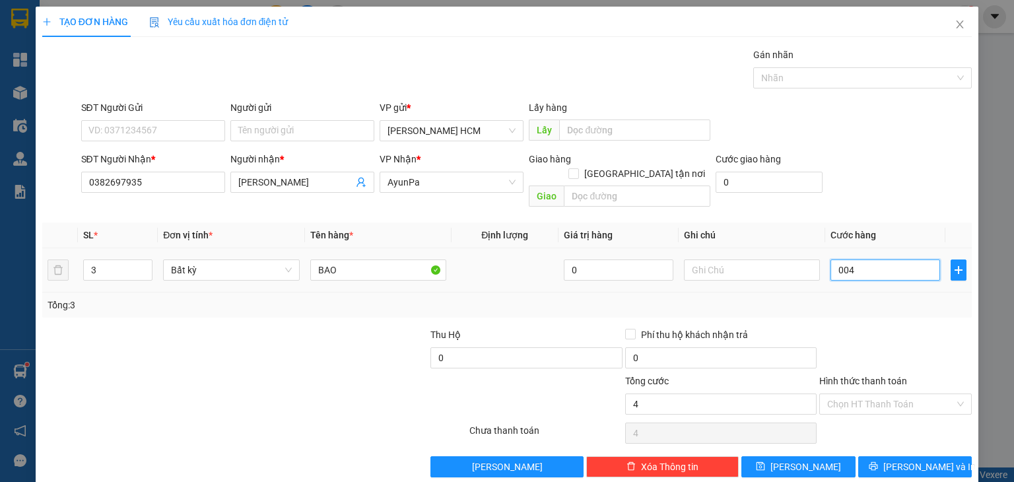
type input "45"
type input "00.450"
type input "450"
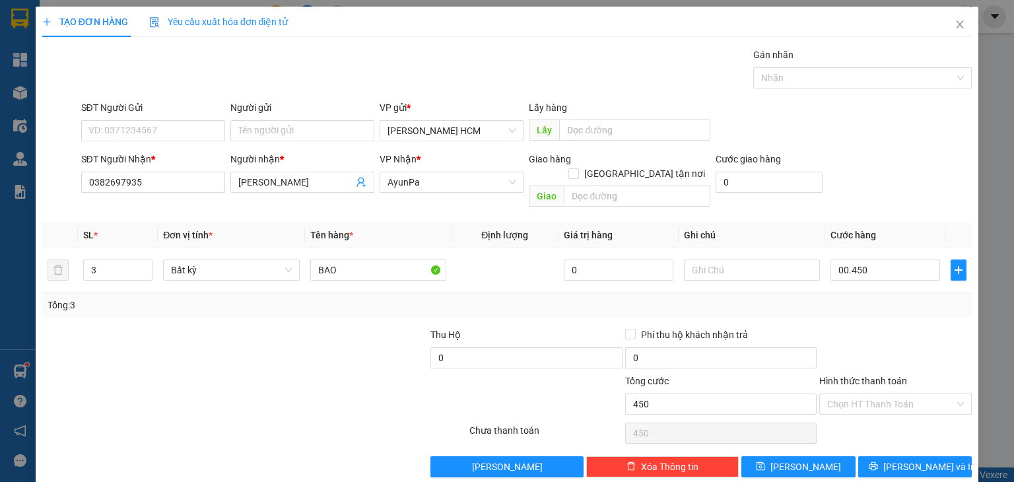
type input "450.000"
click at [884, 293] on div "Tổng: 3" at bounding box center [507, 305] width 930 height 25
click at [815, 439] on div "Transit Pickup Surcharge Ids Transit Deliver Surcharge Ids Transit Deliver Surc…" at bounding box center [507, 263] width 930 height 430
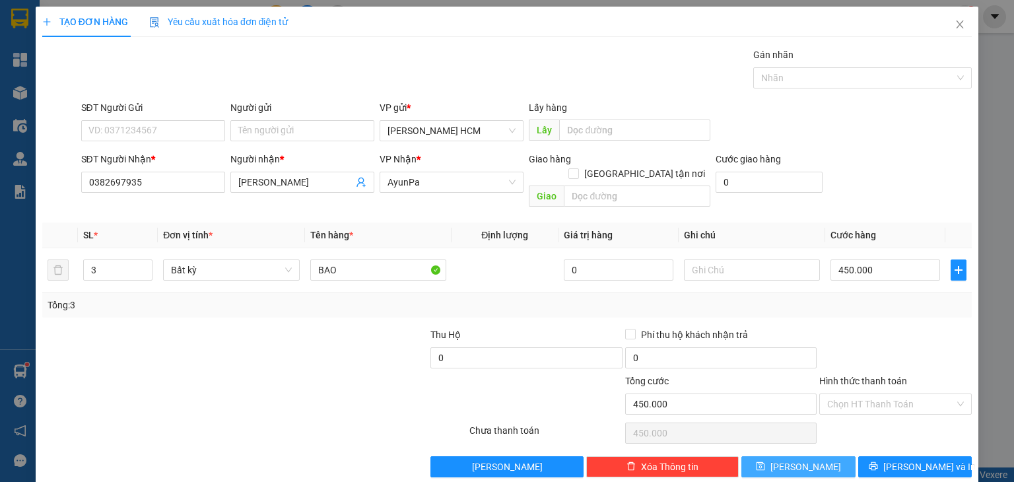
click at [800, 460] on span "[PERSON_NAME]" at bounding box center [806, 467] width 71 height 15
type input "1"
type input "0"
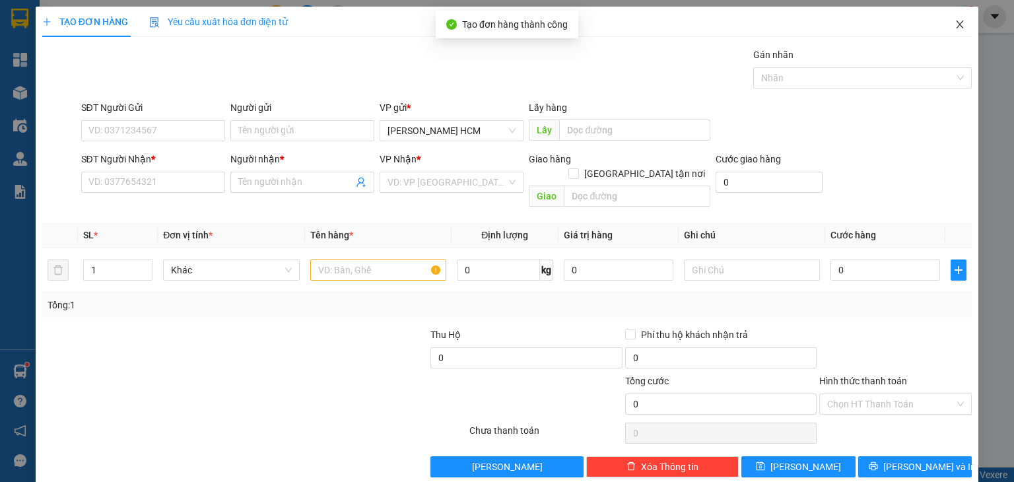
click at [955, 24] on icon "close" at bounding box center [960, 24] width 11 height 11
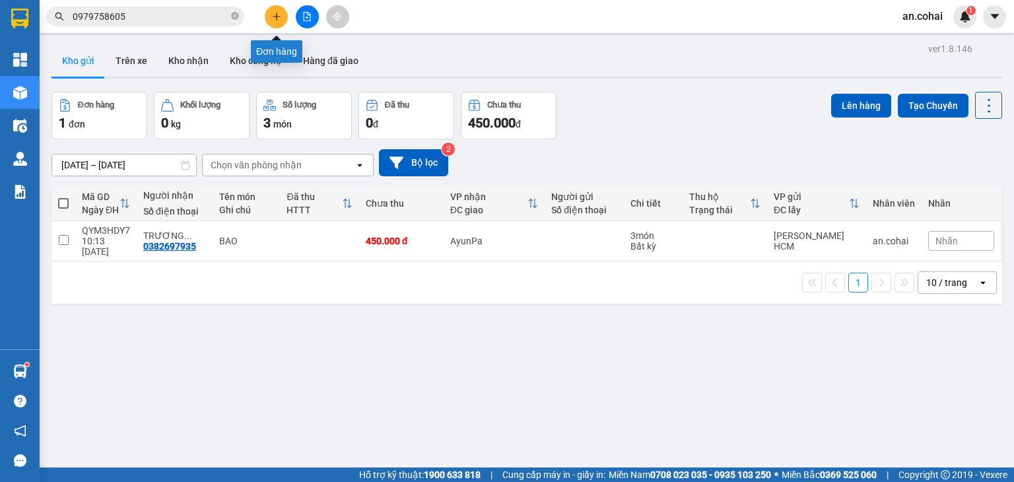
click at [270, 11] on button at bounding box center [276, 16] width 23 height 23
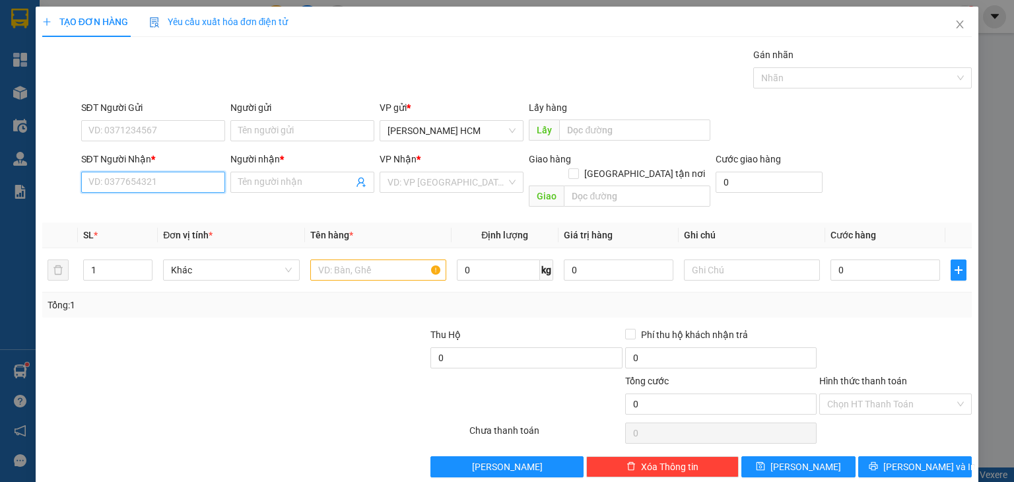
click at [172, 178] on input "SĐT Người Nhận *" at bounding box center [153, 182] width 144 height 21
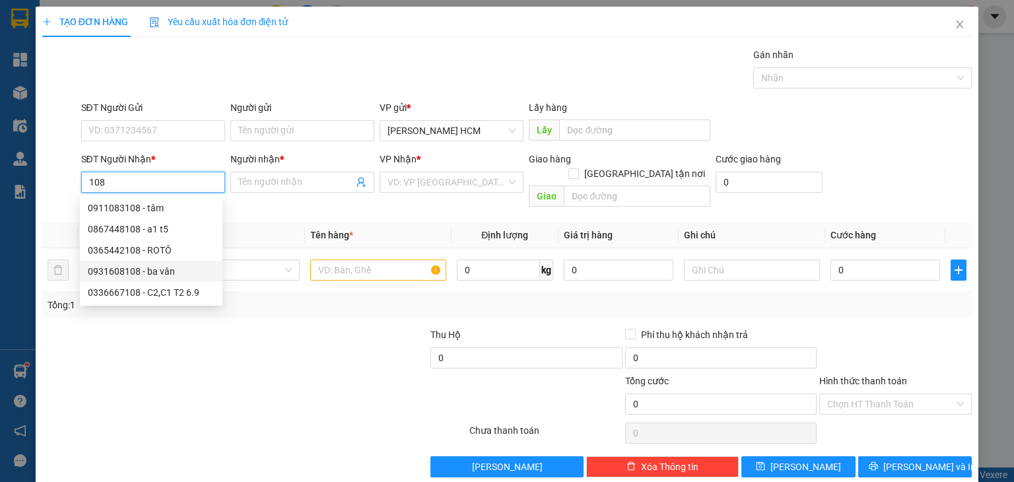
click at [179, 265] on div "0931608108 - ba vân" at bounding box center [151, 271] width 127 height 15
type input "0931608108"
type input "ba vân"
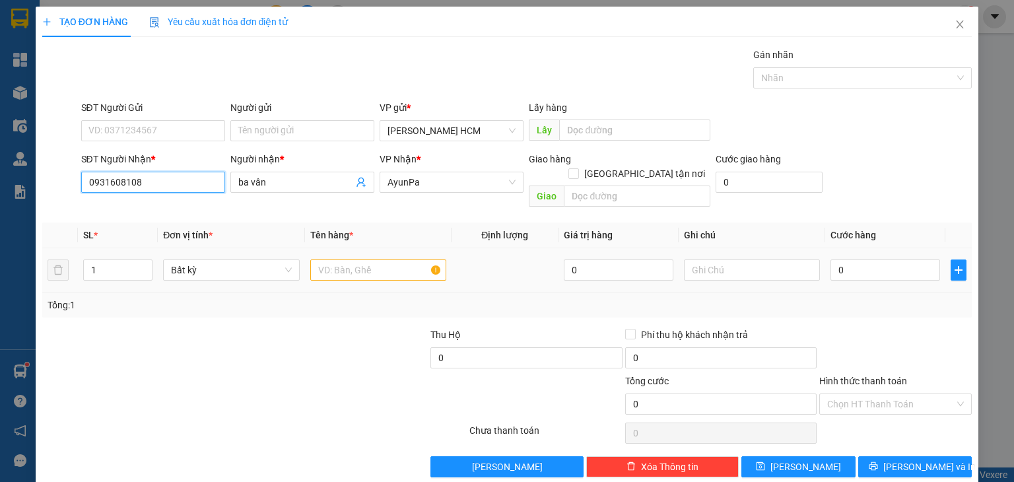
type input "0931608108"
click at [325, 272] on td at bounding box center [378, 270] width 147 height 44
click at [333, 261] on input "text" at bounding box center [378, 270] width 136 height 21
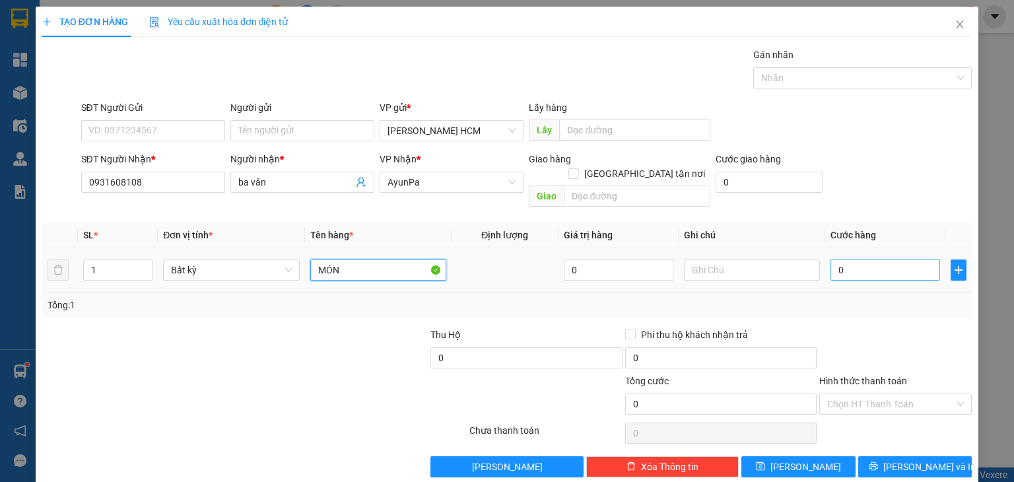
type input "MÓN"
click at [849, 260] on input "0" at bounding box center [886, 270] width 110 height 21
type input "001"
type input "1"
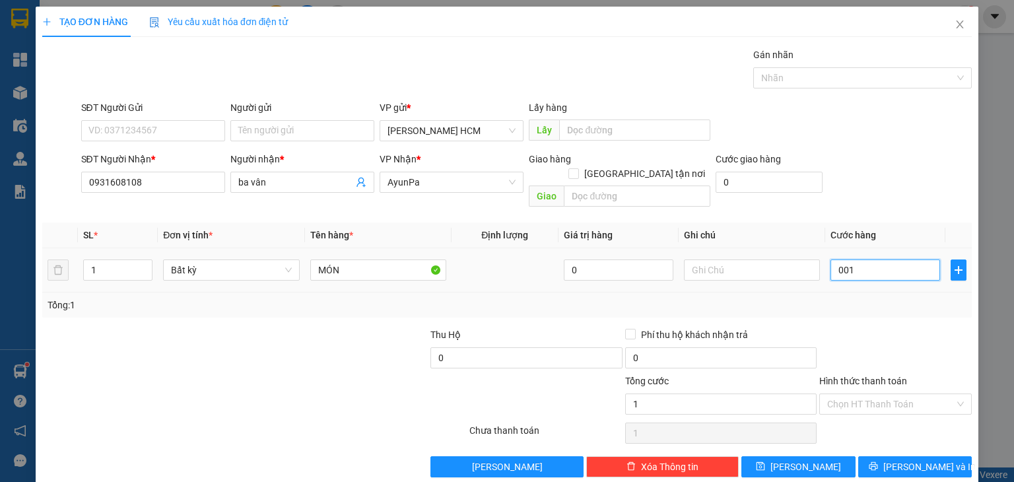
type input "0.012"
type input "12"
type input "00.120"
type input "120"
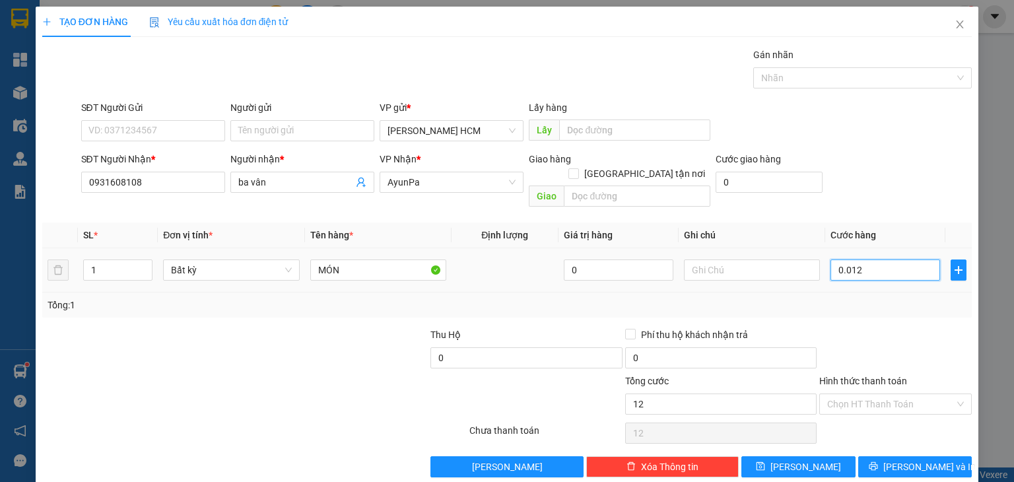
type input "120"
type input "120.000"
drag, startPoint x: 858, startPoint y: 309, endPoint x: 872, endPoint y: 320, distance: 17.8
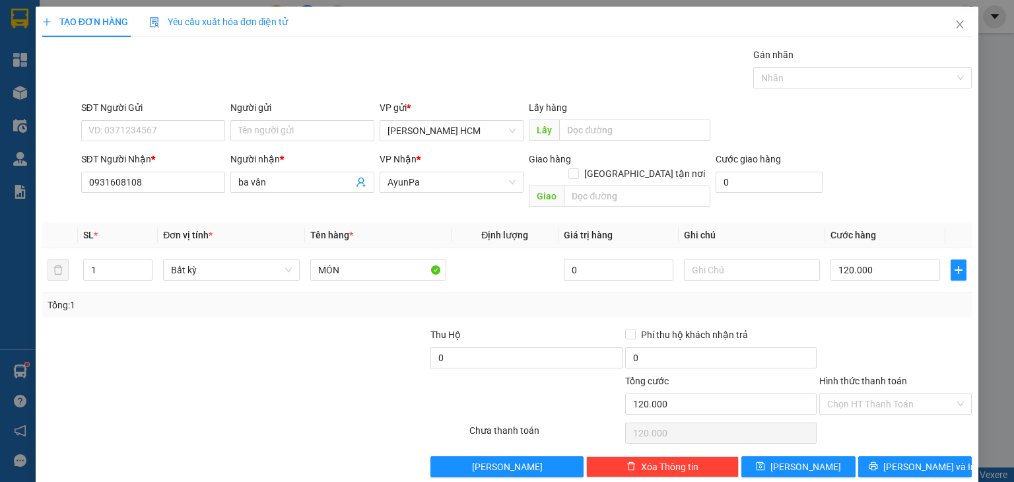
click at [860, 309] on div "Transit Pickup Surcharge Ids Transit Deliver Surcharge Ids Transit Deliver Surc…" at bounding box center [507, 263] width 930 height 430
click at [878, 462] on icon "printer" at bounding box center [873, 466] width 9 height 9
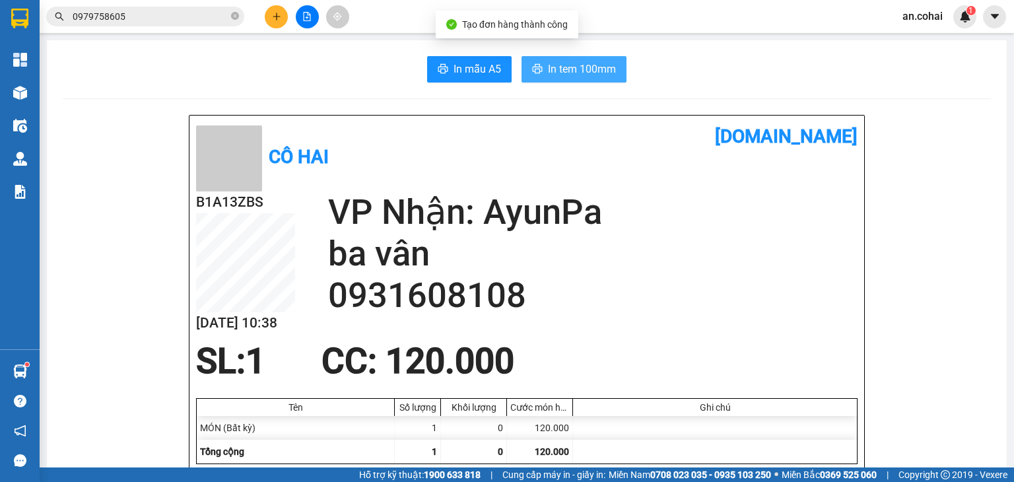
click at [602, 80] on button "In tem 100mm" at bounding box center [574, 69] width 105 height 26
click at [609, 65] on span "In tem 100mm" at bounding box center [582, 69] width 68 height 17
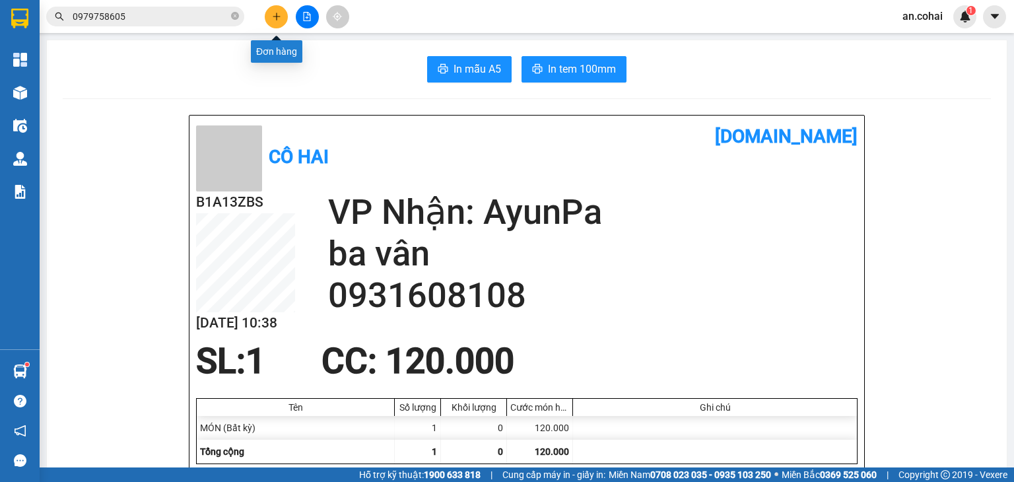
click at [281, 19] on button at bounding box center [276, 16] width 23 height 23
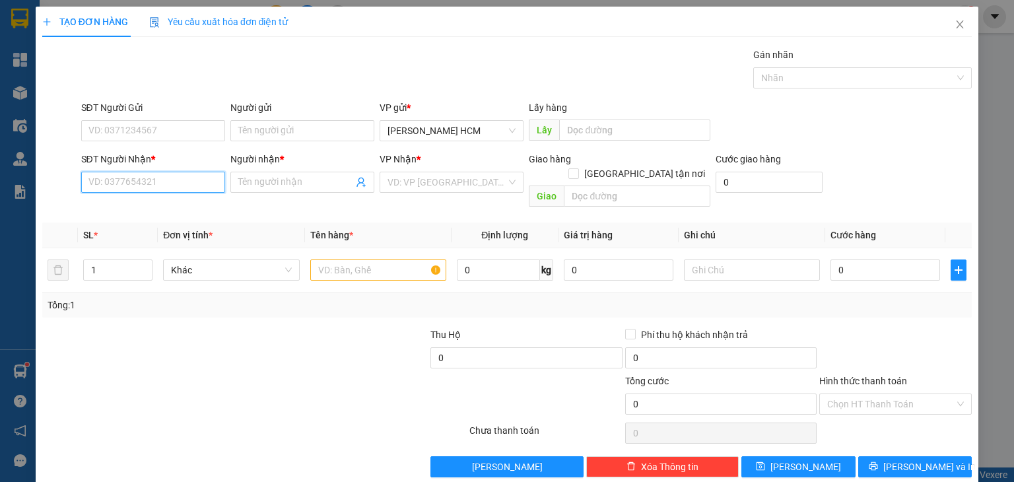
click at [177, 185] on input "SĐT Người Nhận *" at bounding box center [153, 182] width 144 height 21
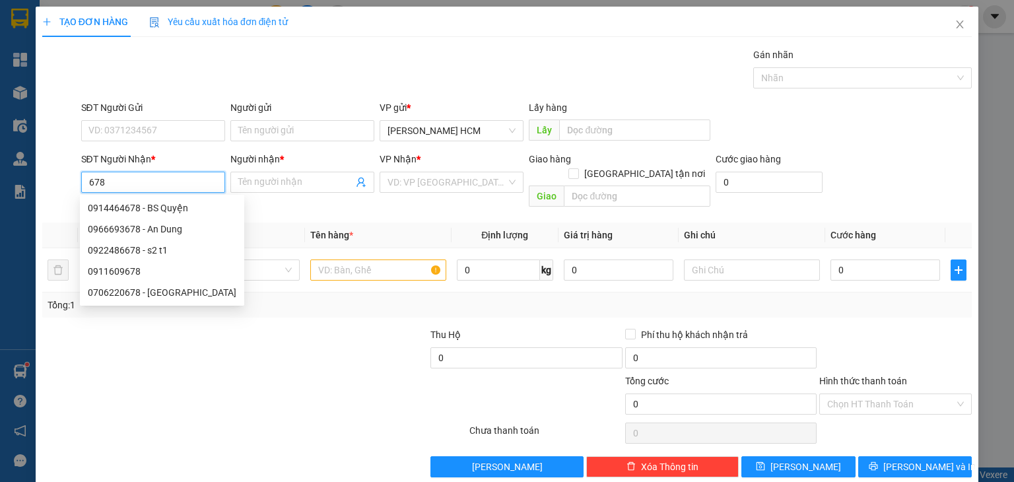
click at [182, 231] on div "0966693678 - An Dung" at bounding box center [162, 229] width 149 height 15
type input "0966693678"
type input "An Dung"
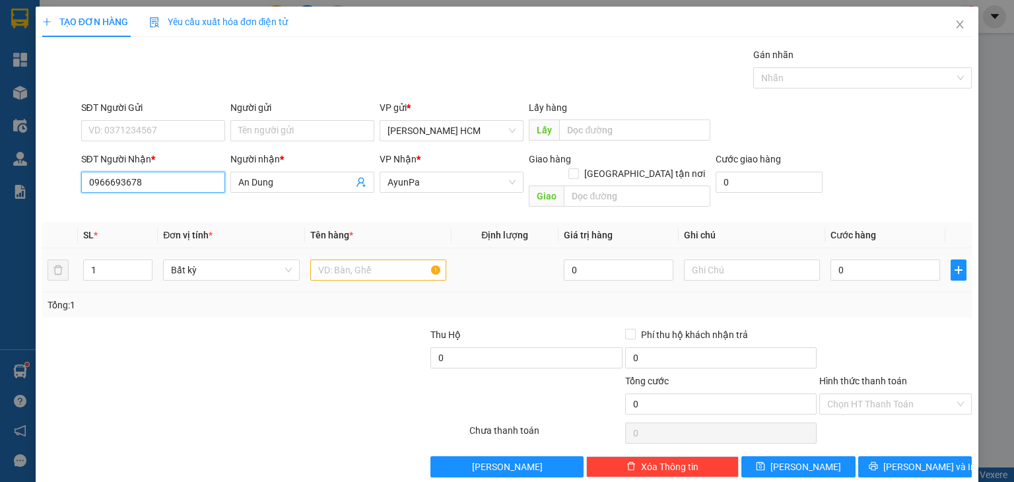
type input "0966693678"
click at [325, 260] on input "text" at bounding box center [378, 270] width 136 height 21
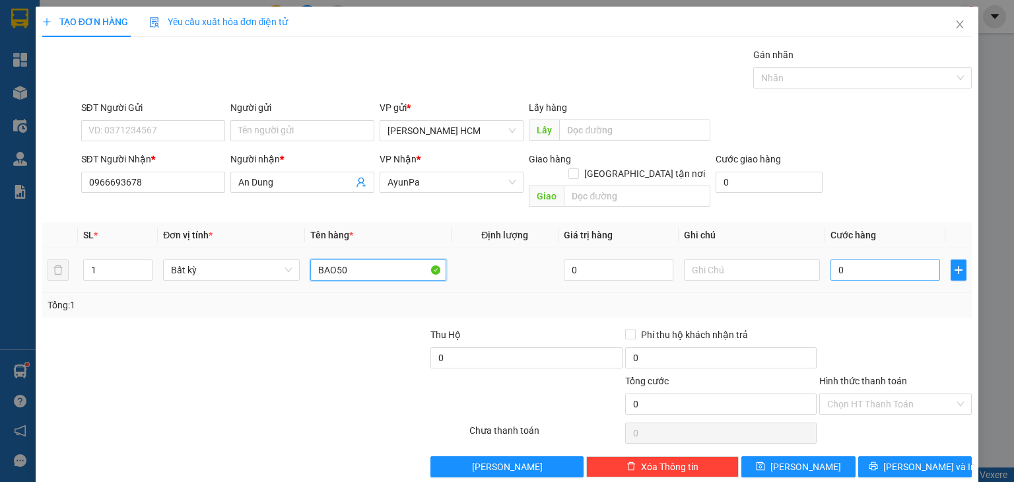
type input "BAO50"
click at [864, 260] on input "0" at bounding box center [886, 270] width 110 height 21
type input "005"
type input "5"
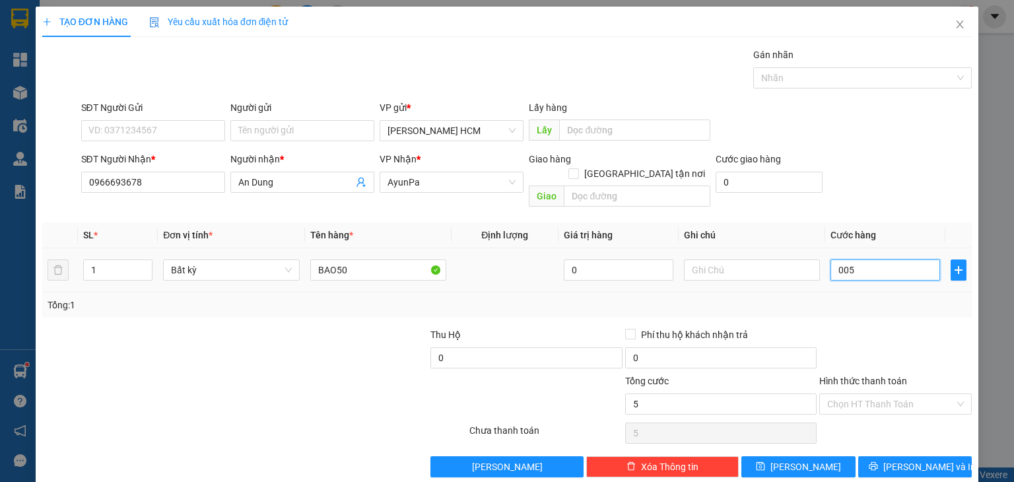
type input "0.050"
type input "50"
type input "50.000"
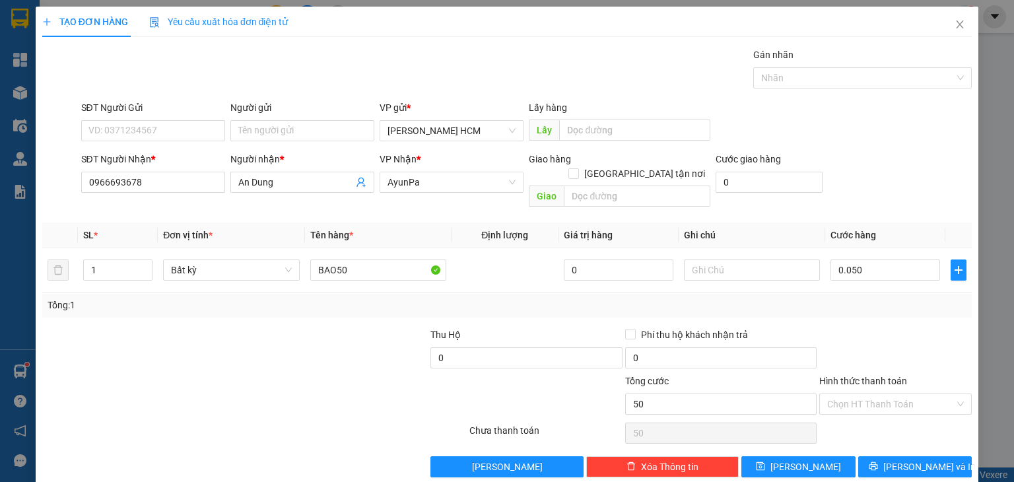
type input "50.000"
drag, startPoint x: 857, startPoint y: 296, endPoint x: 876, endPoint y: 403, distance: 107.9
click at [858, 306] on div "Transit Pickup Surcharge Ids Transit Deliver Surcharge Ids Transit Deliver Surc…" at bounding box center [507, 263] width 930 height 430
click at [896, 460] on span "[PERSON_NAME] và In" at bounding box center [930, 467] width 92 height 15
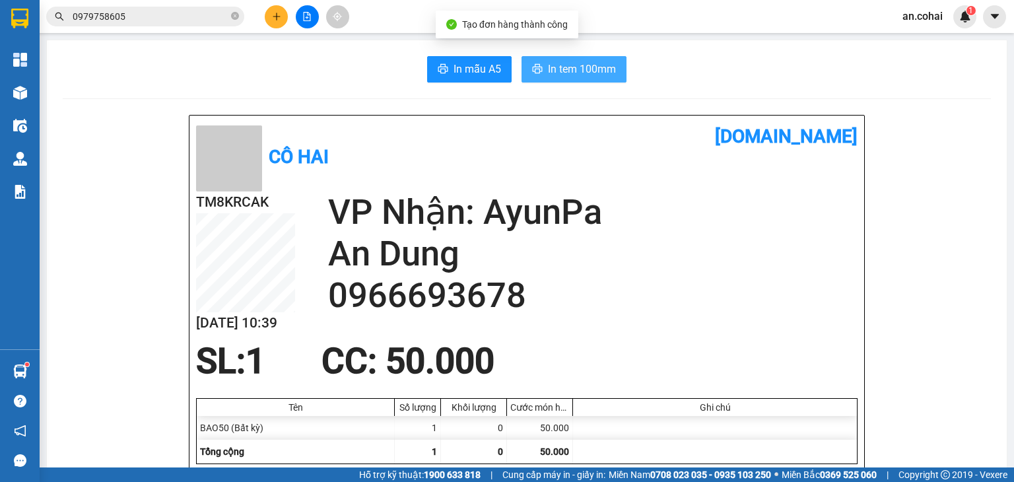
click at [608, 65] on span "In tem 100mm" at bounding box center [582, 69] width 68 height 17
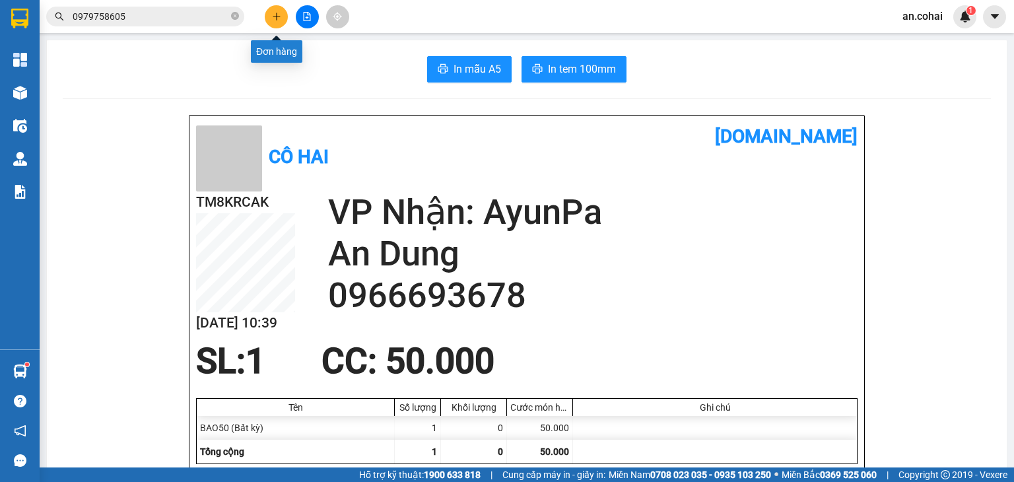
click at [267, 18] on button at bounding box center [276, 16] width 23 height 23
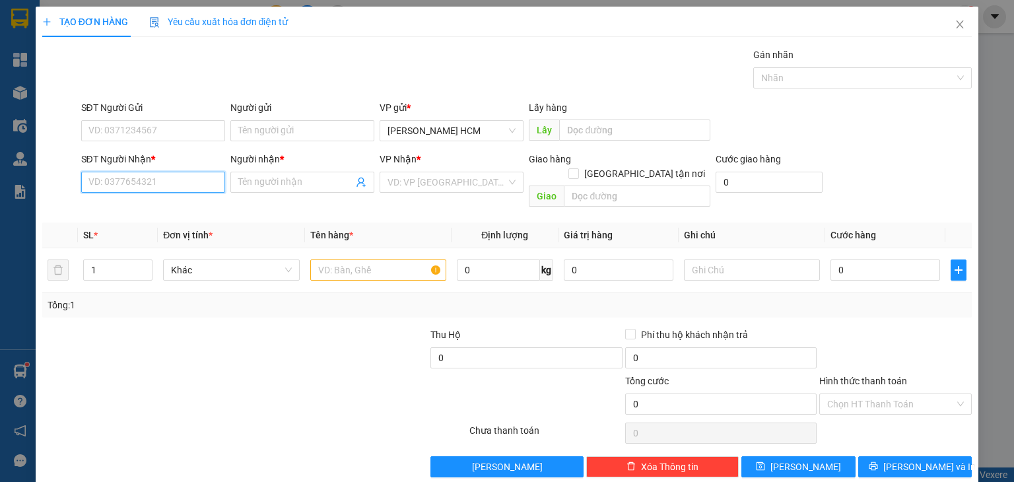
click at [161, 181] on input "SĐT Người Nhận *" at bounding box center [153, 182] width 144 height 21
click at [164, 172] on input "SĐT Người Nhận *" at bounding box center [153, 182] width 144 height 21
click at [156, 205] on div "0385589842 - [GEOGRAPHIC_DATA]" at bounding box center [162, 208] width 149 height 15
drag, startPoint x: 365, startPoint y: 257, endPoint x: 404, endPoint y: 247, distance: 40.8
click at [370, 262] on input "text" at bounding box center [378, 270] width 136 height 21
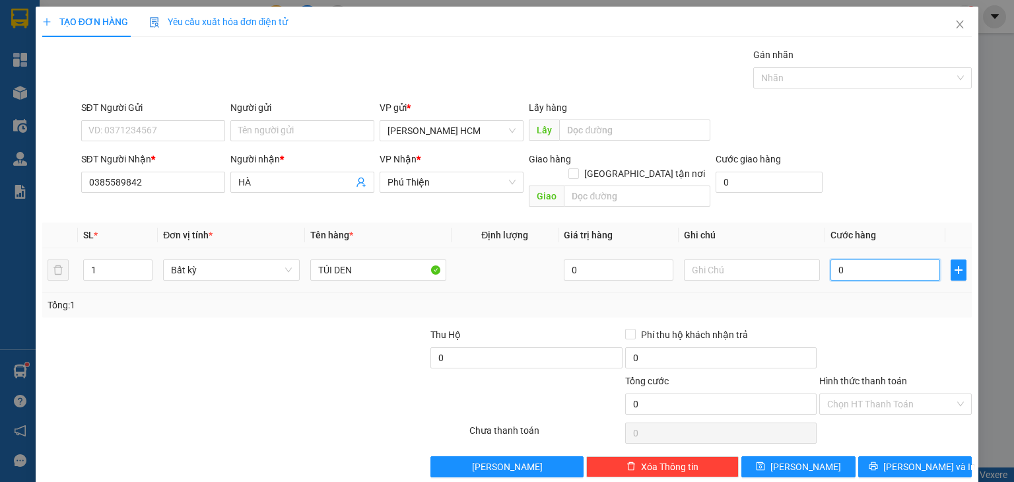
click at [879, 260] on input "0" at bounding box center [886, 270] width 110 height 21
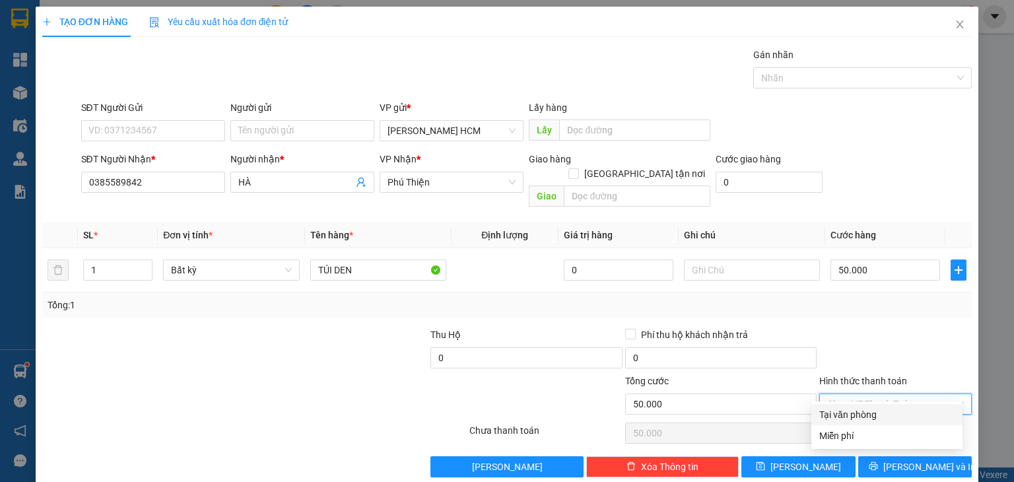
click at [855, 394] on input "Hình thức thanh toán" at bounding box center [890, 404] width 127 height 20
click at [855, 413] on div "Tại văn phòng" at bounding box center [886, 414] width 135 height 15
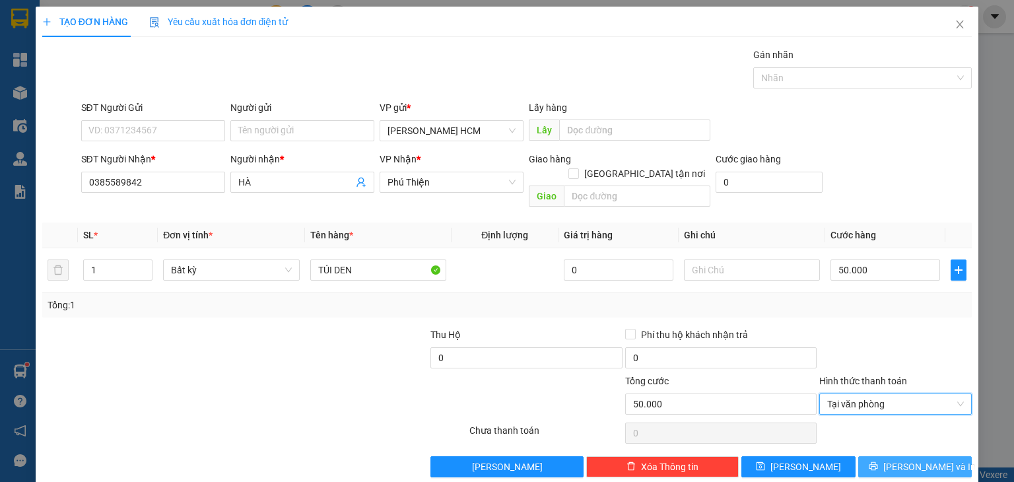
click at [878, 456] on button "[PERSON_NAME] và In" at bounding box center [915, 466] width 114 height 21
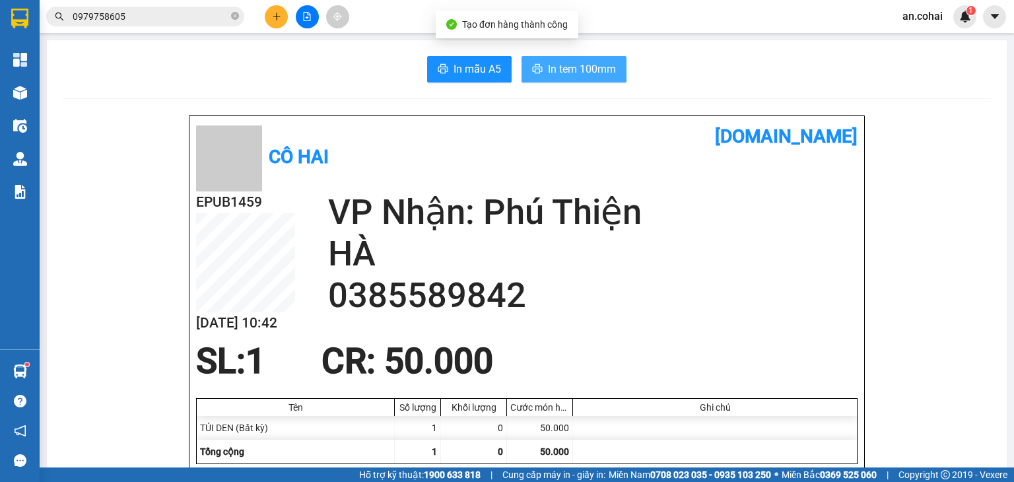
click at [583, 74] on span "In tem 100mm" at bounding box center [582, 69] width 68 height 17
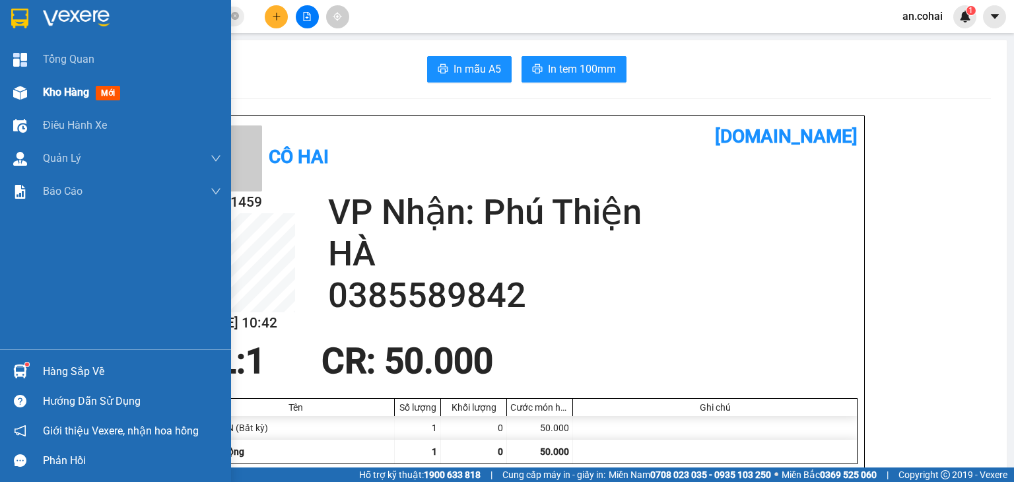
click at [45, 93] on span "Kho hàng" at bounding box center [66, 92] width 46 height 13
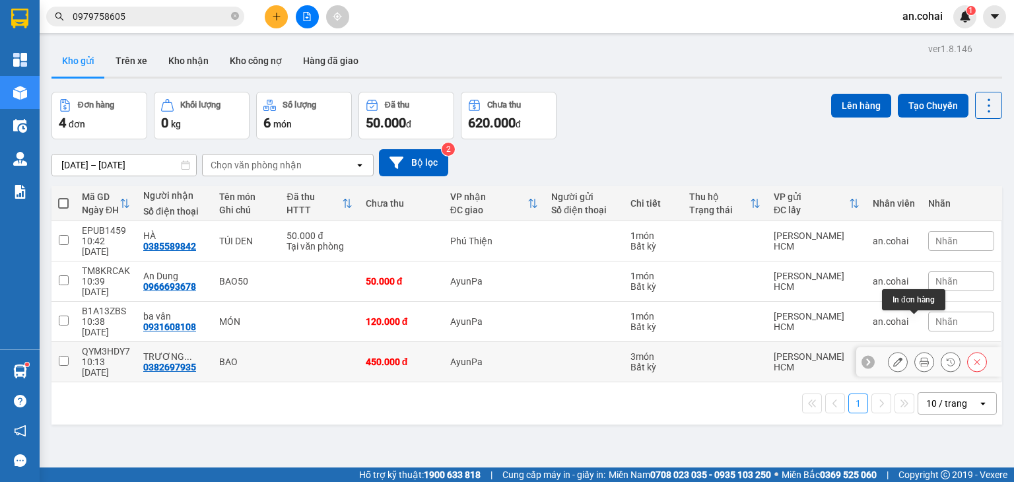
click at [915, 351] on button at bounding box center [924, 362] width 18 height 23
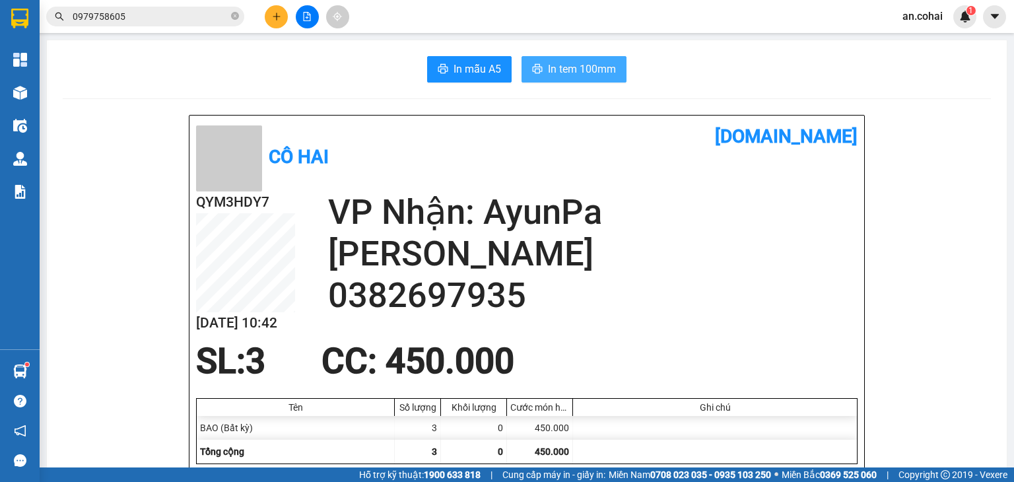
click at [584, 69] on span "In tem 100mm" at bounding box center [582, 69] width 68 height 17
click at [594, 75] on span "In tem 100mm" at bounding box center [582, 69] width 68 height 17
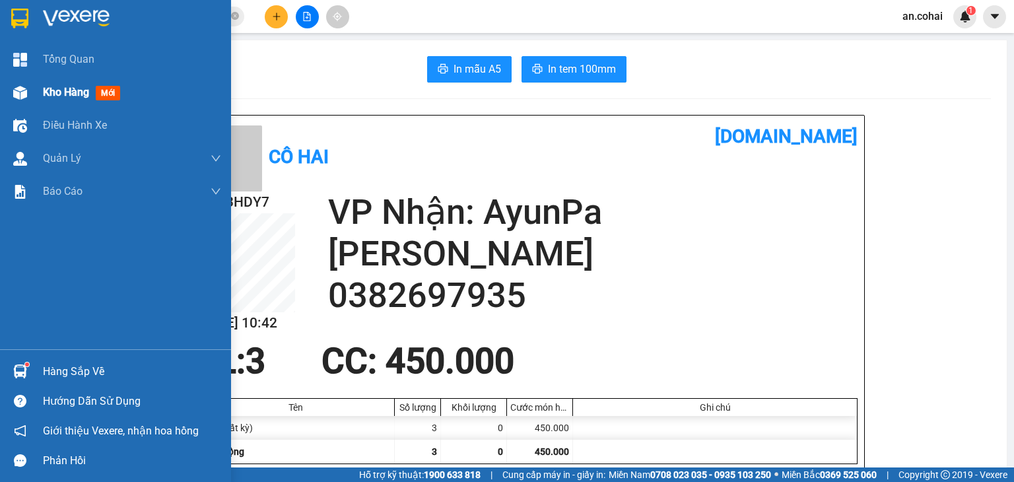
click at [54, 90] on span "Kho hàng" at bounding box center [66, 92] width 46 height 13
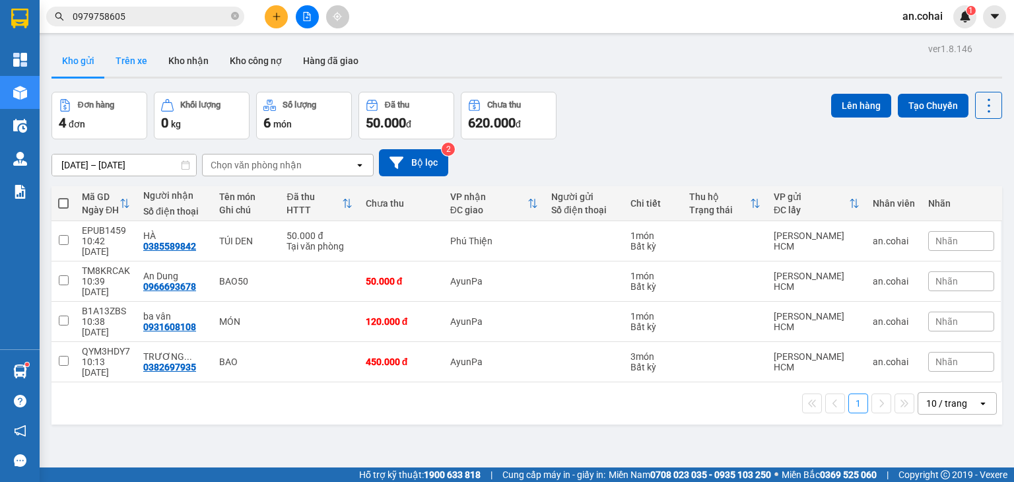
click at [143, 63] on button "Trên xe" at bounding box center [131, 61] width 53 height 32
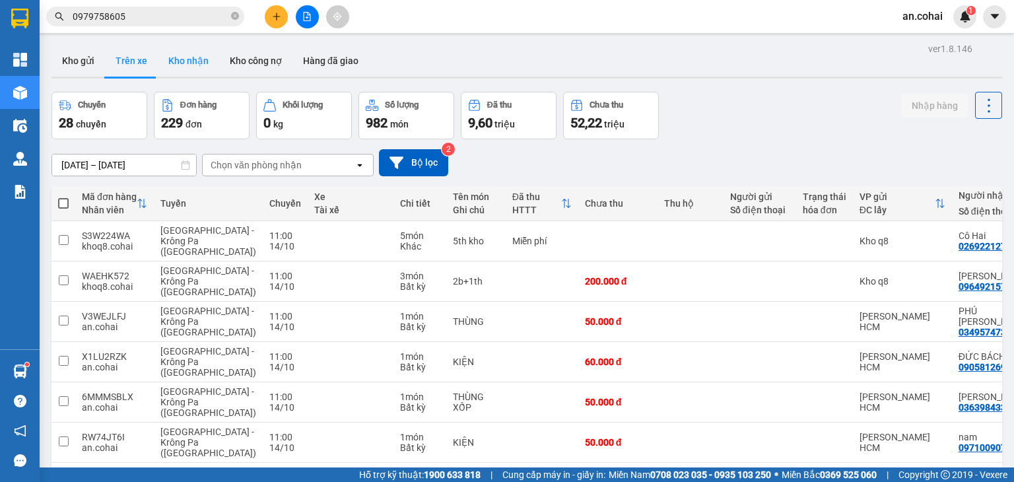
click at [180, 63] on button "Kho nhận" at bounding box center [188, 61] width 61 height 32
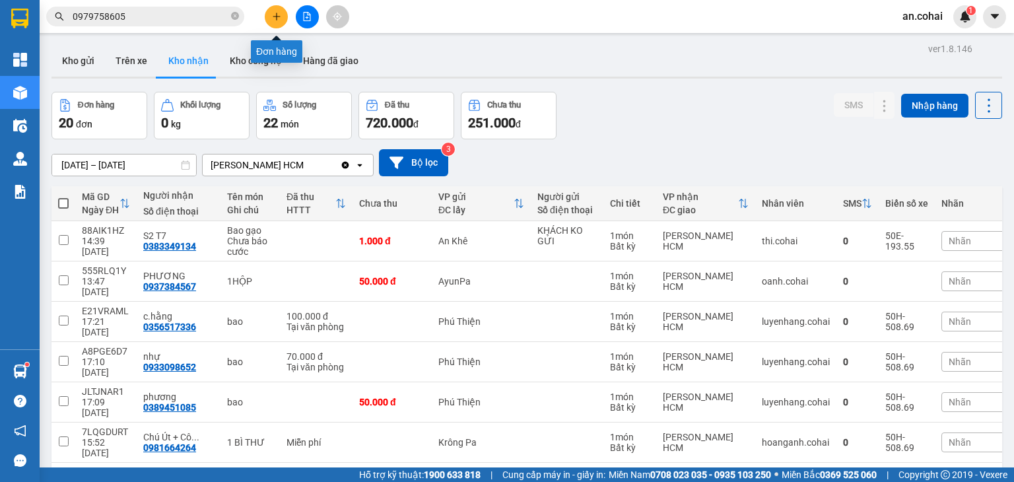
click at [283, 14] on button at bounding box center [276, 16] width 23 height 23
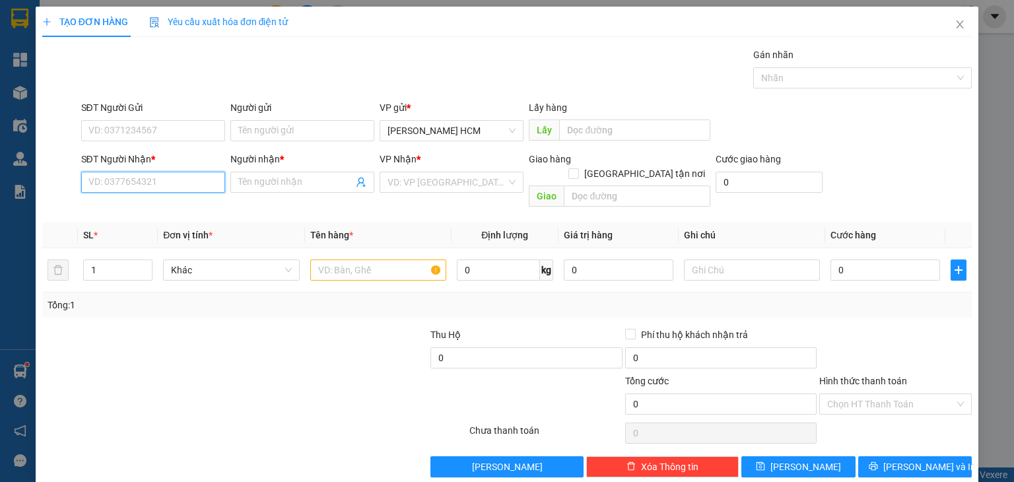
click at [184, 187] on input "SĐT Người Nhận *" at bounding box center [153, 182] width 144 height 21
click at [166, 209] on div "0355523555 - Trang" at bounding box center [151, 208] width 127 height 15
click at [342, 261] on input "text" at bounding box center [378, 270] width 136 height 21
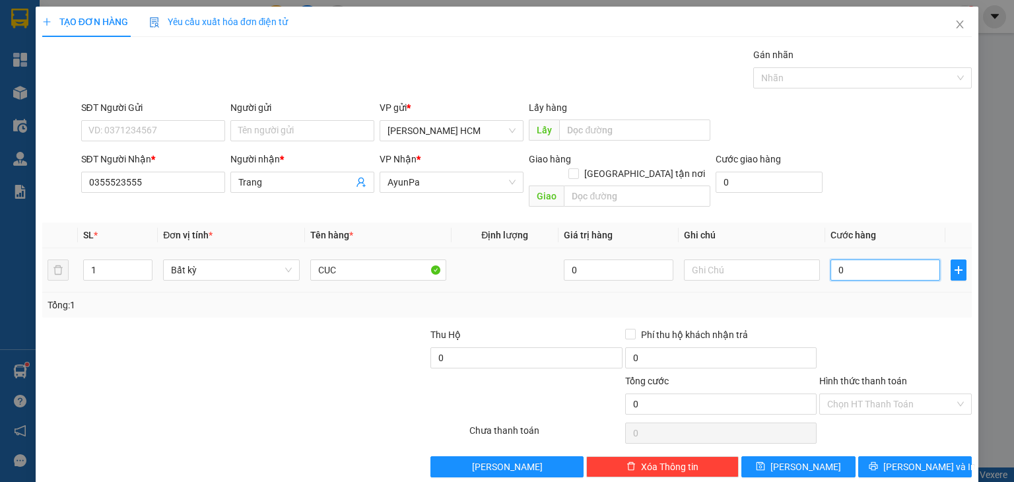
click at [841, 260] on input "0" at bounding box center [886, 270] width 110 height 21
click at [861, 304] on div "Transit Pickup Surcharge Ids Transit Deliver Surcharge Ids Transit Deliver Surc…" at bounding box center [507, 263] width 930 height 430
click at [919, 460] on span "[PERSON_NAME] và In" at bounding box center [930, 467] width 92 height 15
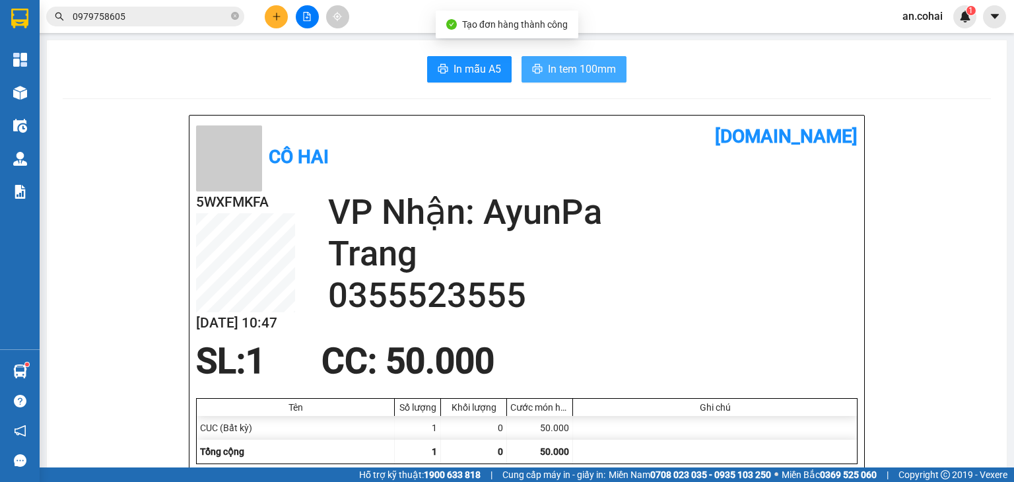
click at [576, 62] on span "In tem 100mm" at bounding box center [582, 69] width 68 height 17
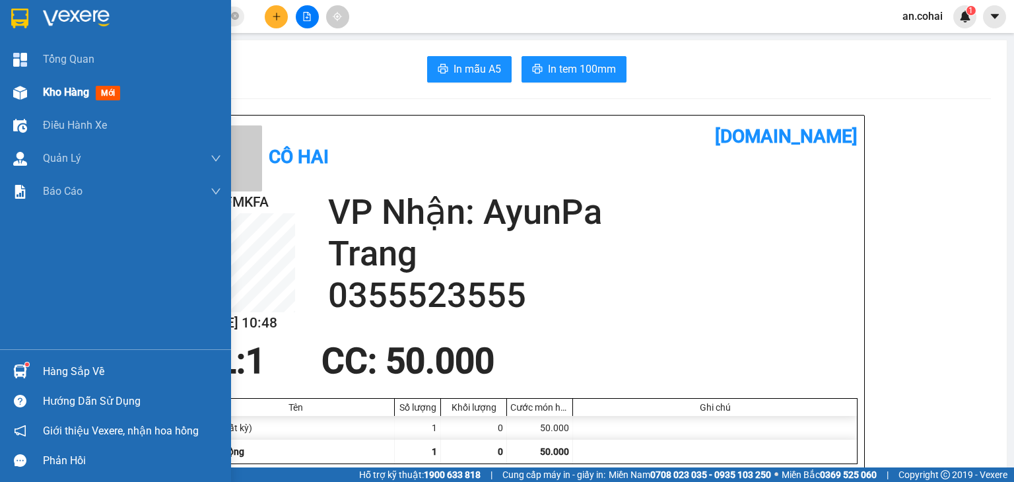
click at [35, 88] on div "Kho hàng mới" at bounding box center [115, 92] width 231 height 33
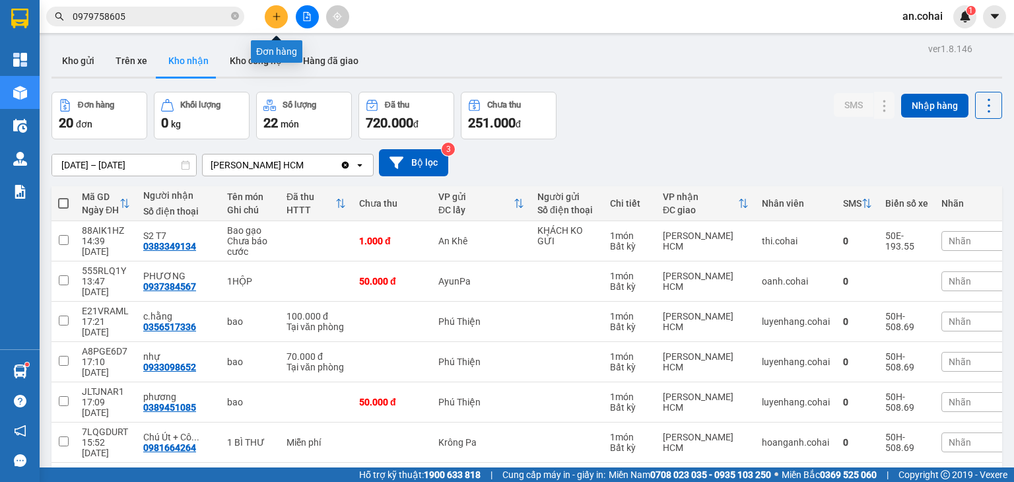
click at [277, 21] on button at bounding box center [276, 16] width 23 height 23
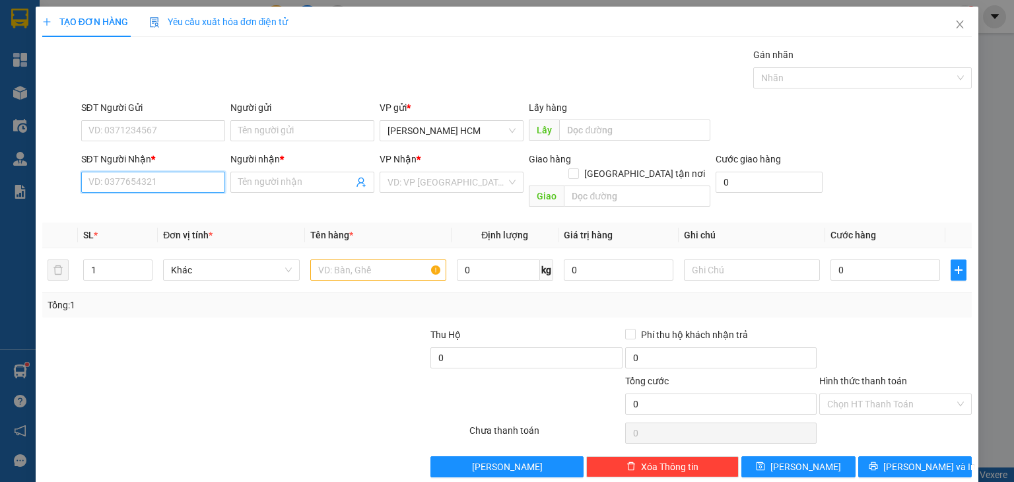
click at [184, 186] on input "SĐT Người Nhận *" at bounding box center [153, 182] width 144 height 21
drag, startPoint x: 158, startPoint y: 212, endPoint x: 178, endPoint y: 207, distance: 19.9
click at [163, 211] on div "0354847747 - THÙY" at bounding box center [151, 208] width 127 height 15
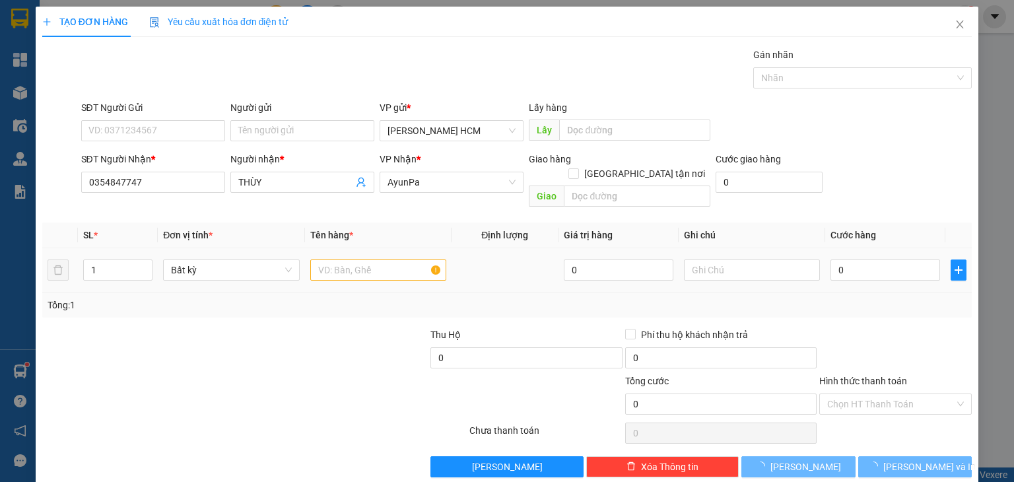
click at [369, 248] on td at bounding box center [378, 270] width 147 height 44
click at [371, 257] on div at bounding box center [378, 270] width 136 height 26
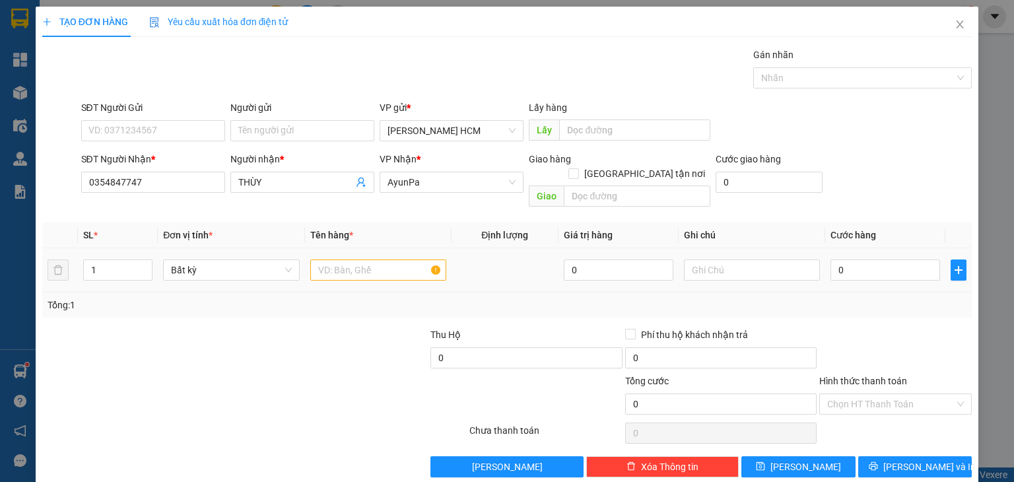
click at [368, 257] on div at bounding box center [378, 270] width 136 height 26
click at [370, 260] on input "text" at bounding box center [378, 270] width 136 height 21
click at [868, 260] on input "0" at bounding box center [886, 270] width 110 height 21
click at [872, 277] on td "70.000" at bounding box center [885, 270] width 120 height 44
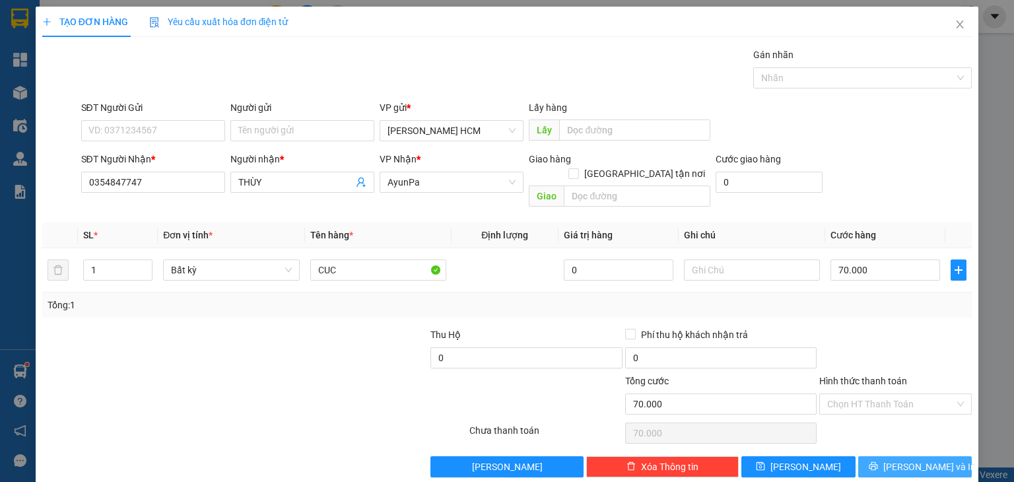
click at [878, 457] on button "[PERSON_NAME] và In" at bounding box center [915, 466] width 114 height 21
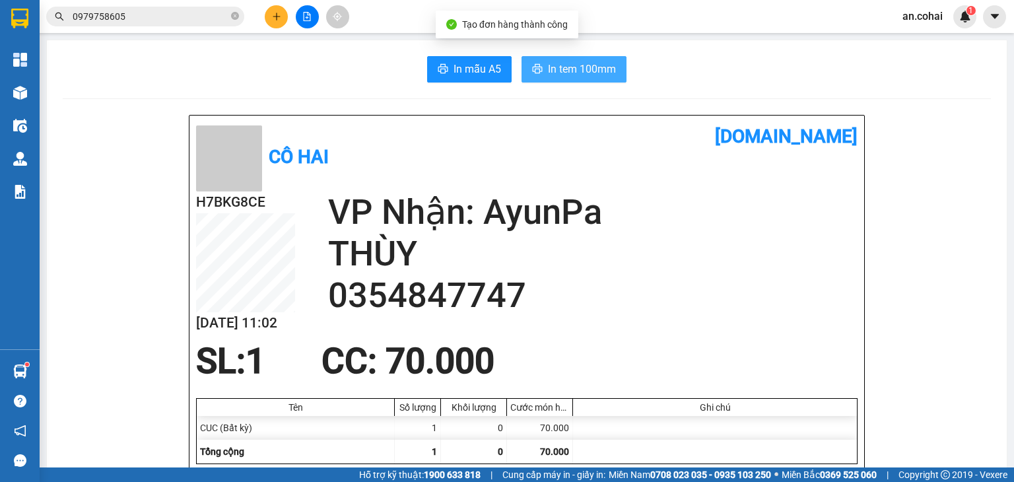
click at [607, 63] on span "In tem 100mm" at bounding box center [582, 69] width 68 height 17
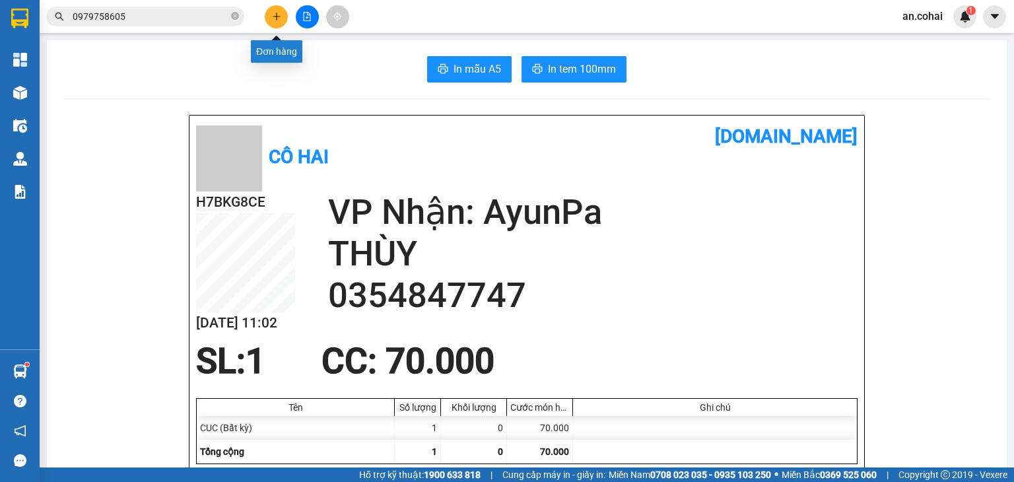
click at [273, 13] on icon "plus" at bounding box center [276, 16] width 9 height 9
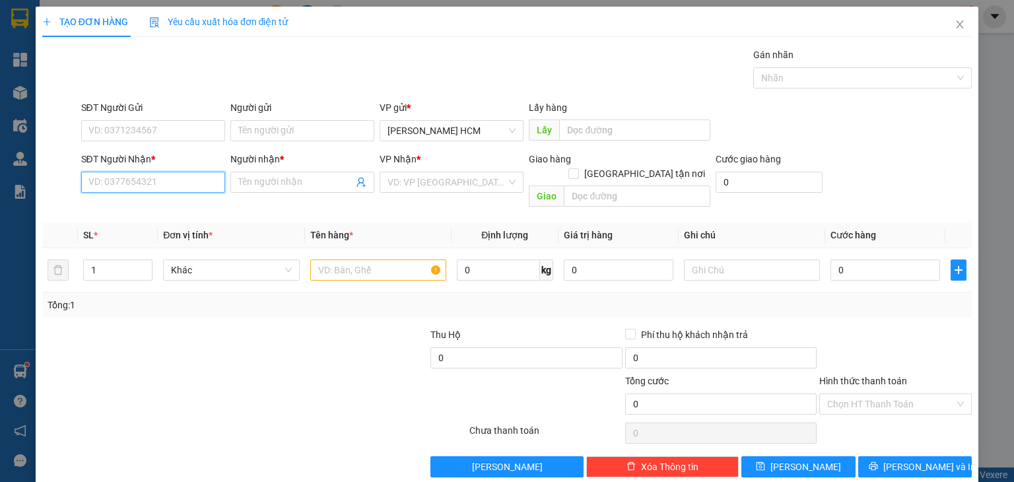
click at [151, 176] on input "SĐT Người Nhận *" at bounding box center [153, 182] width 144 height 21
click at [161, 210] on div "0855219778 - [GEOGRAPHIC_DATA]" at bounding box center [162, 208] width 149 height 15
click at [345, 260] on input "text" at bounding box center [378, 270] width 136 height 21
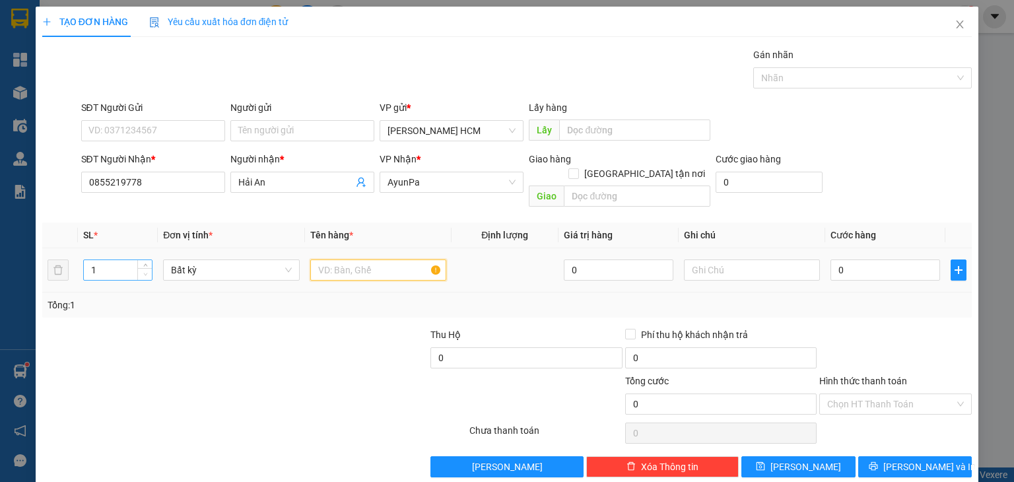
click at [145, 268] on span "Decrease Value" at bounding box center [144, 274] width 15 height 12
click at [144, 265] on icon "up" at bounding box center [145, 267] width 5 height 5
click at [319, 260] on input "text" at bounding box center [378, 270] width 136 height 21
click at [853, 260] on input "0" at bounding box center [886, 270] width 110 height 21
click at [877, 328] on div at bounding box center [895, 351] width 155 height 46
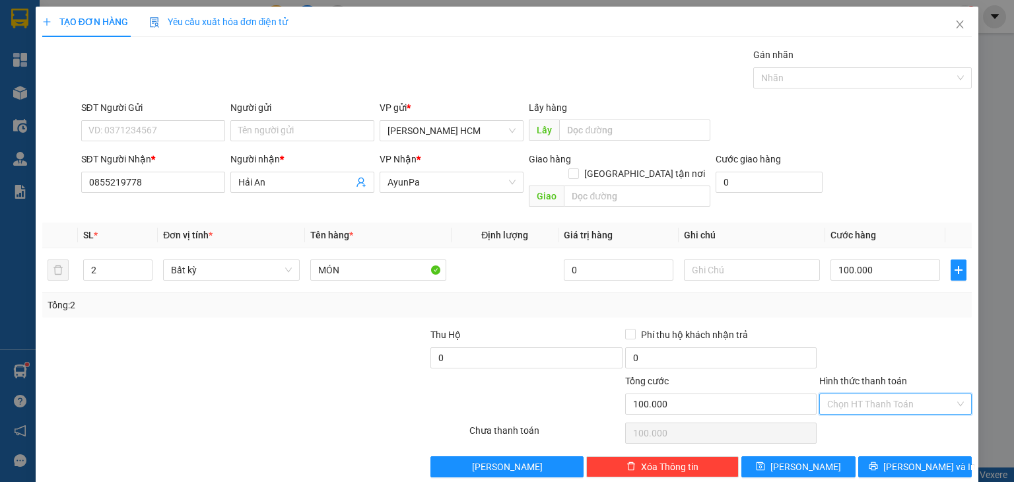
click at [867, 394] on input "Hình thức thanh toán" at bounding box center [890, 404] width 127 height 20
click at [856, 418] on div "Tại văn phòng" at bounding box center [886, 414] width 135 height 15
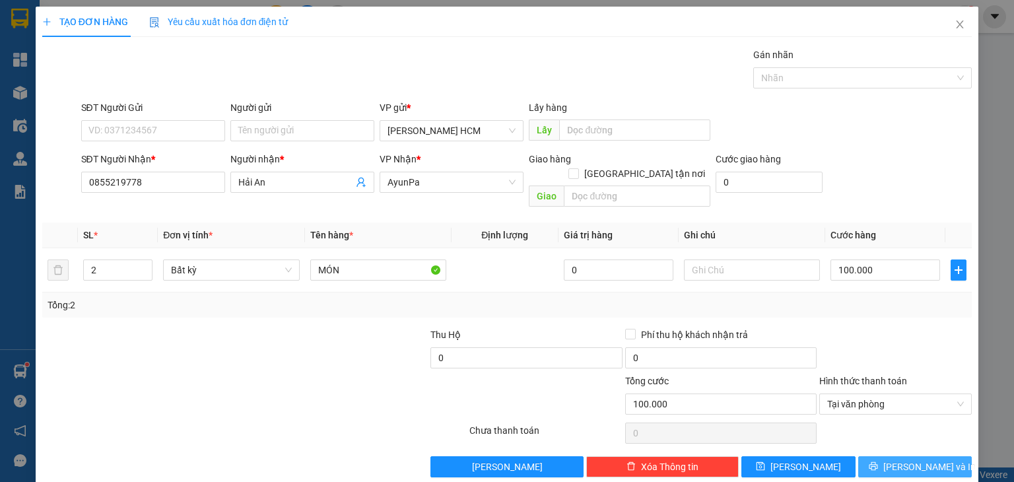
click at [872, 456] on button "[PERSON_NAME] và In" at bounding box center [915, 466] width 114 height 21
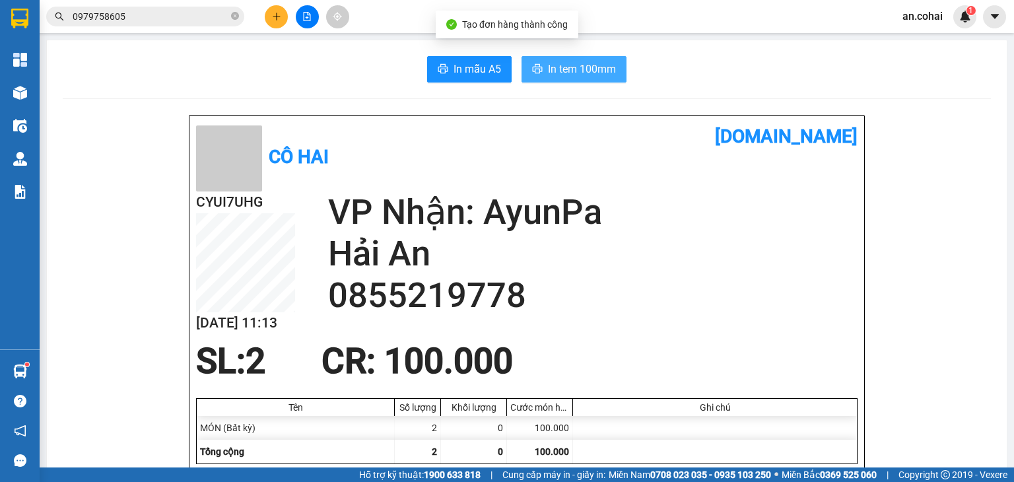
click at [568, 81] on button "In tem 100mm" at bounding box center [574, 69] width 105 height 26
click at [602, 67] on span "In tem 100mm" at bounding box center [582, 69] width 68 height 17
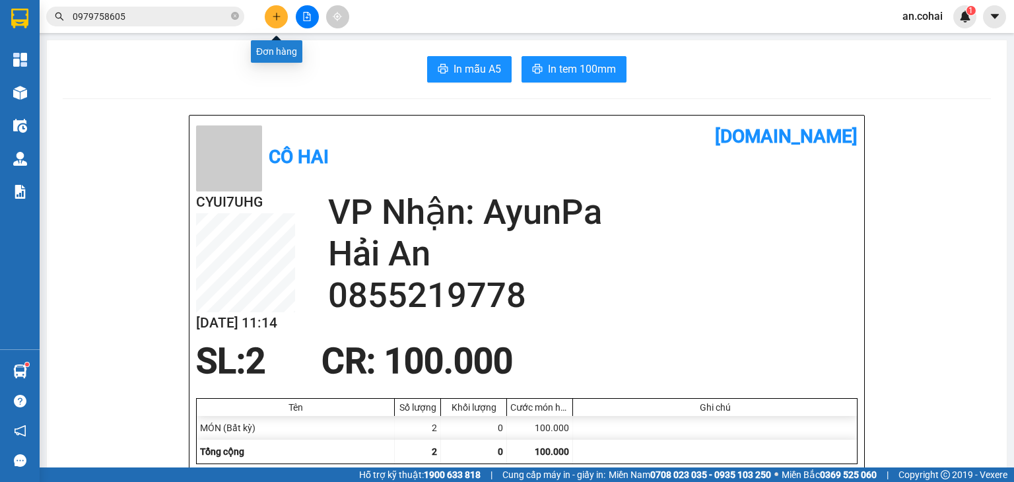
click at [275, 22] on button at bounding box center [276, 16] width 23 height 23
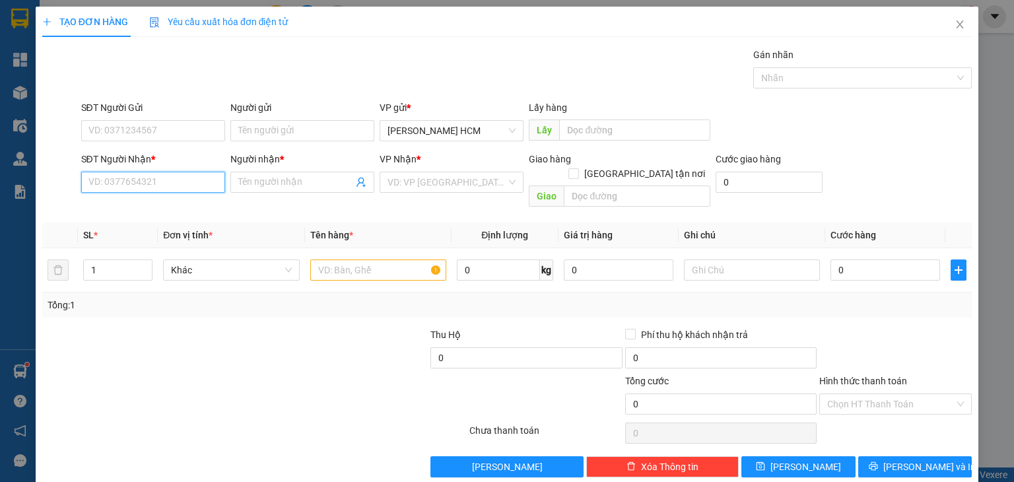
click at [182, 184] on input "SĐT Người Nhận *" at bounding box center [153, 182] width 144 height 21
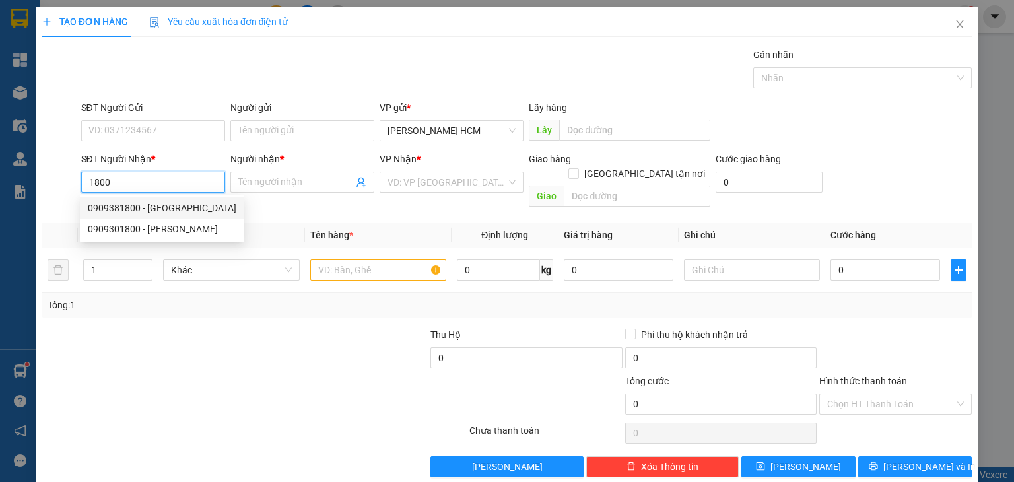
click at [159, 206] on div "0909381800 - [GEOGRAPHIC_DATA]" at bounding box center [162, 208] width 149 height 15
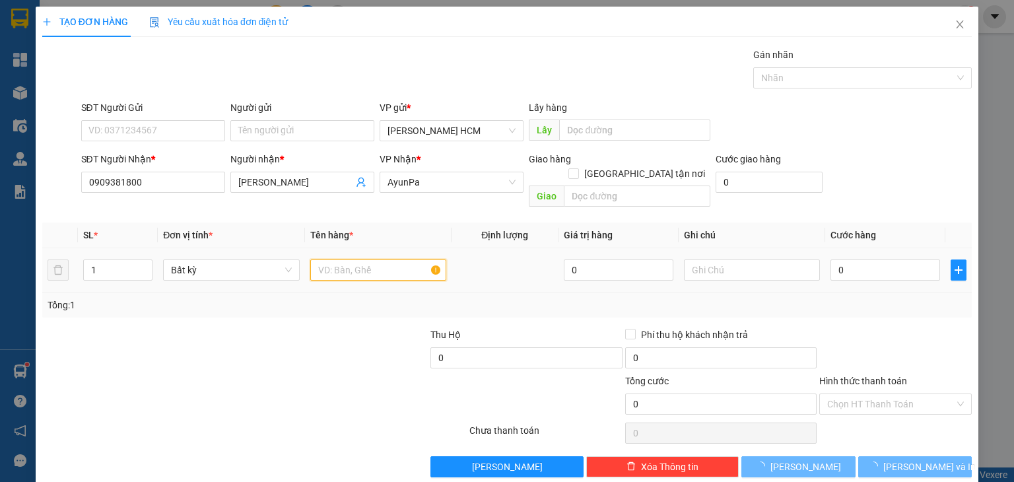
click at [316, 260] on input "text" at bounding box center [378, 270] width 136 height 21
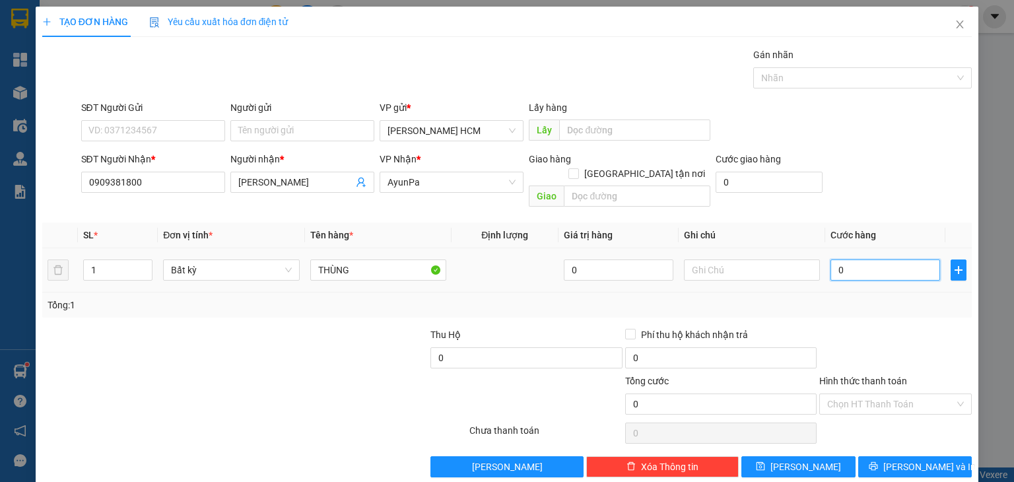
click at [903, 260] on input "0" at bounding box center [886, 270] width 110 height 21
click at [880, 456] on button "[PERSON_NAME] và In" at bounding box center [915, 466] width 114 height 21
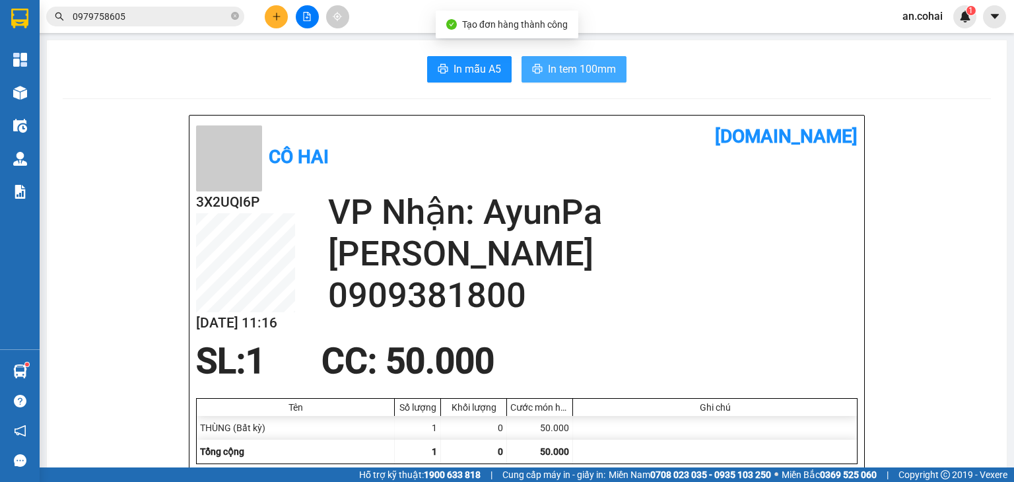
click at [582, 70] on span "In tem 100mm" at bounding box center [582, 69] width 68 height 17
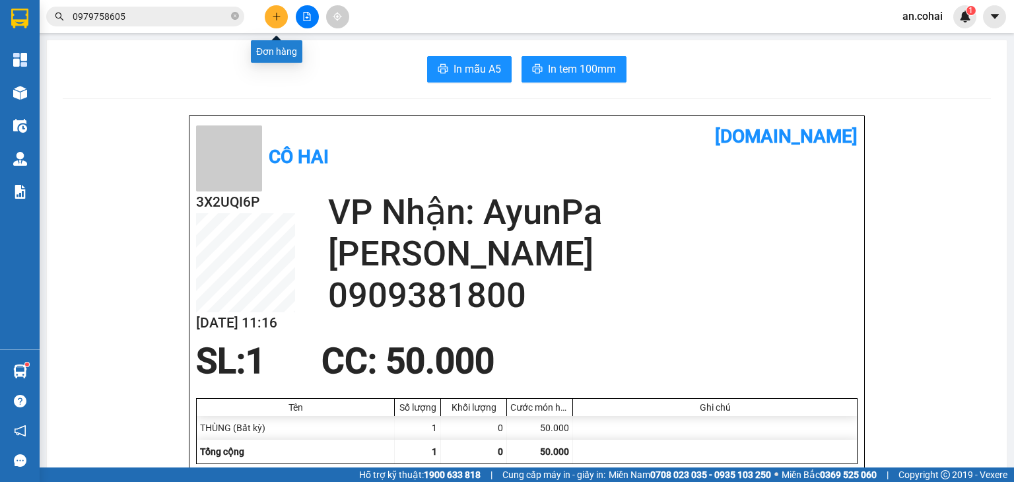
click at [275, 13] on icon "plus" at bounding box center [276, 16] width 9 height 9
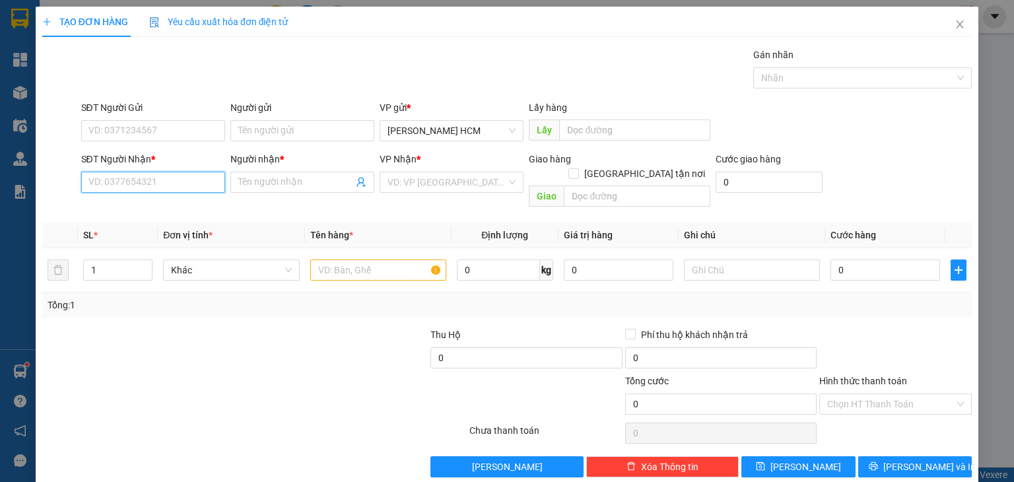
click at [178, 184] on input "SĐT Người Nhận *" at bounding box center [153, 182] width 144 height 21
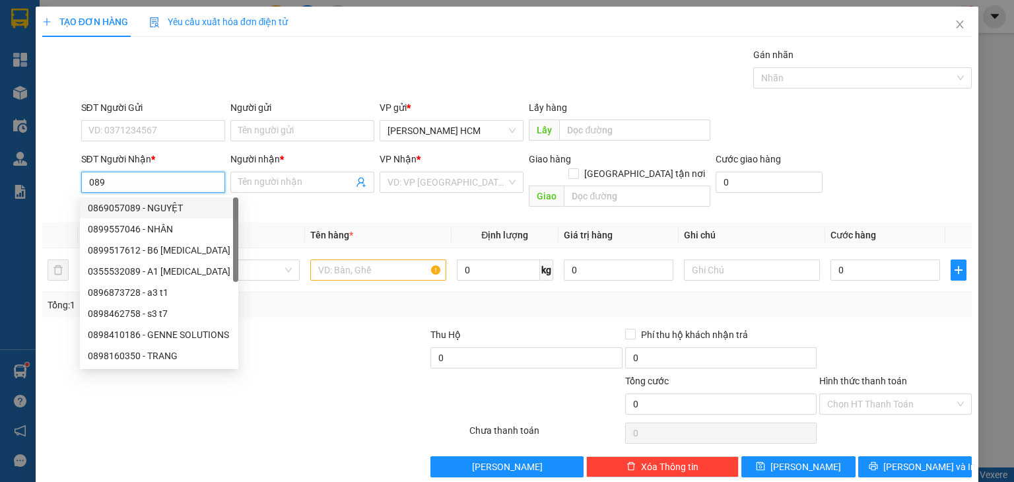
click at [172, 208] on div "0869057089 - NGUYỆT" at bounding box center [159, 208] width 143 height 15
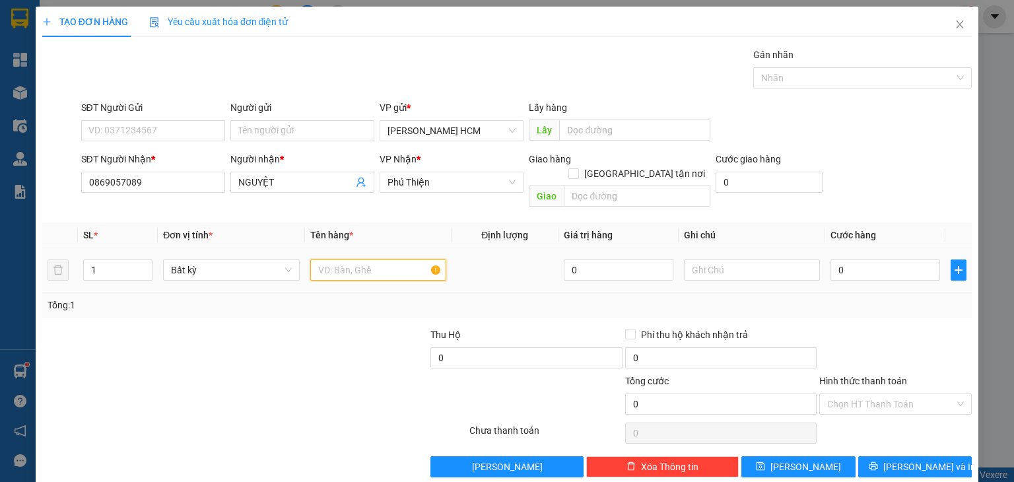
click at [345, 260] on input "text" at bounding box center [378, 270] width 136 height 21
click at [862, 260] on input "0" at bounding box center [886, 270] width 110 height 21
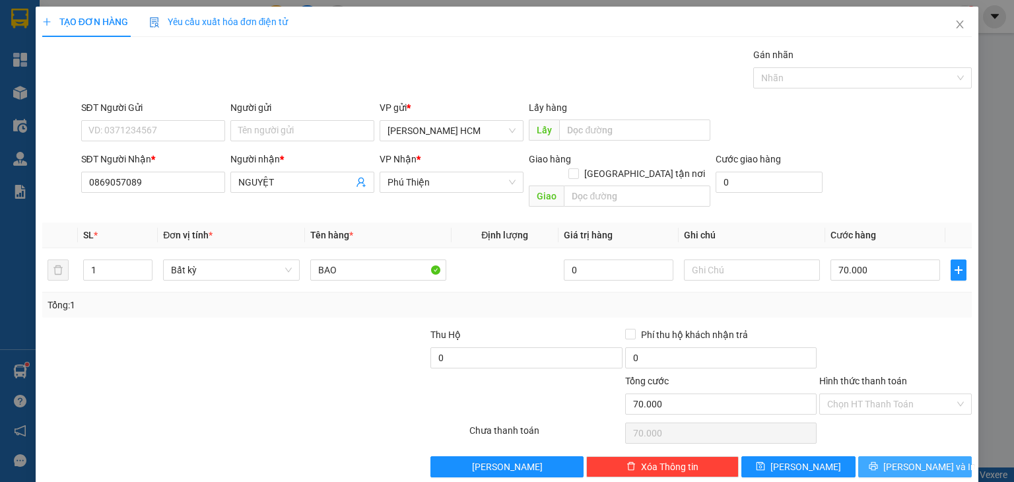
click at [891, 456] on button "[PERSON_NAME] và In" at bounding box center [915, 466] width 114 height 21
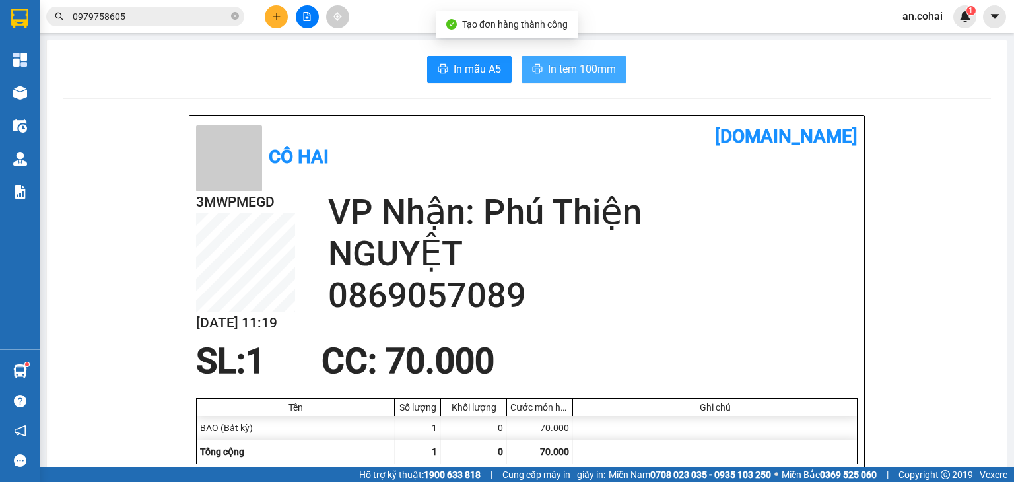
click at [600, 69] on span "In tem 100mm" at bounding box center [582, 69] width 68 height 17
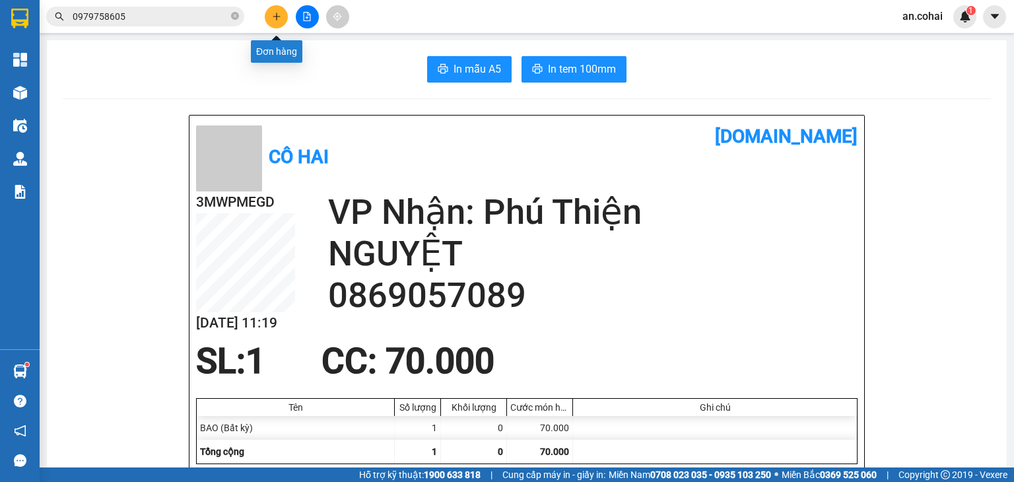
click at [279, 11] on button at bounding box center [276, 16] width 23 height 23
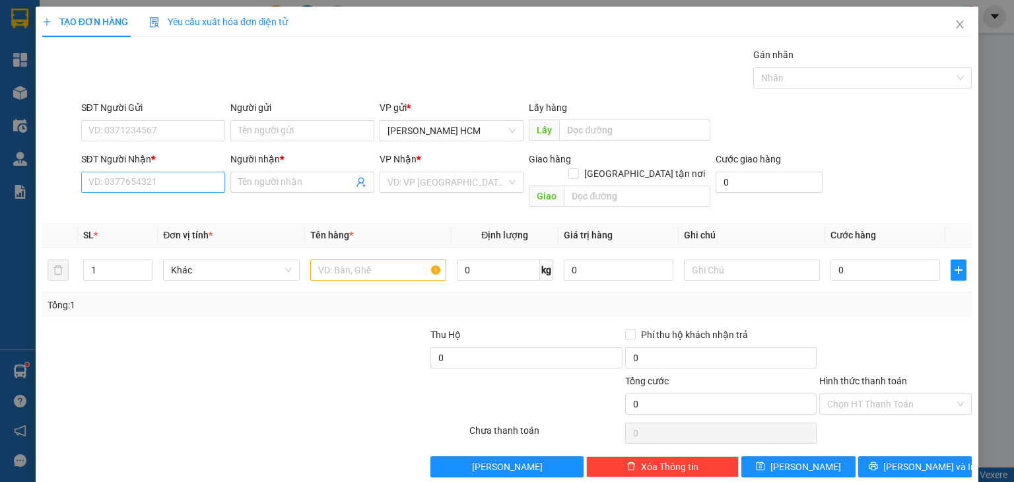
click at [208, 191] on div "SĐT Người Nhận * VD: 0377654321" at bounding box center [153, 175] width 144 height 46
click at [199, 183] on input "SĐT Người Nhận *" at bounding box center [153, 182] width 144 height 21
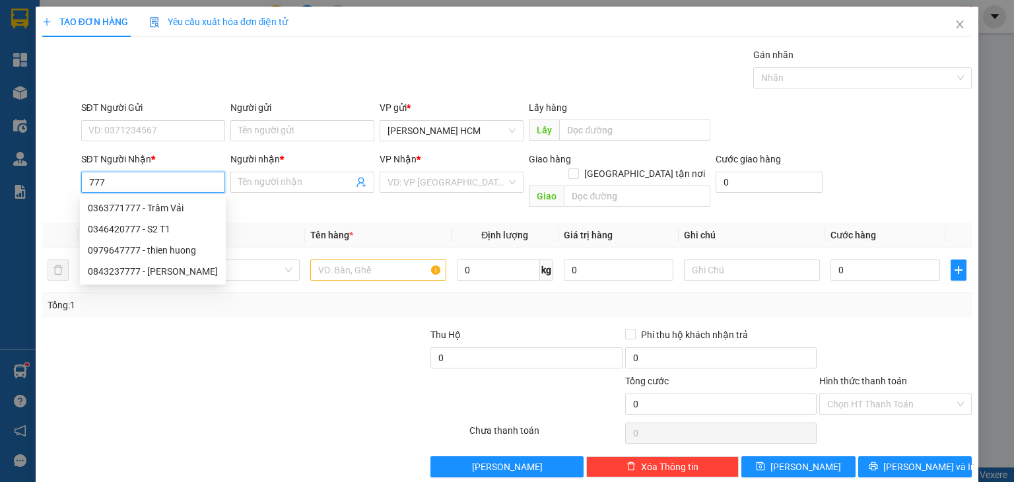
drag, startPoint x: 186, startPoint y: 202, endPoint x: 269, endPoint y: 205, distance: 83.9
click at [187, 201] on div "0363771777 - Trâm Vải" at bounding box center [153, 208] width 130 height 15
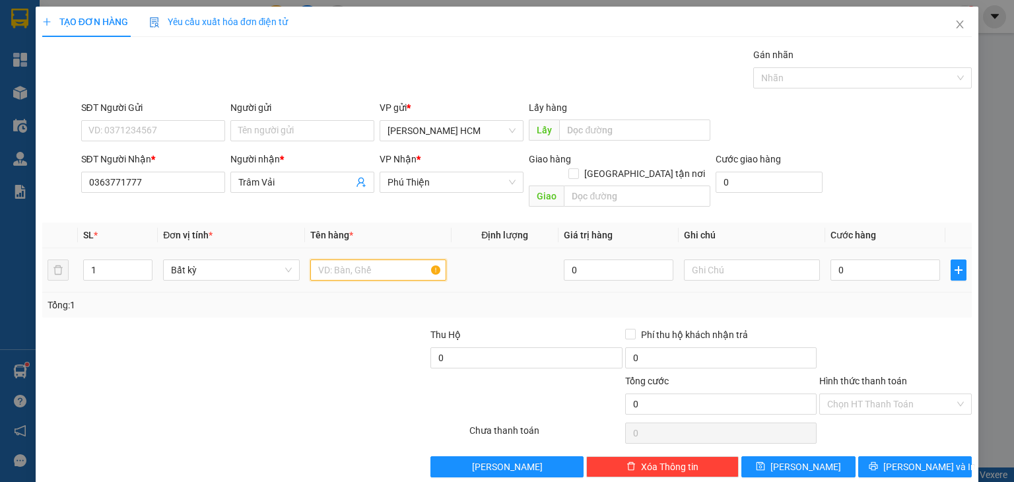
click at [333, 261] on input "text" at bounding box center [378, 270] width 136 height 21
click at [877, 260] on input "0" at bounding box center [886, 270] width 110 height 21
click at [890, 307] on div "Transit Pickup Surcharge Ids Transit Deliver Surcharge Ids Transit Deliver Surc…" at bounding box center [507, 263] width 930 height 430
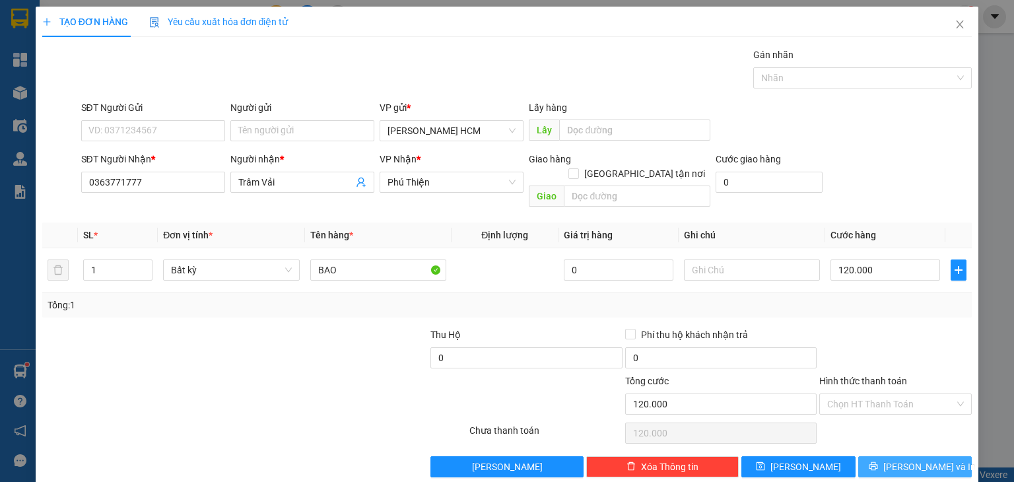
click at [901, 460] on span "[PERSON_NAME] và In" at bounding box center [930, 467] width 92 height 15
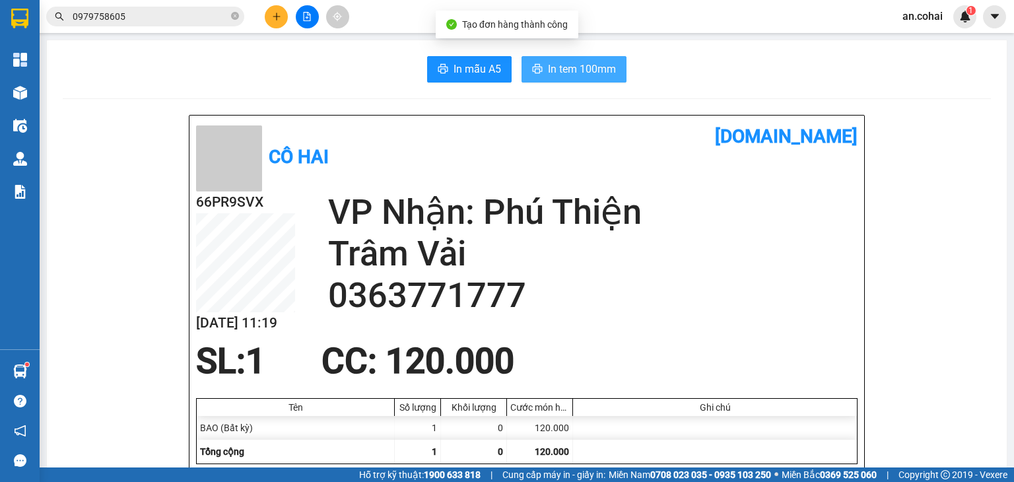
click at [596, 67] on span "In tem 100mm" at bounding box center [582, 69] width 68 height 17
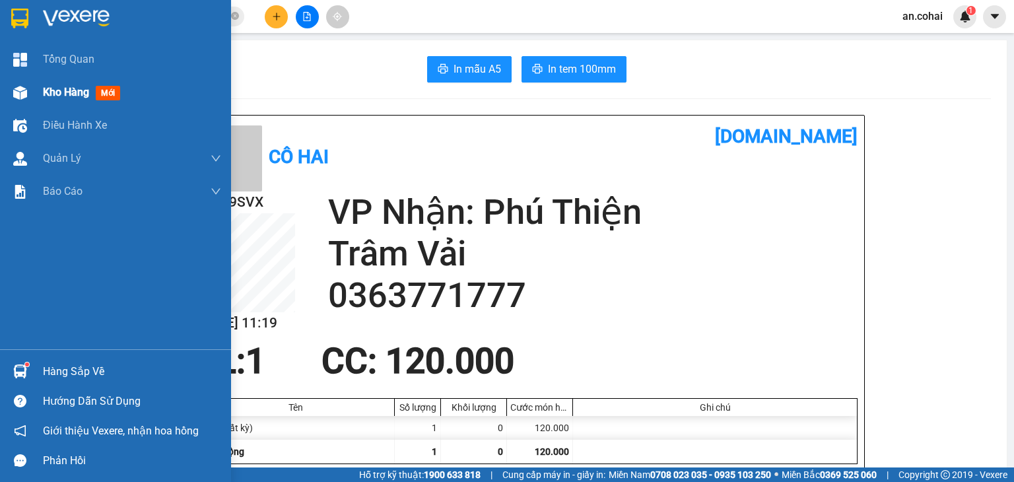
click at [58, 98] on span "Kho hàng" at bounding box center [66, 92] width 46 height 13
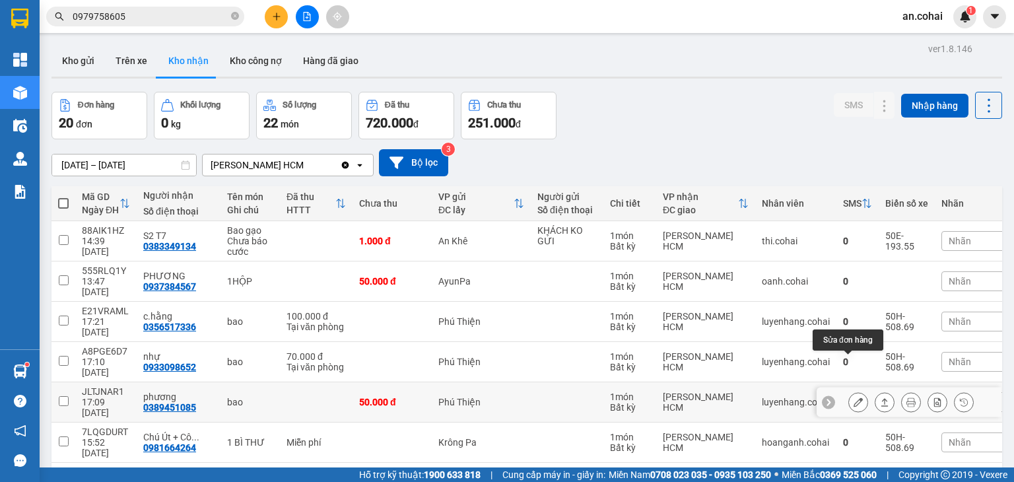
click at [854, 398] on icon at bounding box center [858, 402] width 9 height 9
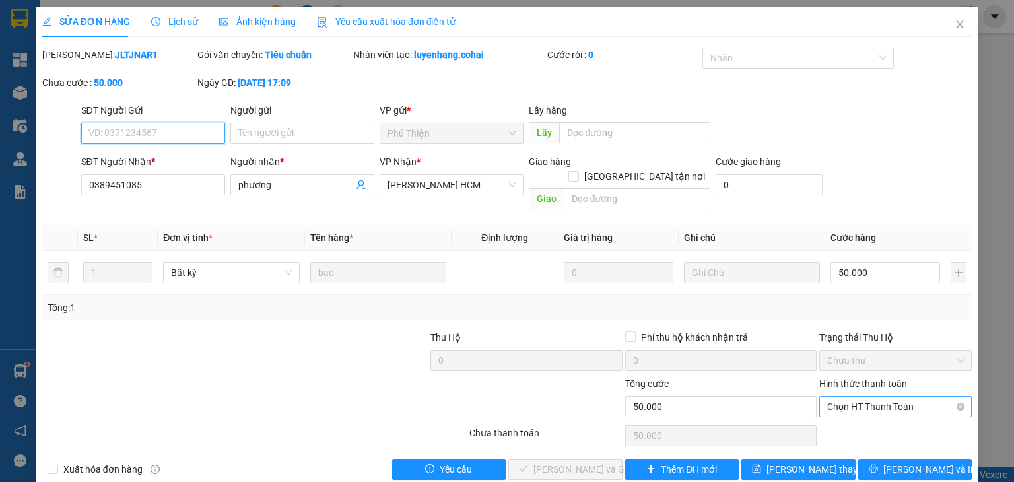
click at [897, 397] on span "Chọn HT Thanh Toán" at bounding box center [895, 407] width 137 height 20
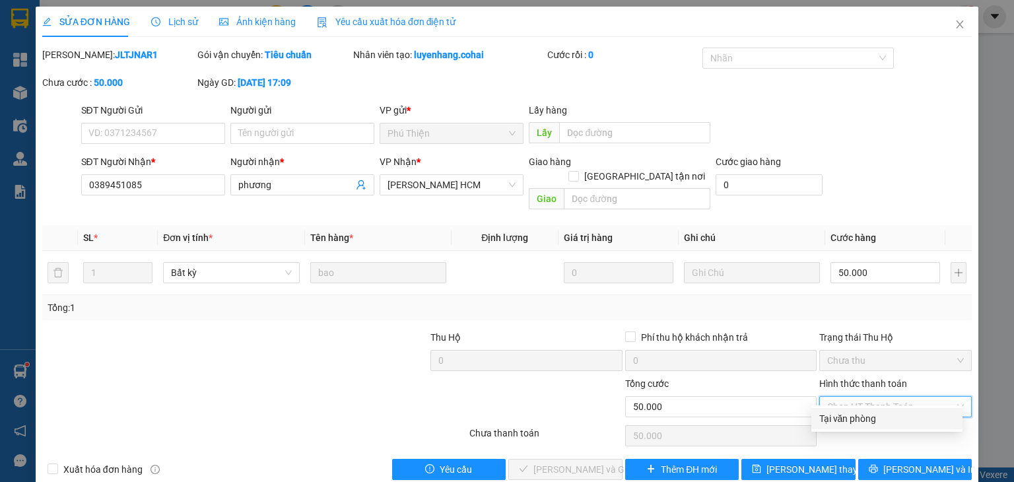
drag, startPoint x: 872, startPoint y: 415, endPoint x: 823, endPoint y: 410, distance: 49.1
click at [867, 411] on div "Tại văn phòng" at bounding box center [886, 418] width 135 height 15
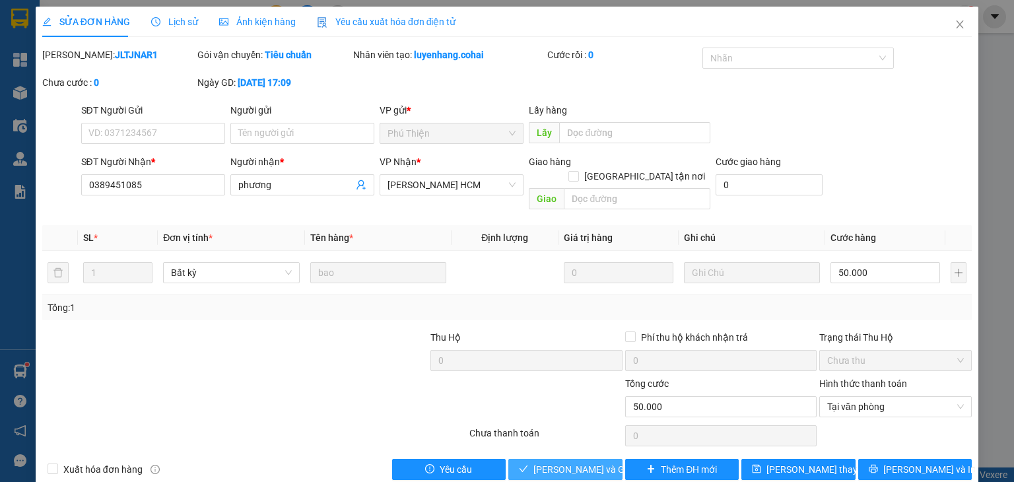
click at [600, 462] on span "[PERSON_NAME] và Giao hàng" at bounding box center [597, 469] width 127 height 15
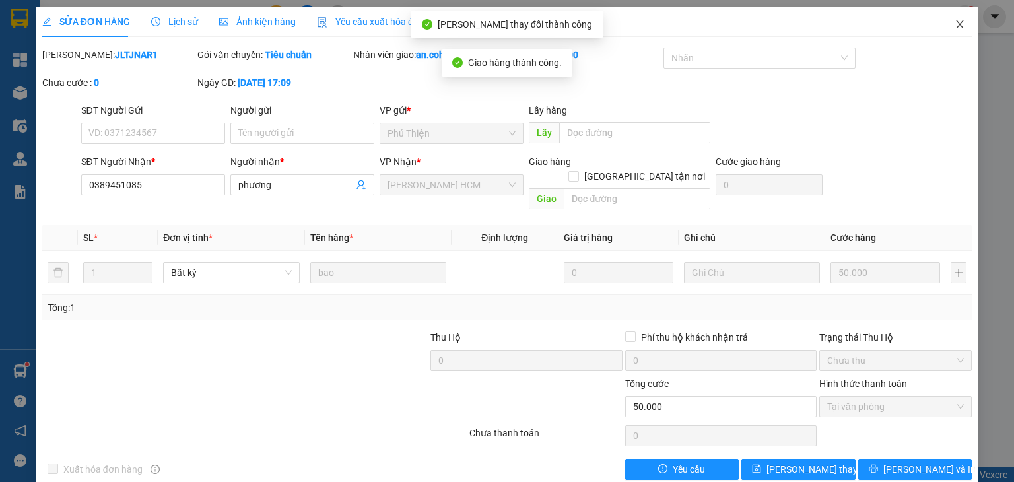
click at [955, 19] on icon "close" at bounding box center [960, 24] width 11 height 11
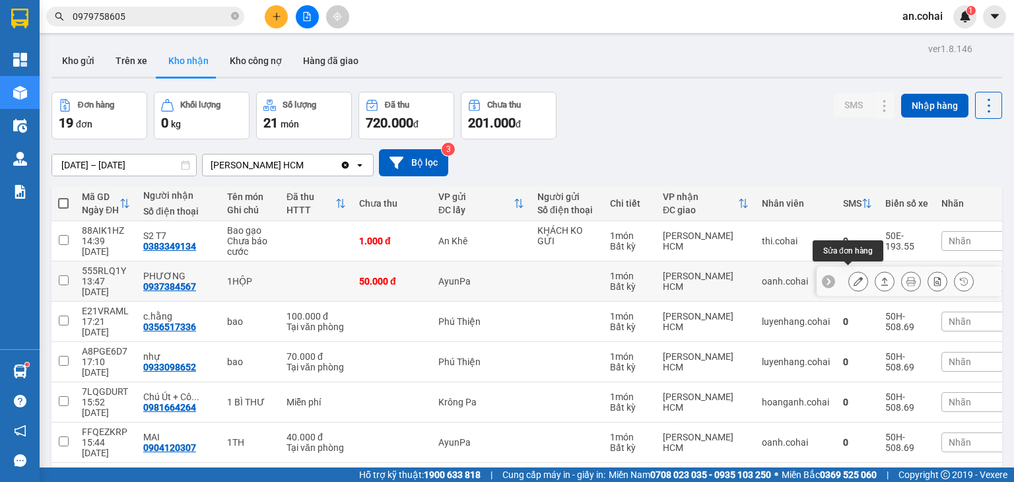
click at [854, 277] on icon at bounding box center [858, 281] width 9 height 9
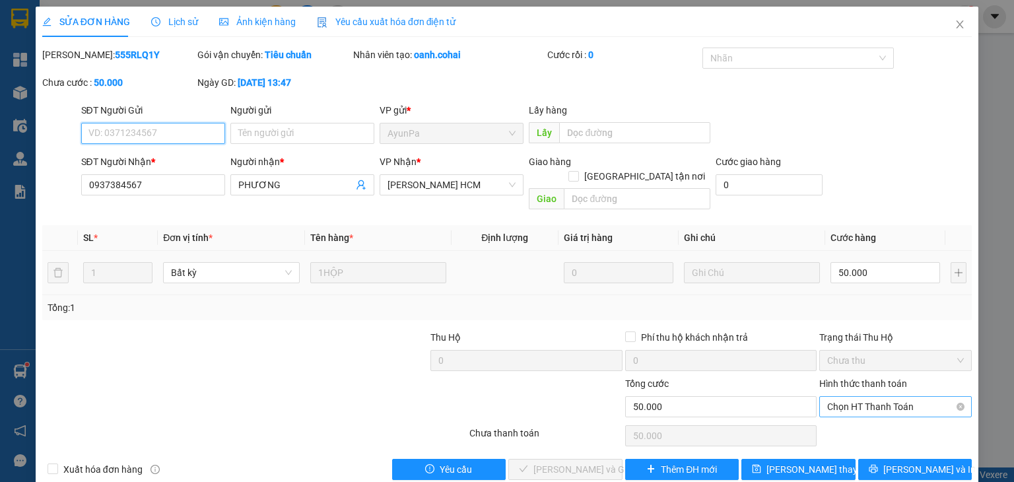
click at [866, 397] on span "Chọn HT Thanh Toán" at bounding box center [895, 407] width 137 height 20
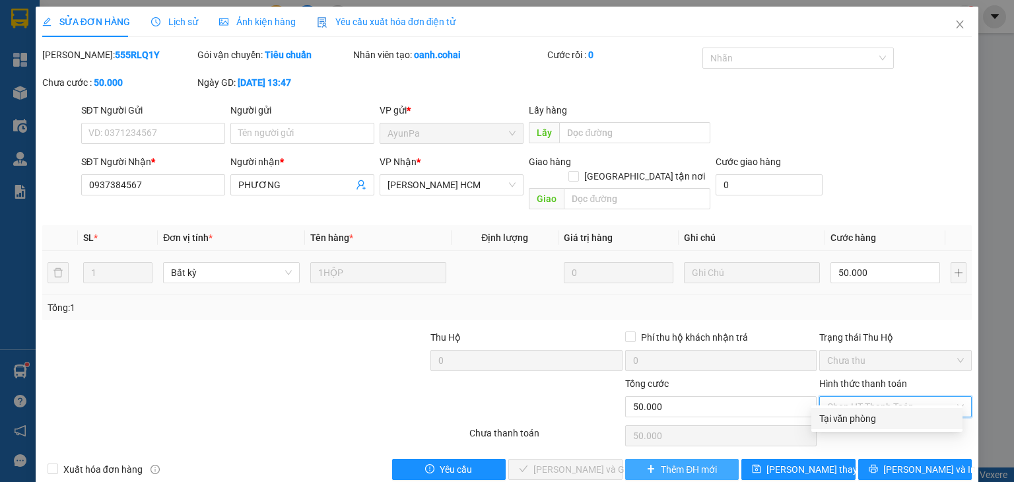
drag, startPoint x: 857, startPoint y: 410, endPoint x: 639, endPoint y: 454, distance: 222.2
click at [847, 411] on div "Tại văn phòng" at bounding box center [886, 418] width 135 height 15
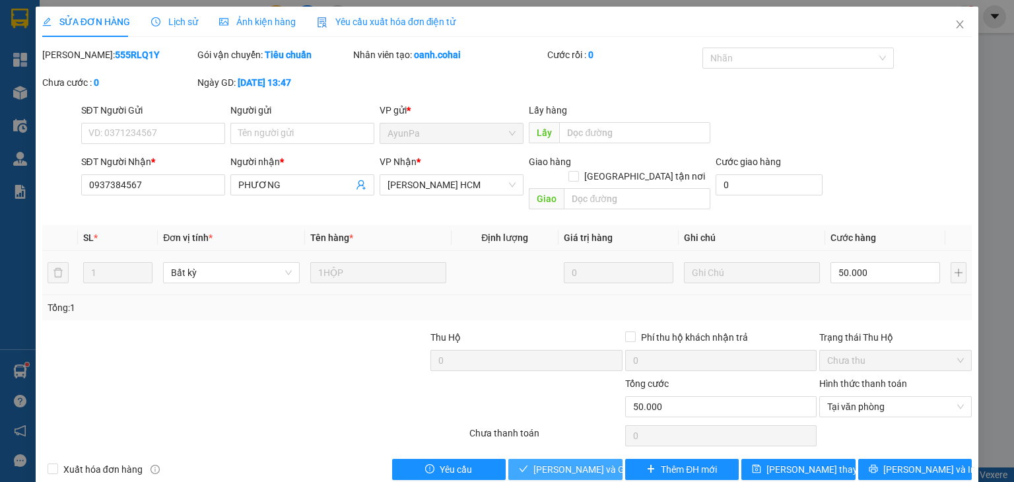
click at [543, 462] on span "[PERSON_NAME] và Giao hàng" at bounding box center [597, 469] width 127 height 15
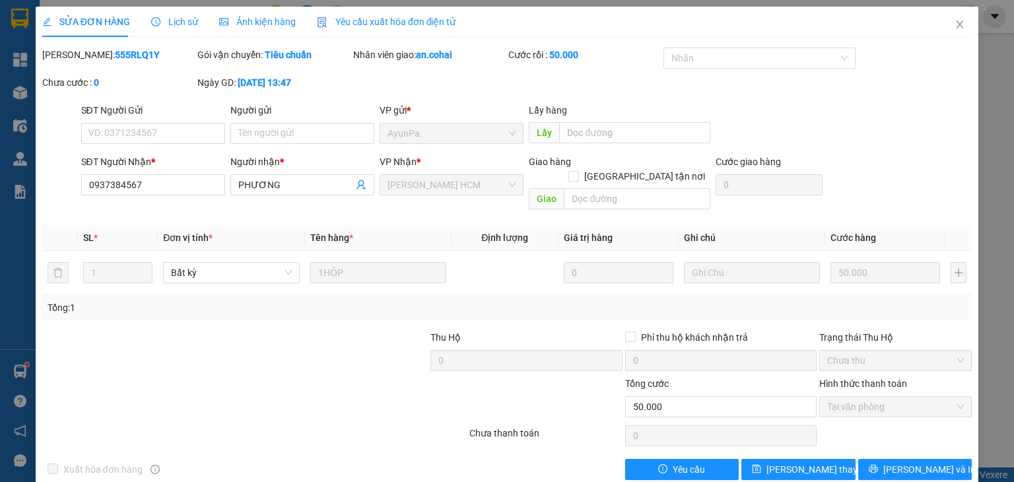
drag, startPoint x: 991, startPoint y: 197, endPoint x: 988, endPoint y: 104, distance: 93.8
click at [991, 192] on div "SỬA ĐƠN HÀNG Lịch sử Ảnh kiện hàng Yêu cầu xuất hóa đơn điện tử Total Paid Fee …" at bounding box center [507, 241] width 1014 height 482
click at [955, 19] on icon "close" at bounding box center [960, 24] width 11 height 11
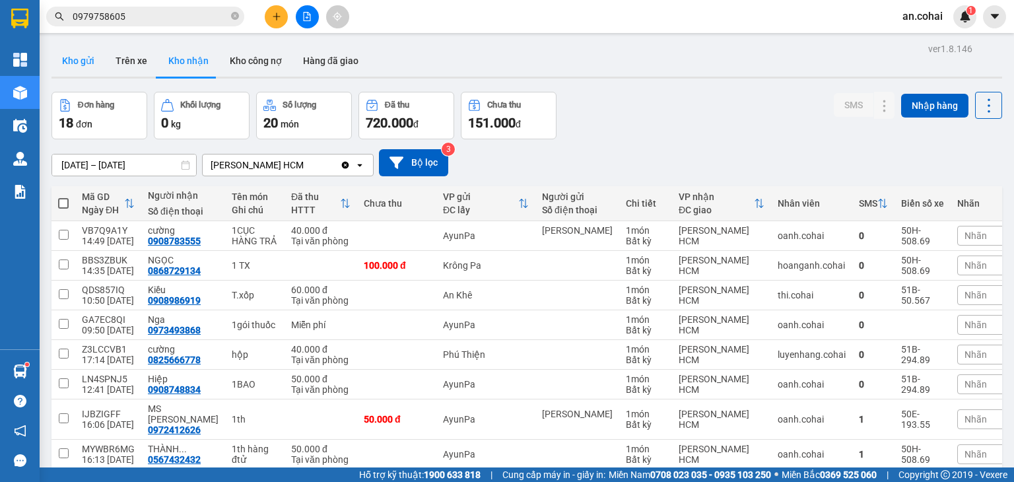
click at [79, 58] on button "Kho gửi" at bounding box center [78, 61] width 53 height 32
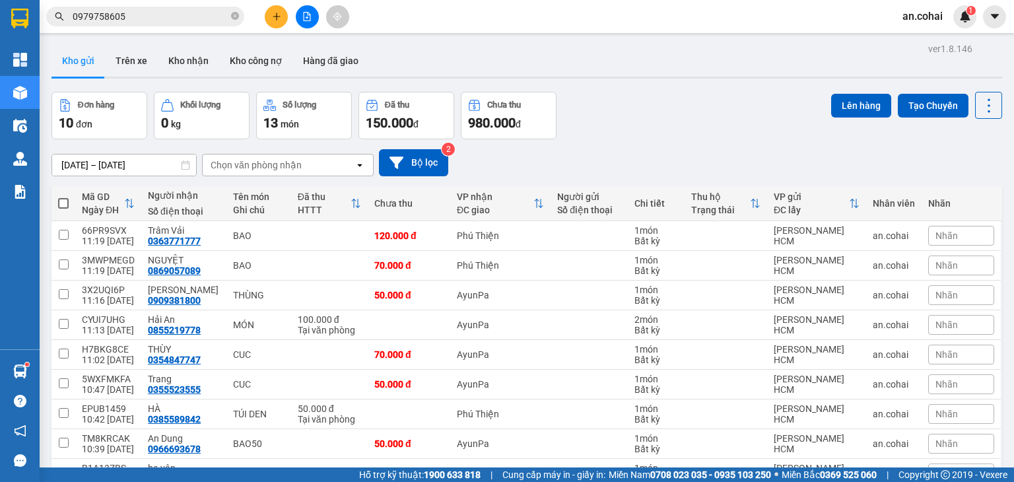
click at [67, 204] on span at bounding box center [63, 203] width 11 height 11
click at [63, 197] on input "checkbox" at bounding box center [63, 197] width 0 height 0
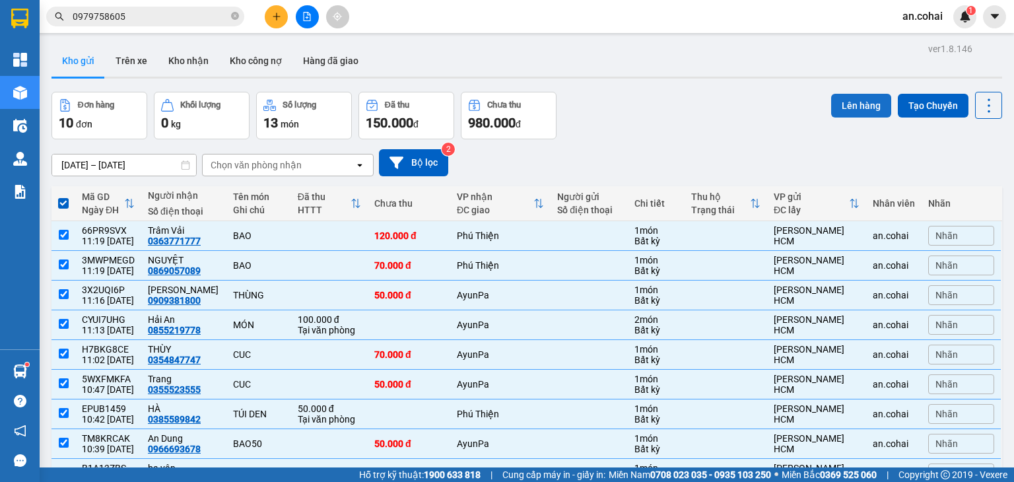
click at [851, 106] on button "Lên hàng" at bounding box center [861, 106] width 60 height 24
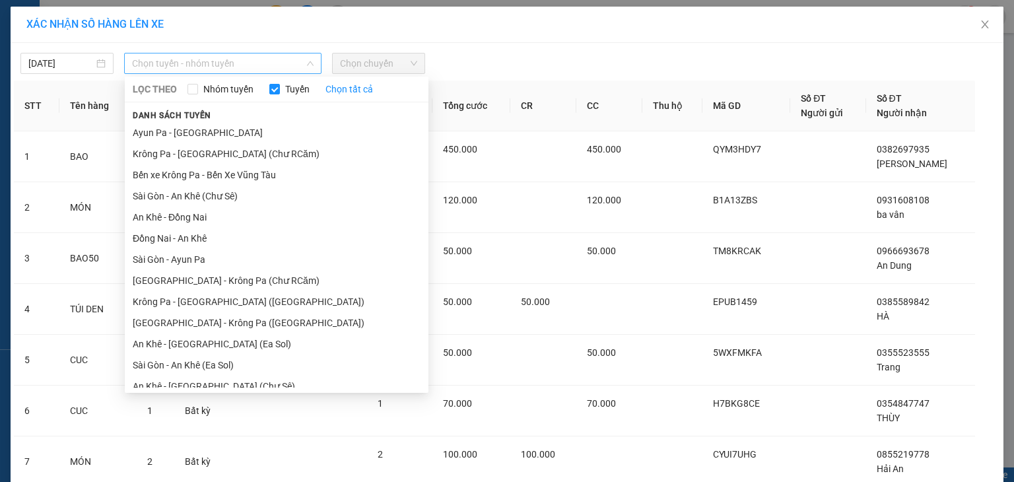
click at [238, 55] on span "Chọn tuyến - nhóm tuyến" at bounding box center [223, 63] width 182 height 20
click at [222, 312] on li "[GEOGRAPHIC_DATA] - Krông Pa ([GEOGRAPHIC_DATA])" at bounding box center [277, 322] width 304 height 21
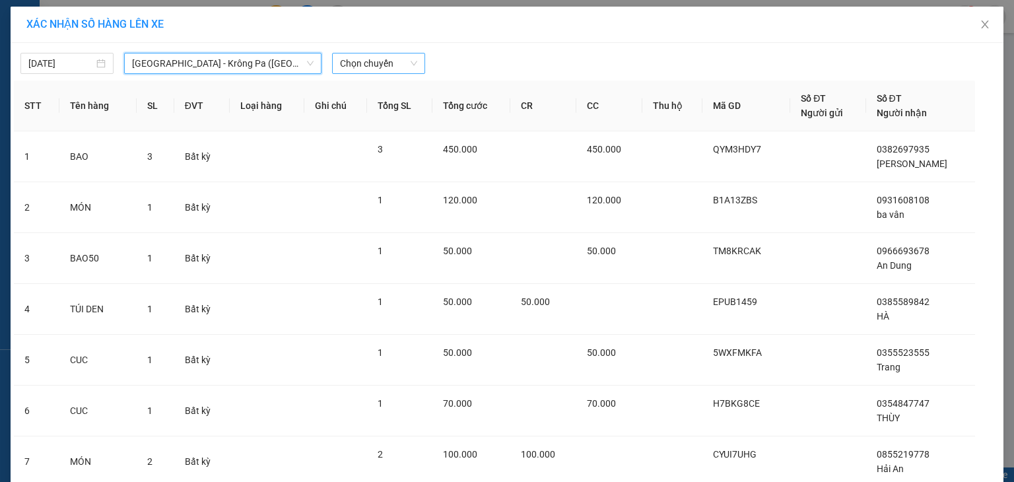
click at [398, 65] on span "Chọn chuyến" at bounding box center [378, 63] width 77 height 20
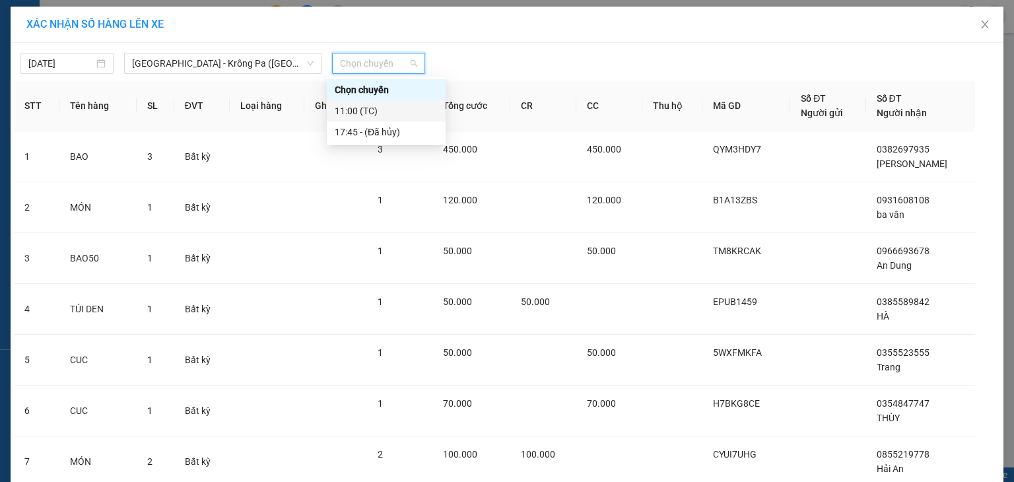
click at [390, 107] on div "11:00 (TC)" at bounding box center [386, 111] width 103 height 15
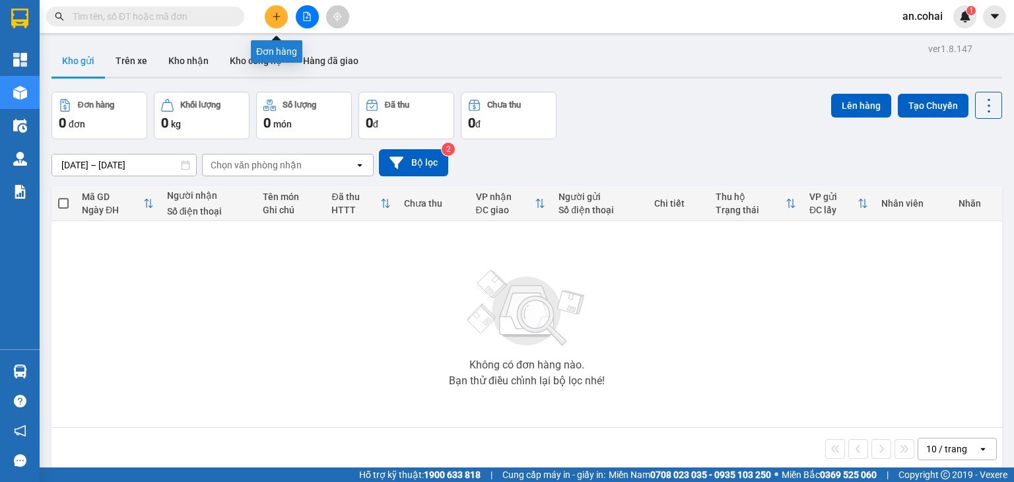
click at [278, 22] on button at bounding box center [276, 16] width 23 height 23
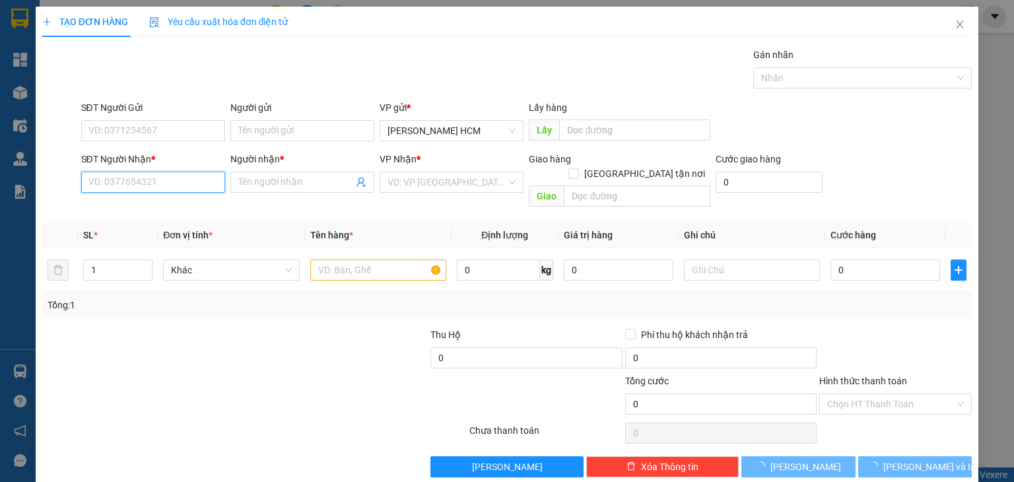
click at [175, 176] on input "SĐT Người Nhận *" at bounding box center [153, 182] width 144 height 21
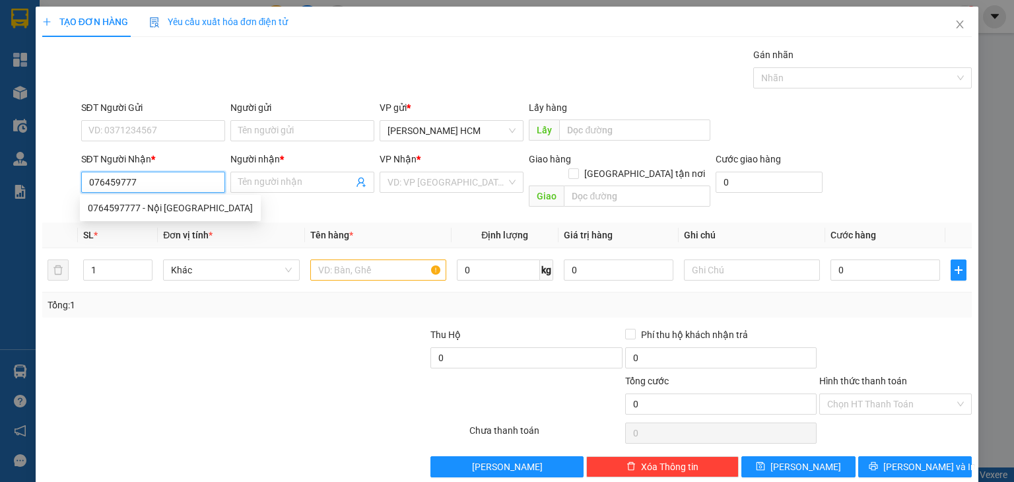
type input "0764597777"
drag, startPoint x: 198, startPoint y: 205, endPoint x: 235, endPoint y: 191, distance: 39.7
click at [200, 205] on div "0764597777 - Nội thất ND House" at bounding box center [170, 208] width 165 height 15
type input "Nội thất ND House"
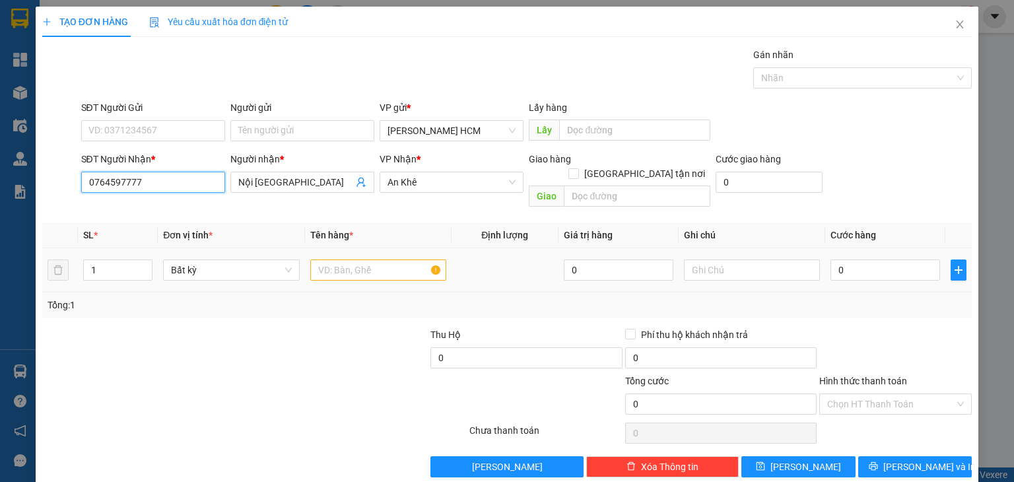
type input "0764597777"
click at [366, 260] on input "text" at bounding box center [378, 270] width 136 height 21
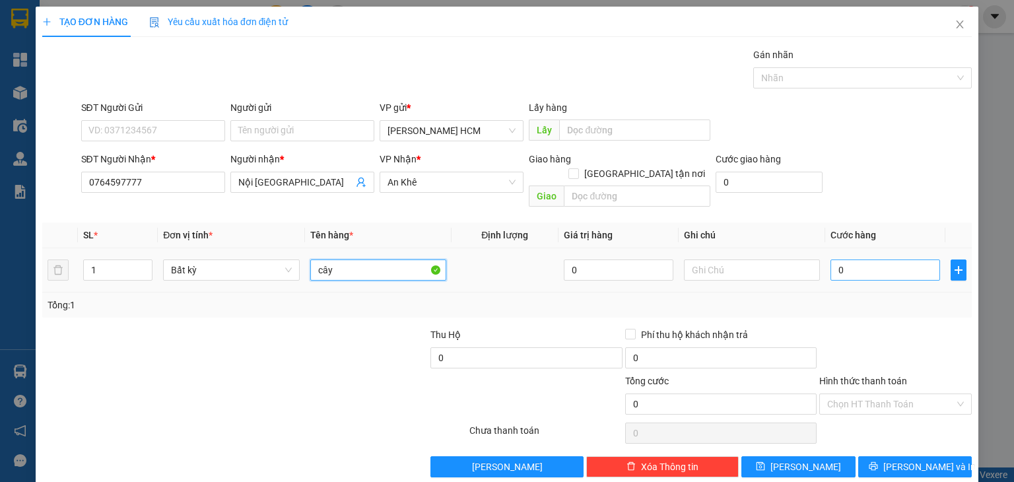
type input "cây"
click at [831, 260] on input "0" at bounding box center [886, 270] width 110 height 21
type input "70"
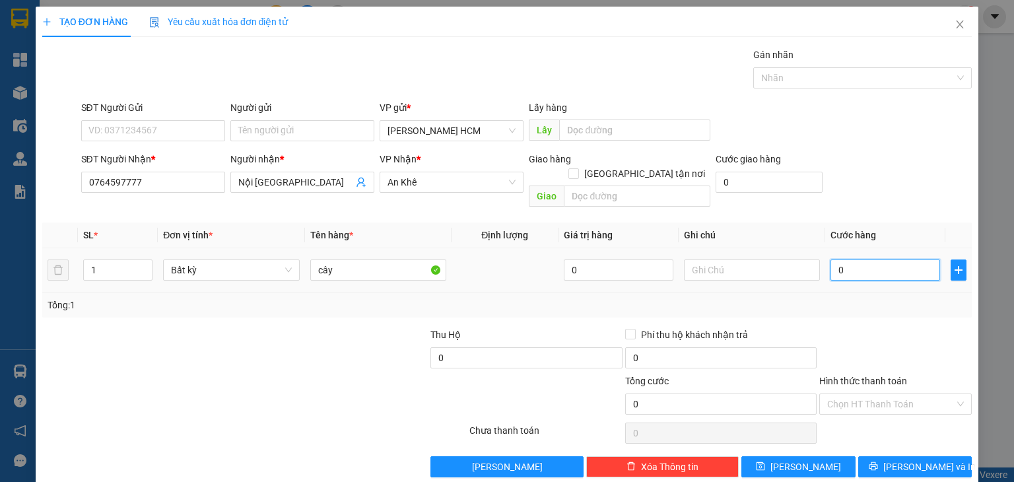
type input "70"
type input "700"
type input "700.000"
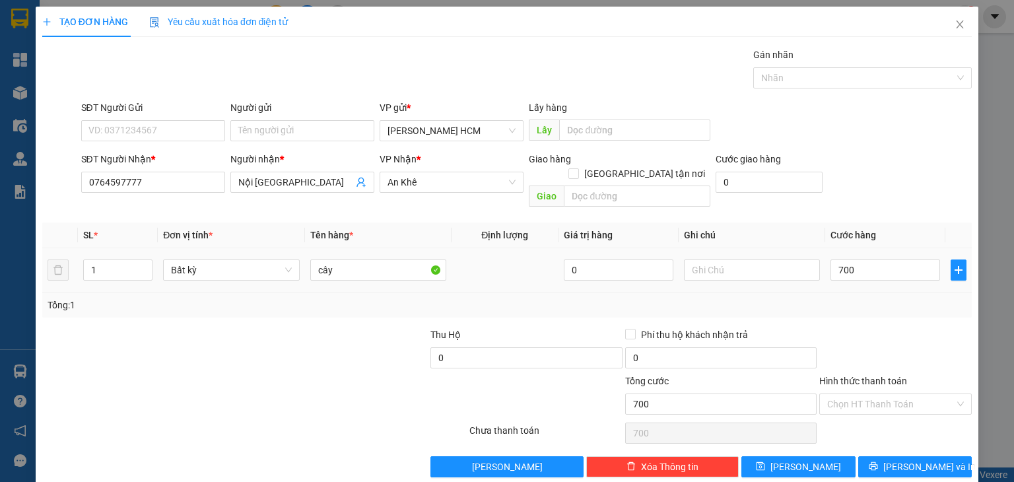
type input "700.000"
click at [876, 307] on div "Transit Pickup Surcharge Ids Transit Deliver Surcharge Ids Transit Deliver Surc…" at bounding box center [507, 263] width 930 height 430
click at [878, 260] on input "700.000" at bounding box center [886, 270] width 110 height 21
type input "0"
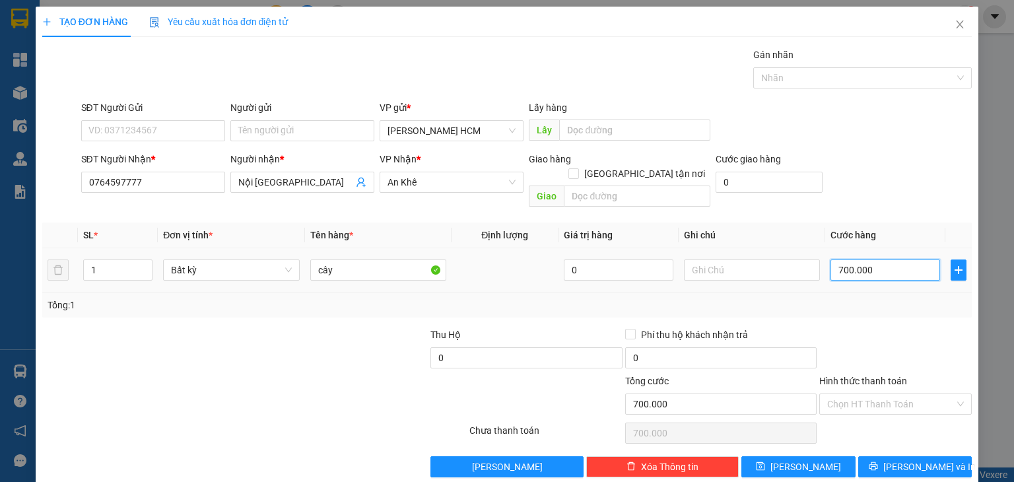
type input "0"
click at [831, 260] on input "0" at bounding box center [886, 270] width 110 height 21
type input "70"
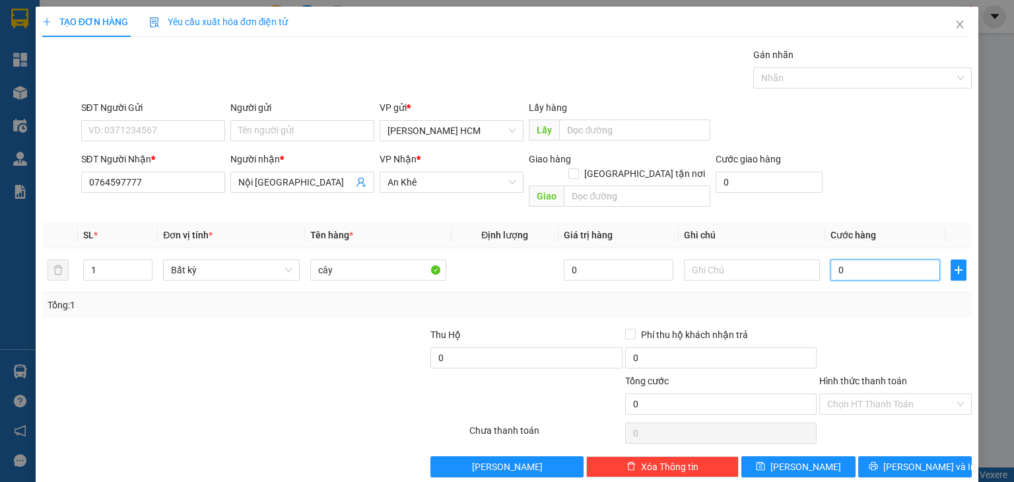
type input "70"
type input "70.000"
click at [858, 347] on div at bounding box center [895, 351] width 155 height 46
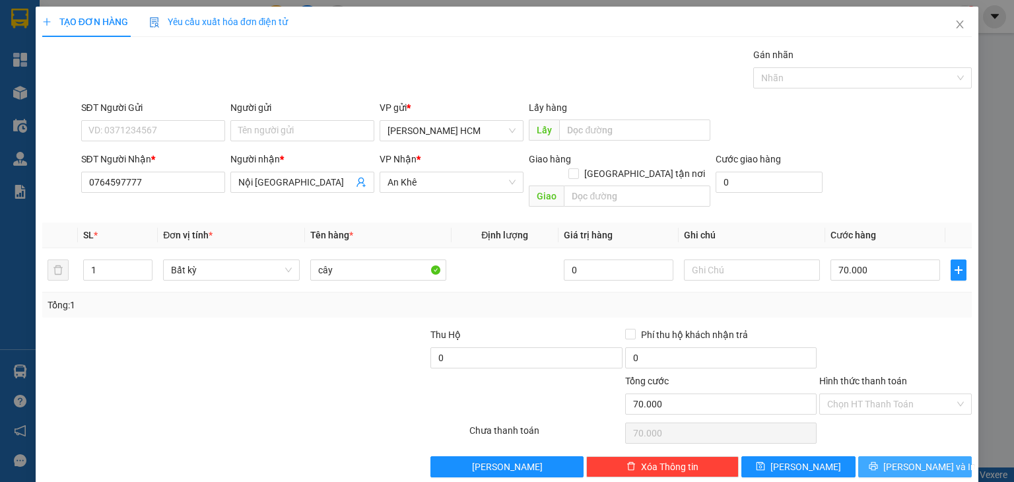
click at [892, 456] on button "[PERSON_NAME] và In" at bounding box center [915, 466] width 114 height 21
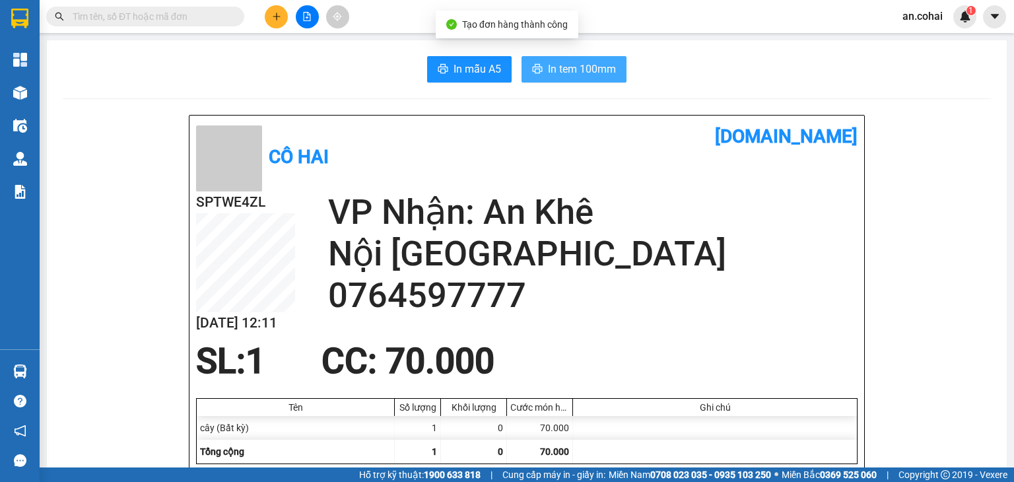
click at [620, 69] on button "In tem 100mm" at bounding box center [574, 69] width 105 height 26
click at [273, 21] on button at bounding box center [276, 16] width 23 height 23
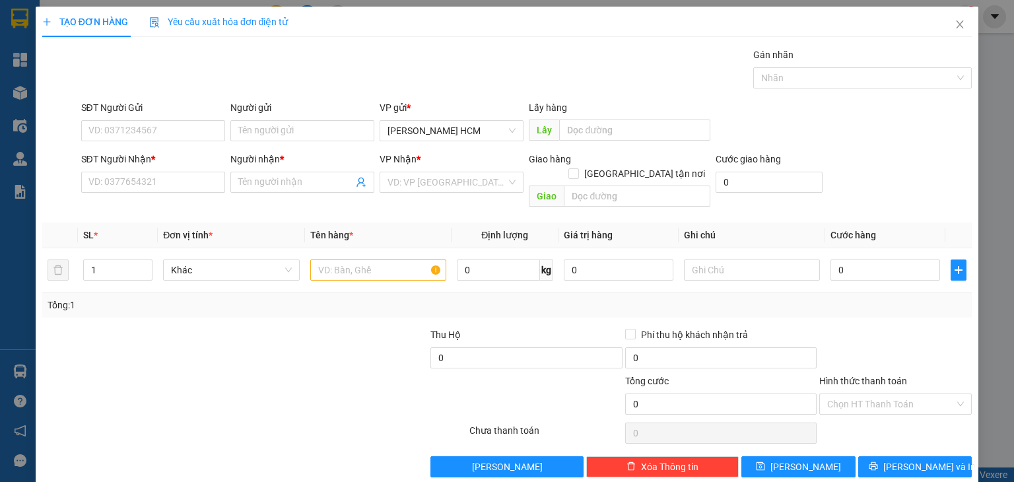
click at [122, 170] on div "SĐT Người Nhận *" at bounding box center [153, 162] width 144 height 20
click at [119, 178] on input "SĐT Người Nhận *" at bounding box center [153, 182] width 144 height 21
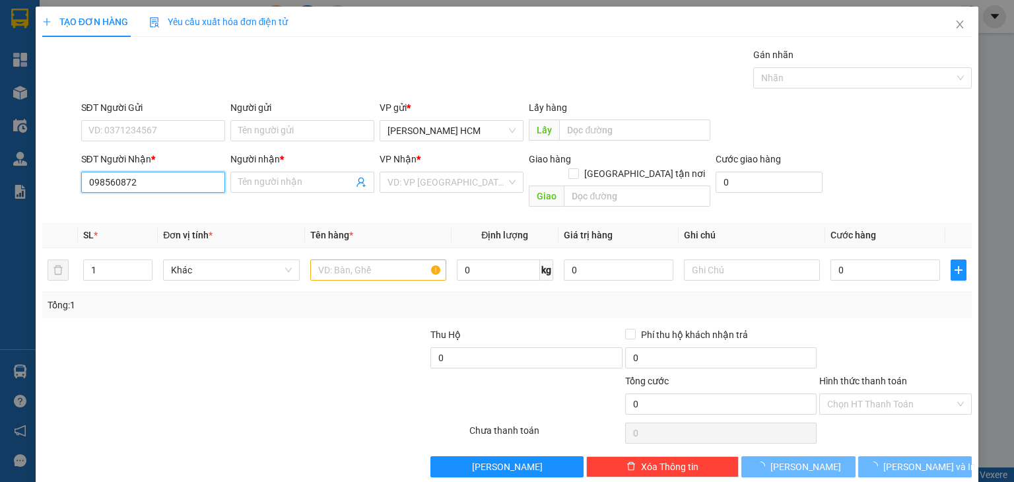
type input "0985608726"
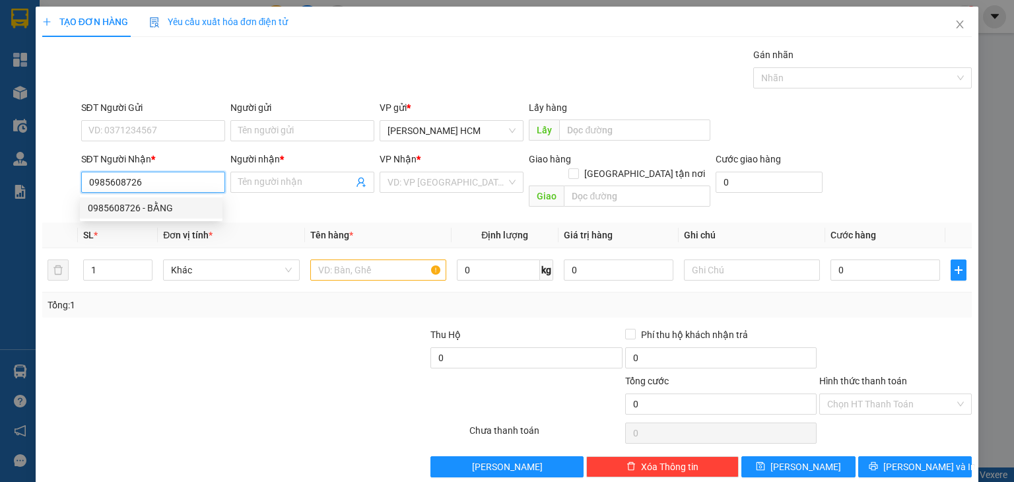
click at [176, 203] on div "0985608726 - BẰNG" at bounding box center [151, 208] width 127 height 15
type input "BẰNG"
type input "0985608726"
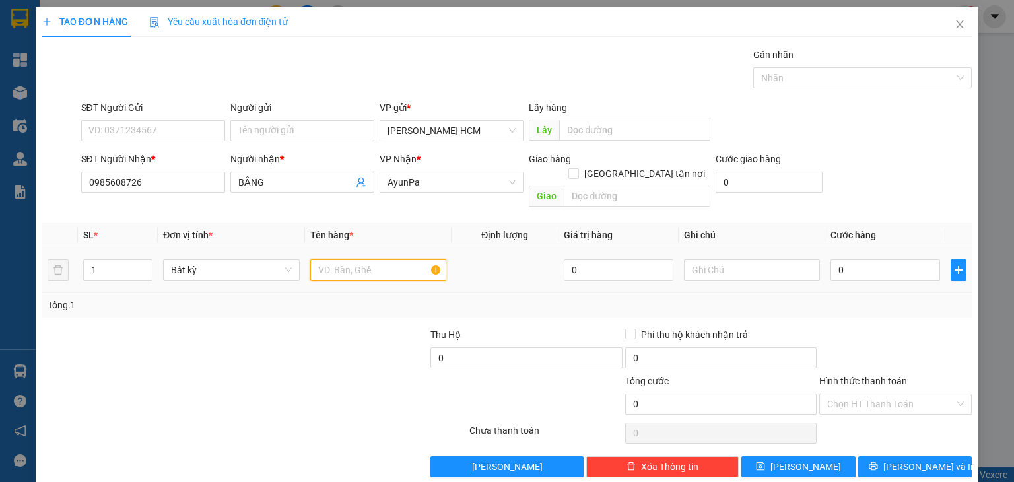
click at [357, 260] on input "text" at bounding box center [378, 270] width 136 height 21
type input "cục"
click at [831, 257] on div "0" at bounding box center [886, 270] width 110 height 26
click at [831, 260] on input "0" at bounding box center [886, 270] width 110 height 21
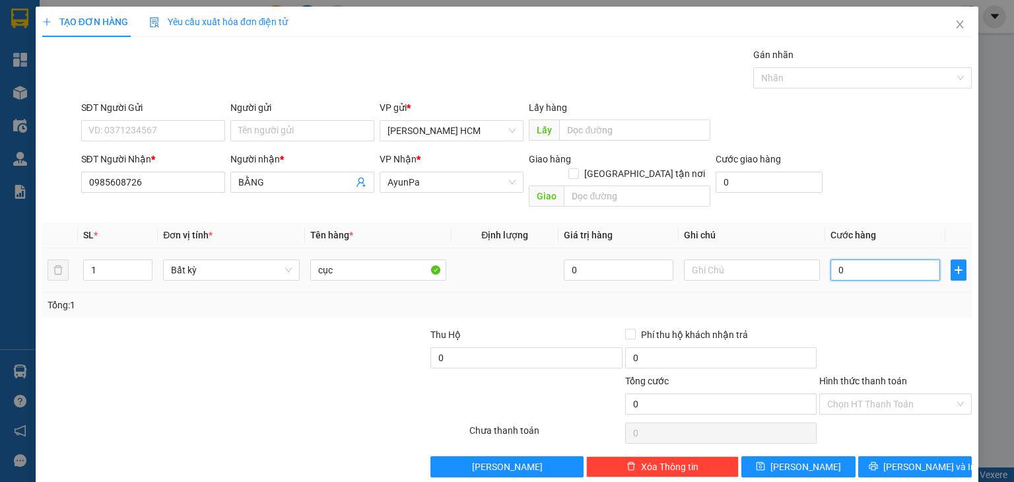
click at [831, 260] on input "0" at bounding box center [886, 270] width 110 height 21
type input "50"
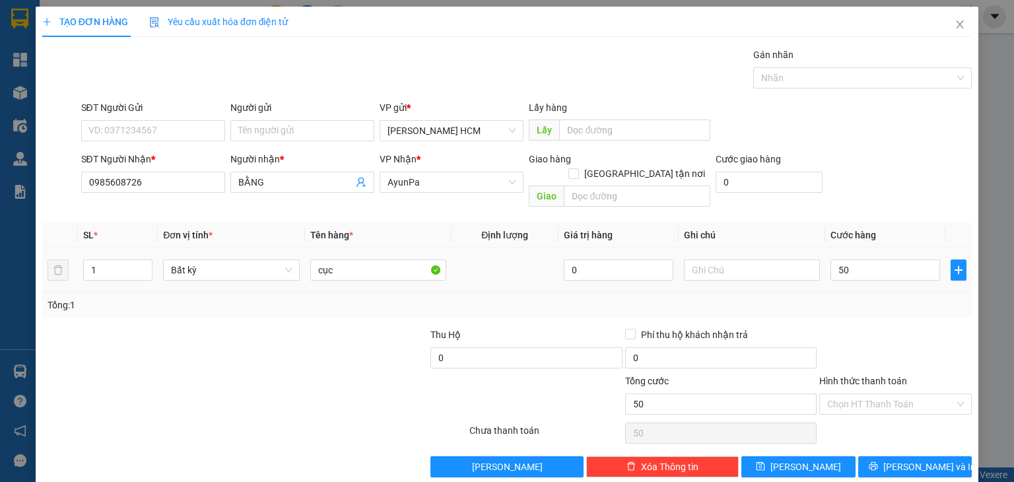
type input "50.000"
drag, startPoint x: 832, startPoint y: 270, endPoint x: 856, endPoint y: 317, distance: 52.9
click at [832, 270] on td "50.000" at bounding box center [885, 270] width 120 height 44
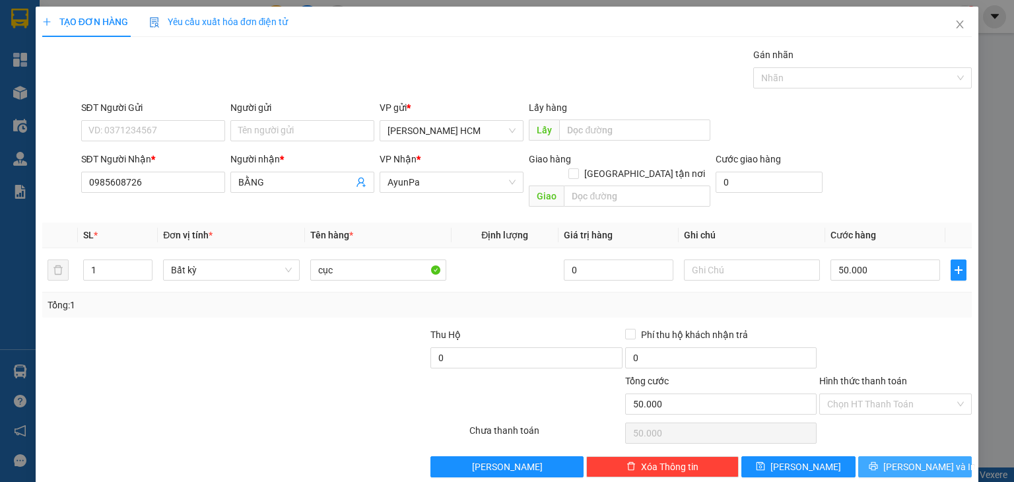
click at [877, 456] on button "[PERSON_NAME] và In" at bounding box center [915, 466] width 114 height 21
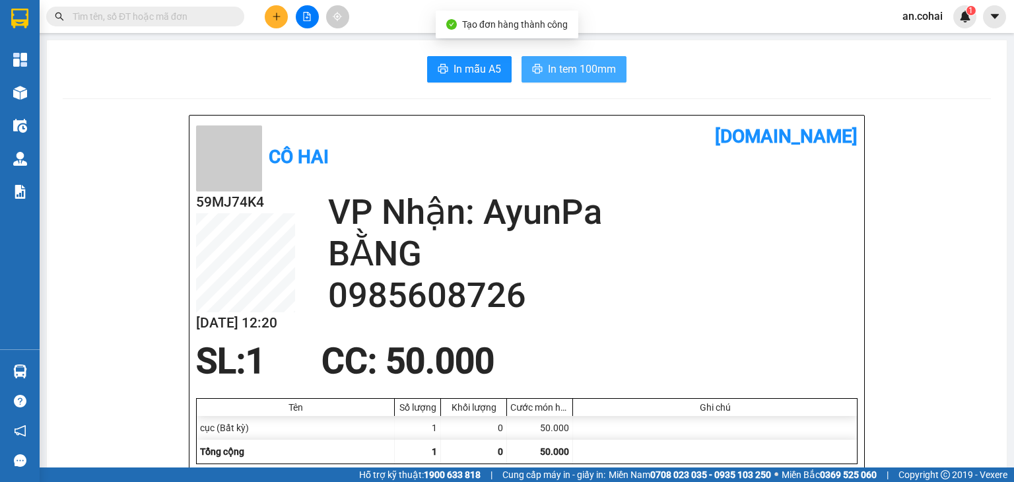
click at [603, 73] on span "In tem 100mm" at bounding box center [582, 69] width 68 height 17
click at [285, 18] on button at bounding box center [276, 16] width 23 height 23
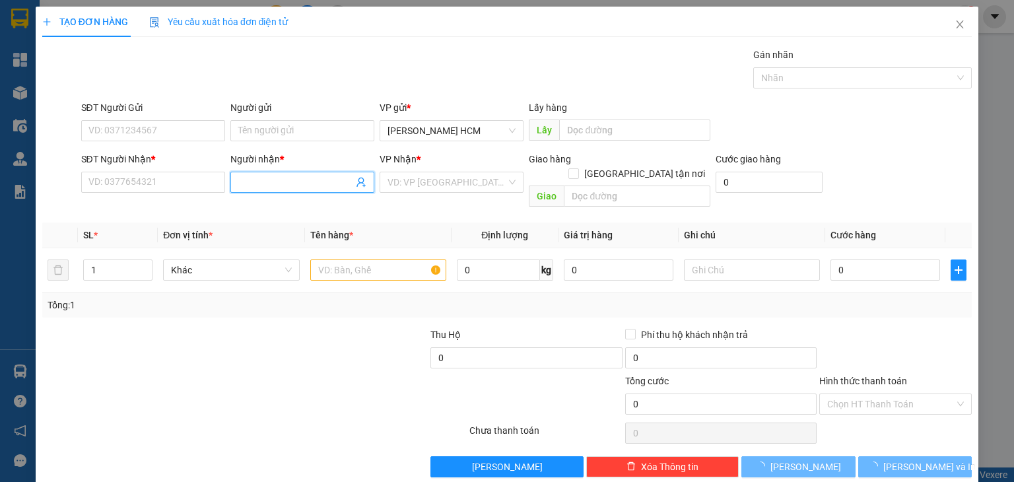
click at [323, 186] on input "Người nhận *" at bounding box center [295, 182] width 115 height 15
type input "hòa thảo"
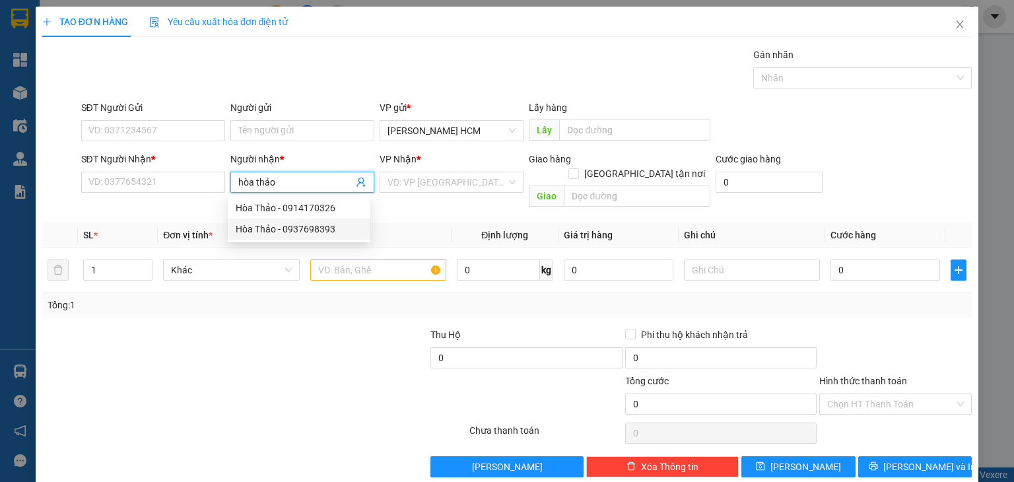
click at [318, 220] on div "Hòa Thảo - 0937698393" at bounding box center [299, 229] width 143 height 21
type input "0937698393"
type input "Hòa Thảo"
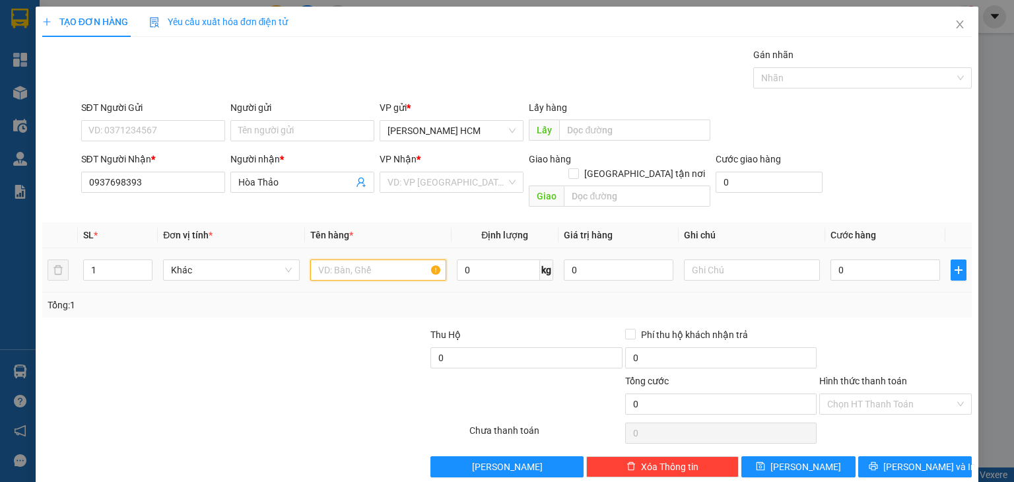
click at [338, 260] on input "text" at bounding box center [378, 270] width 136 height 21
type input "u"
type input "cuc"
click at [465, 196] on div "Transit Pickup Surcharge Ids Transit Deliver Surcharge Ids Transit Deliver Surc…" at bounding box center [507, 263] width 930 height 430
click at [462, 190] on input "search" at bounding box center [447, 182] width 119 height 20
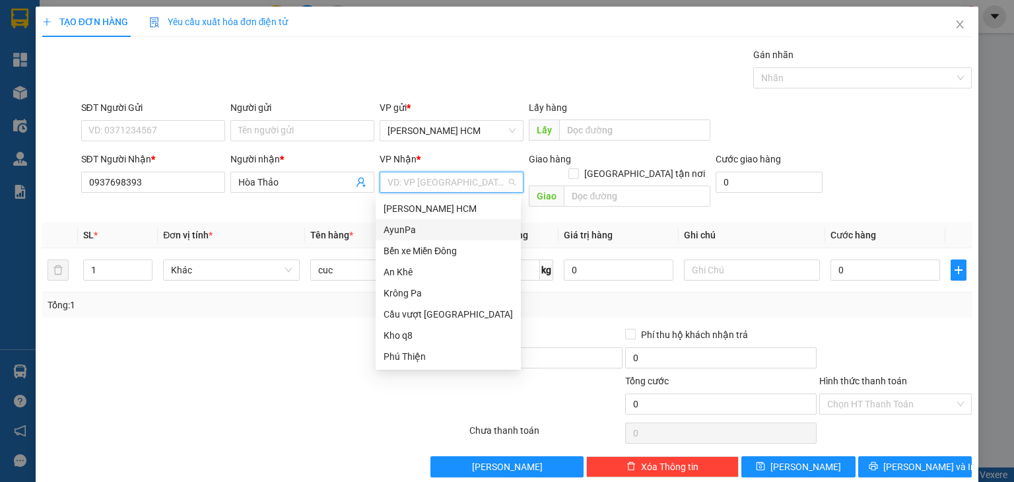
drag, startPoint x: 421, startPoint y: 225, endPoint x: 429, endPoint y: 221, distance: 8.0
click at [424, 223] on div "AyunPa" at bounding box center [448, 230] width 129 height 15
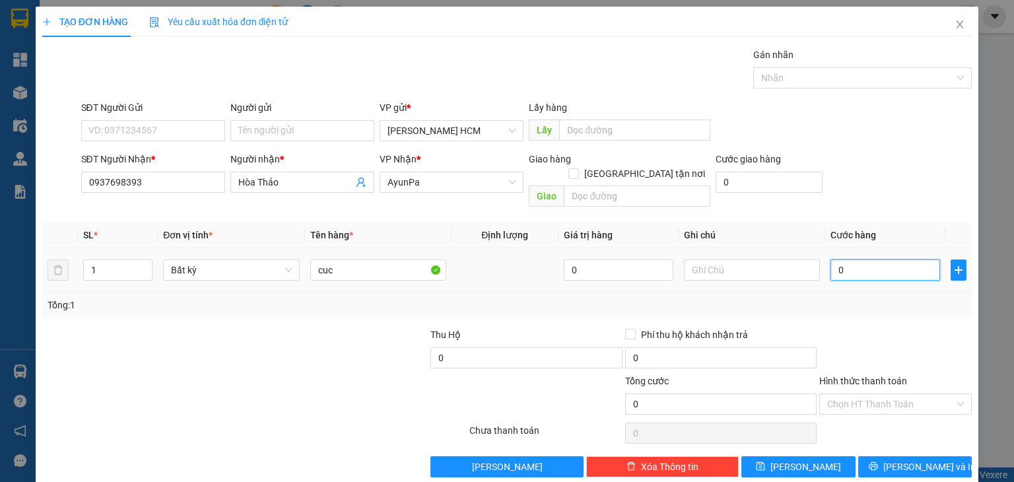
click at [831, 260] on input "0" at bounding box center [886, 270] width 110 height 21
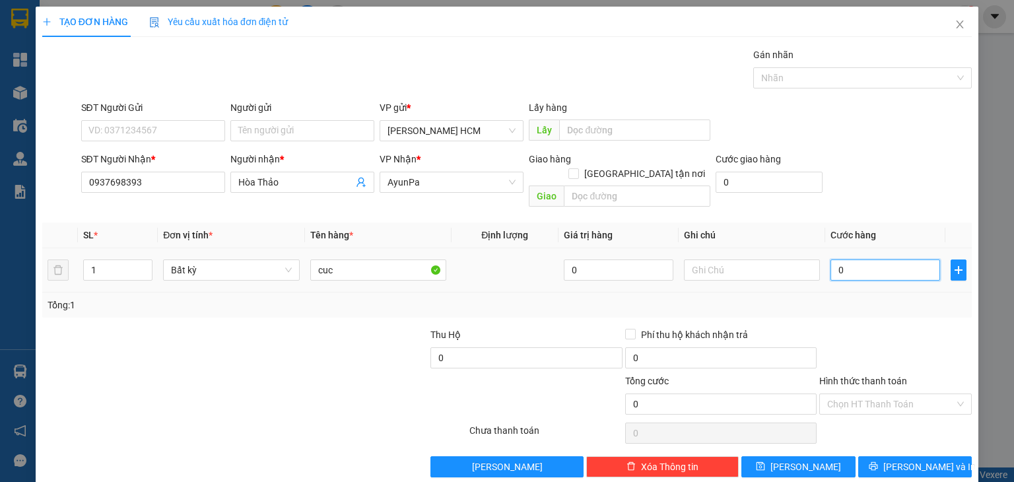
type input "50"
type input "50.000"
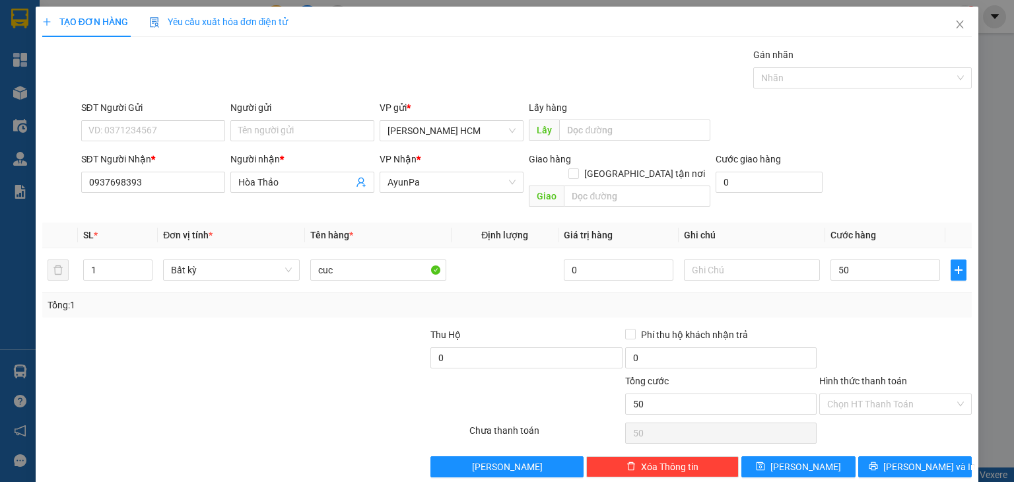
type input "50.000"
drag, startPoint x: 811, startPoint y: 293, endPoint x: 819, endPoint y: 296, distance: 9.2
click at [812, 298] on div "Tổng: 1" at bounding box center [507, 305] width 919 height 15
click at [897, 458] on span "[PERSON_NAME] và In" at bounding box center [930, 467] width 92 height 15
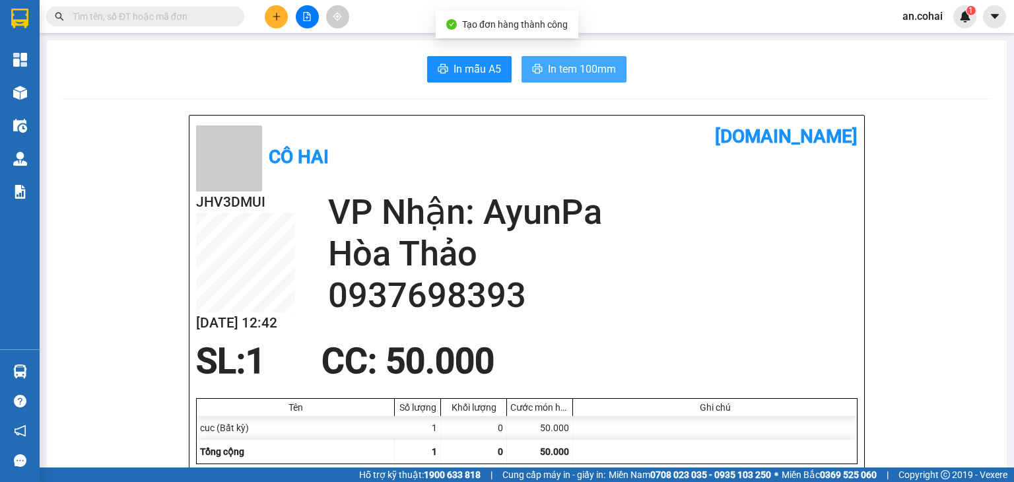
click at [613, 81] on button "In tem 100mm" at bounding box center [574, 69] width 105 height 26
